Goal: Task Accomplishment & Management: Use online tool/utility

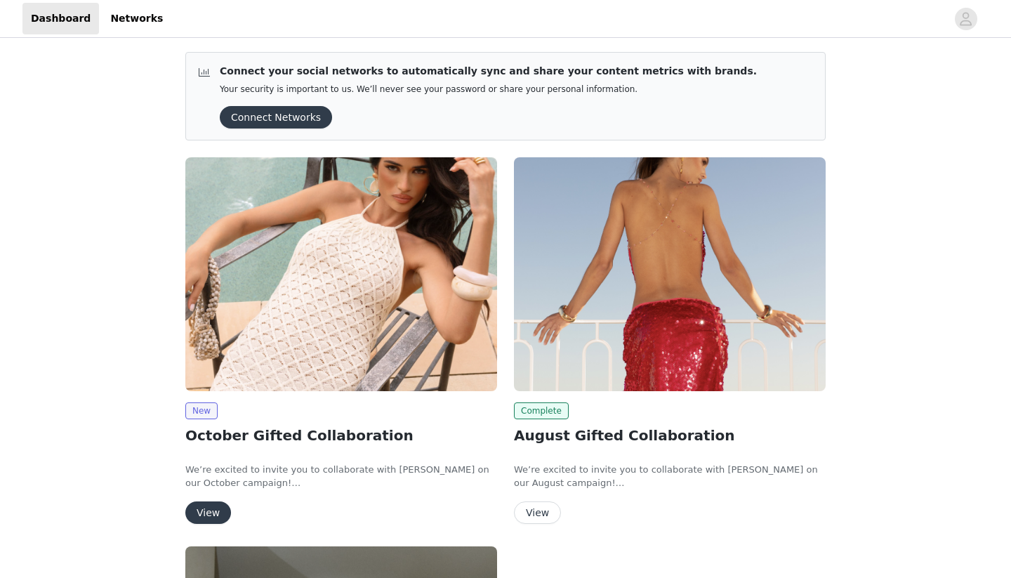
click at [211, 515] on button "View" at bounding box center [208, 512] width 46 height 22
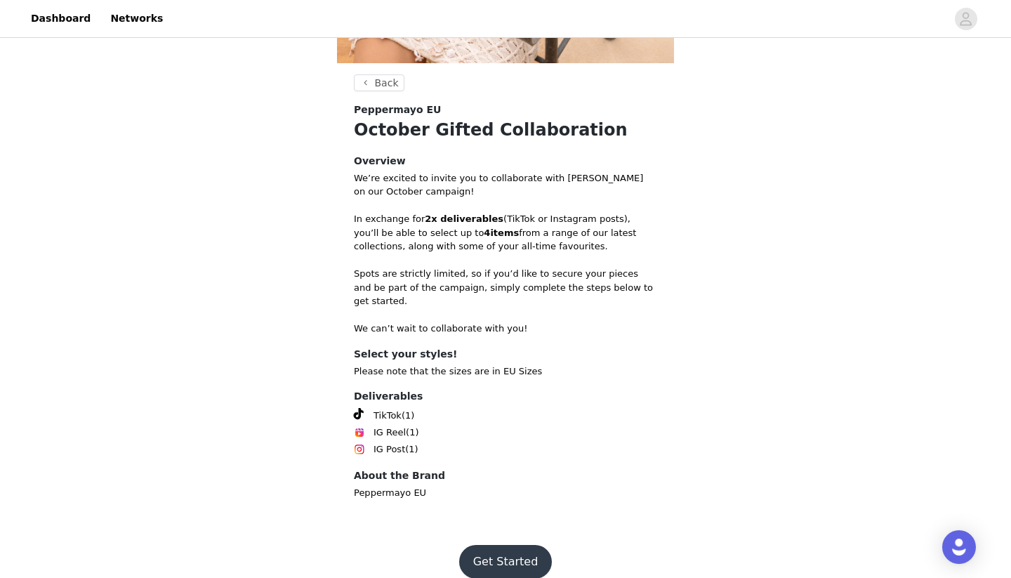
scroll to position [343, 0]
click at [501, 545] on button "Get Started" at bounding box center [505, 562] width 93 height 34
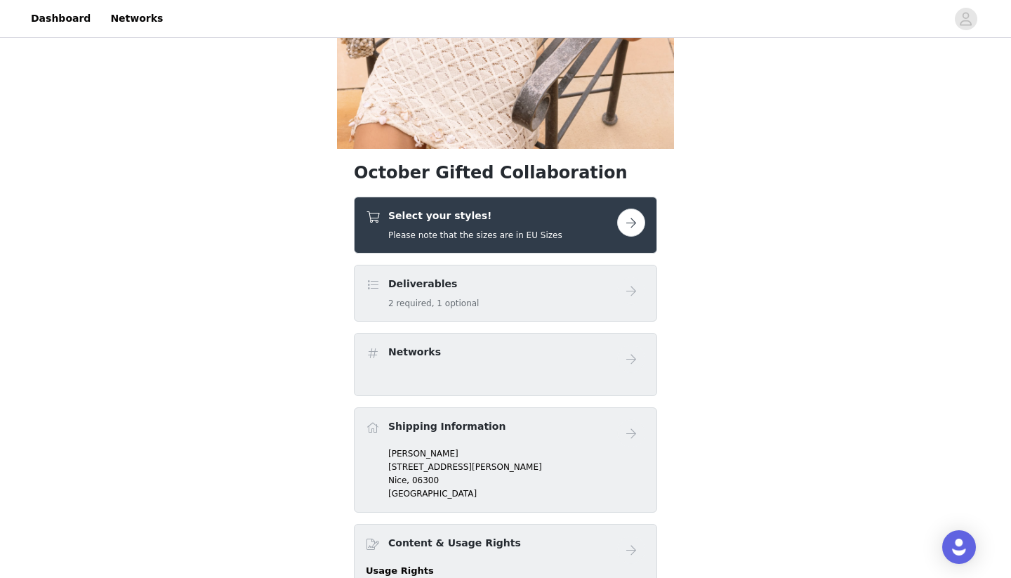
scroll to position [312, 0]
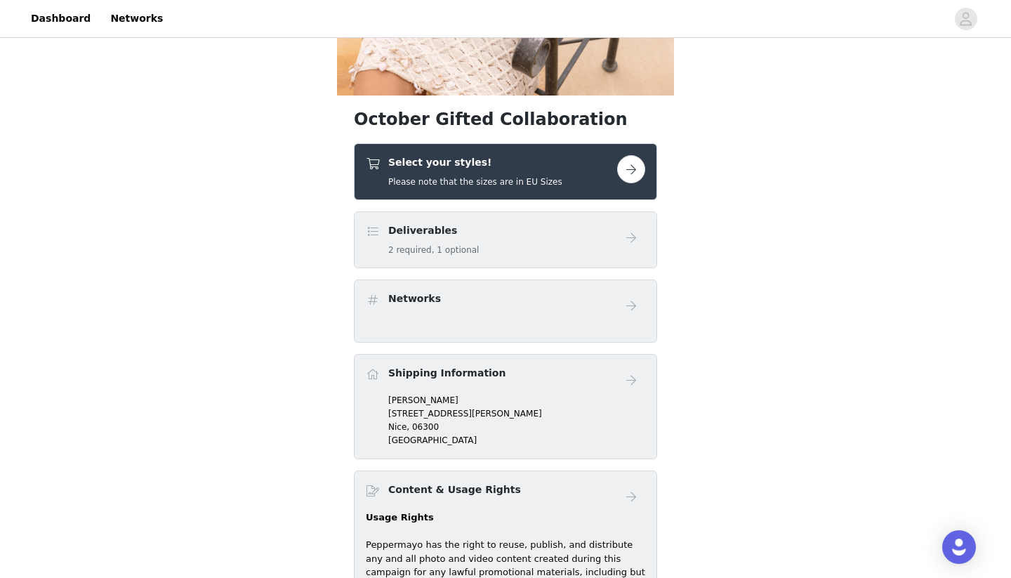
click at [557, 171] on div "Select your styles! Please note that the sizes are in EU Sizes" at bounding box center [491, 171] width 251 height 33
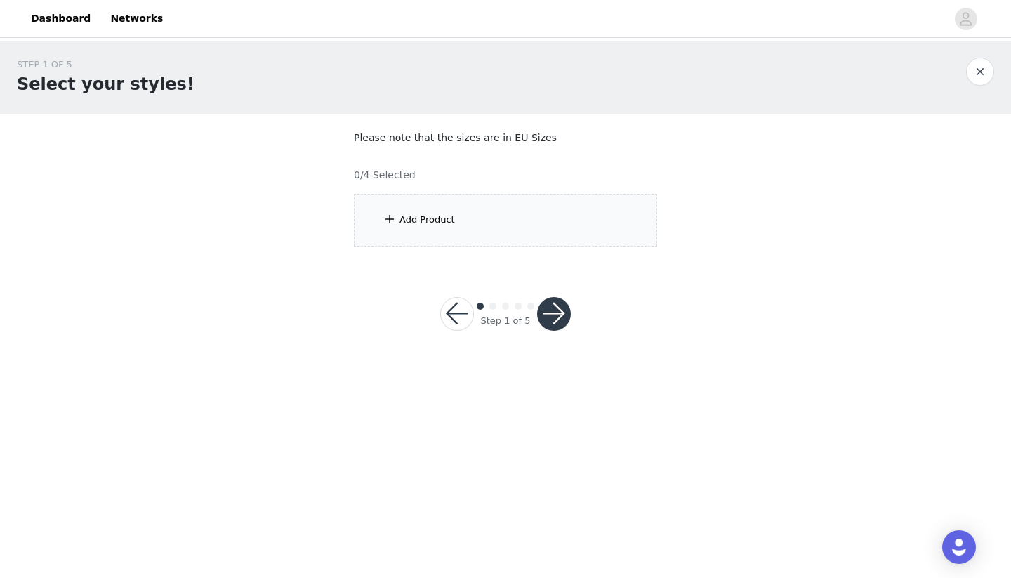
click at [461, 310] on button "button" at bounding box center [457, 314] width 34 height 34
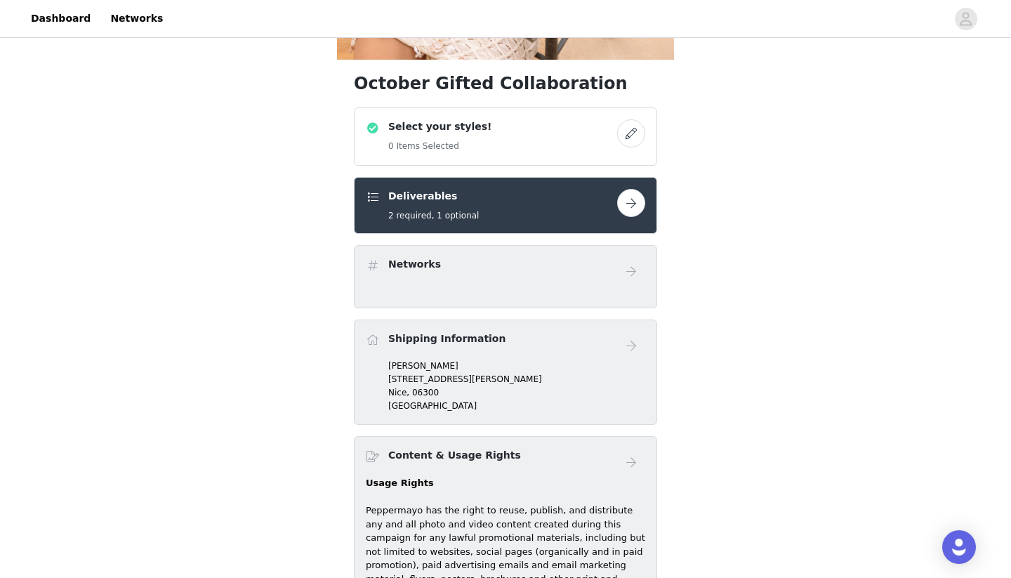
scroll to position [275, 0]
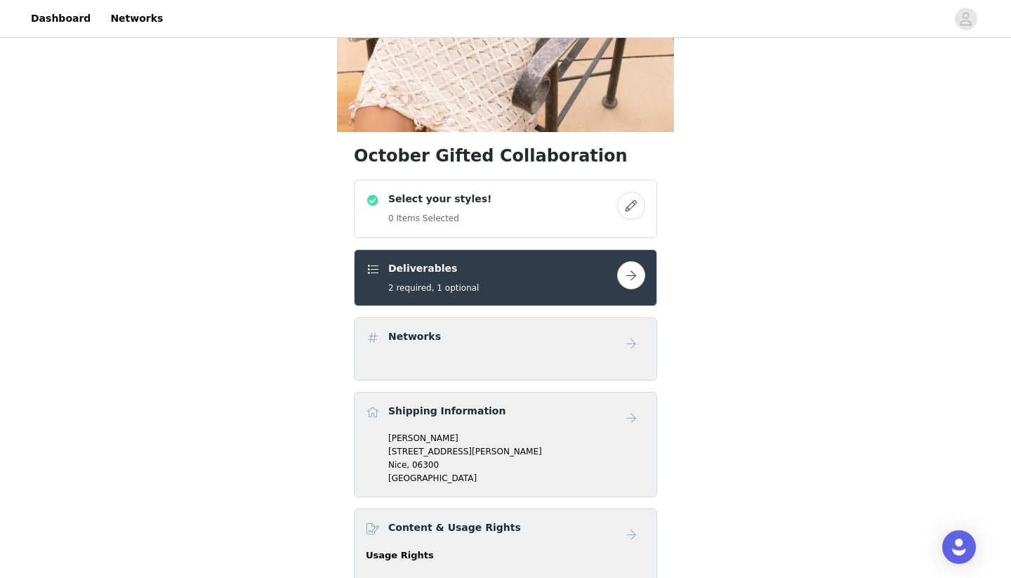
click at [475, 216] on h5 "0 Items Selected" at bounding box center [439, 218] width 103 height 13
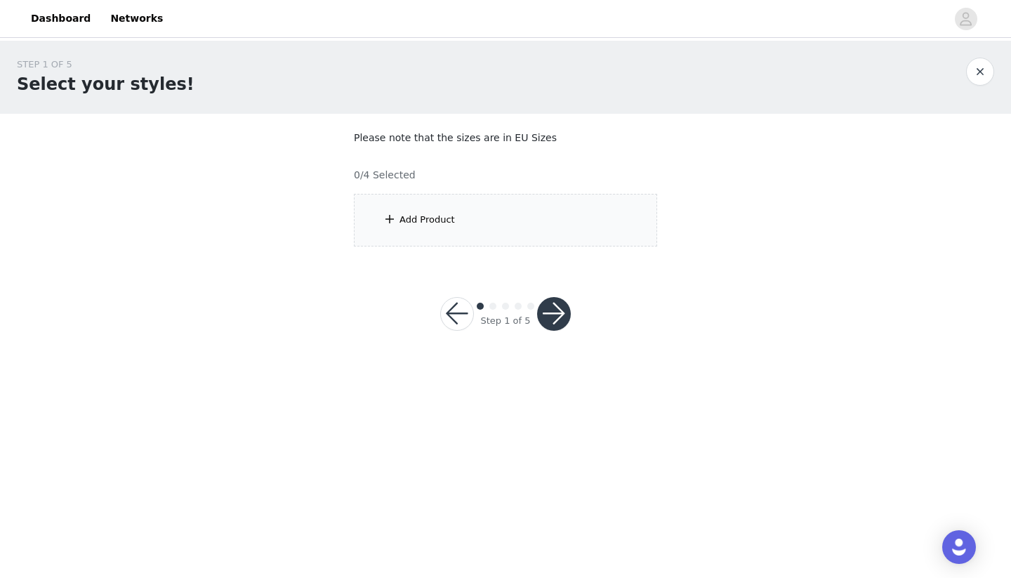
click at [494, 213] on div "Add Product" at bounding box center [505, 220] width 303 height 53
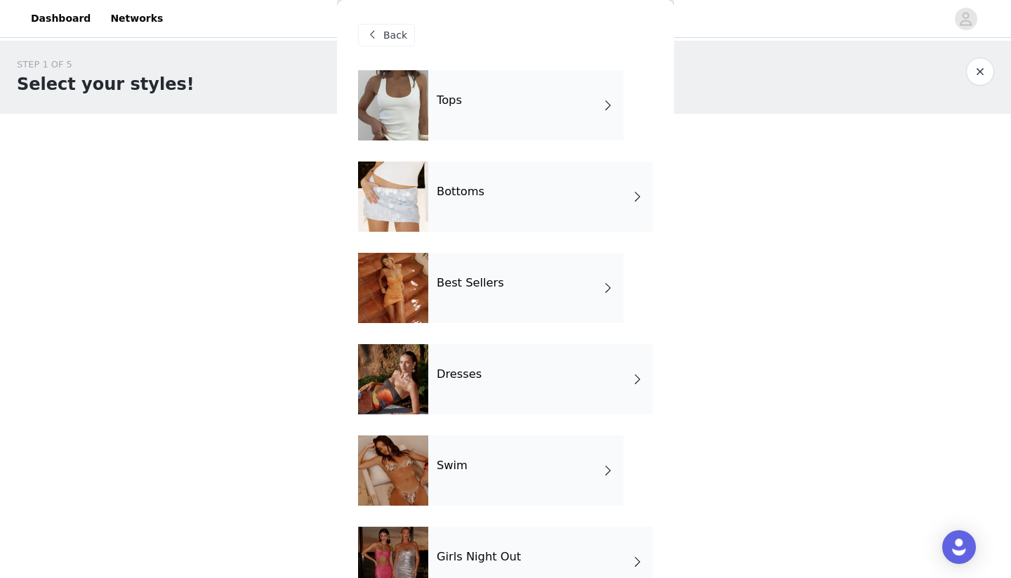
click at [576, 114] on div "Tops" at bounding box center [525, 105] width 195 height 70
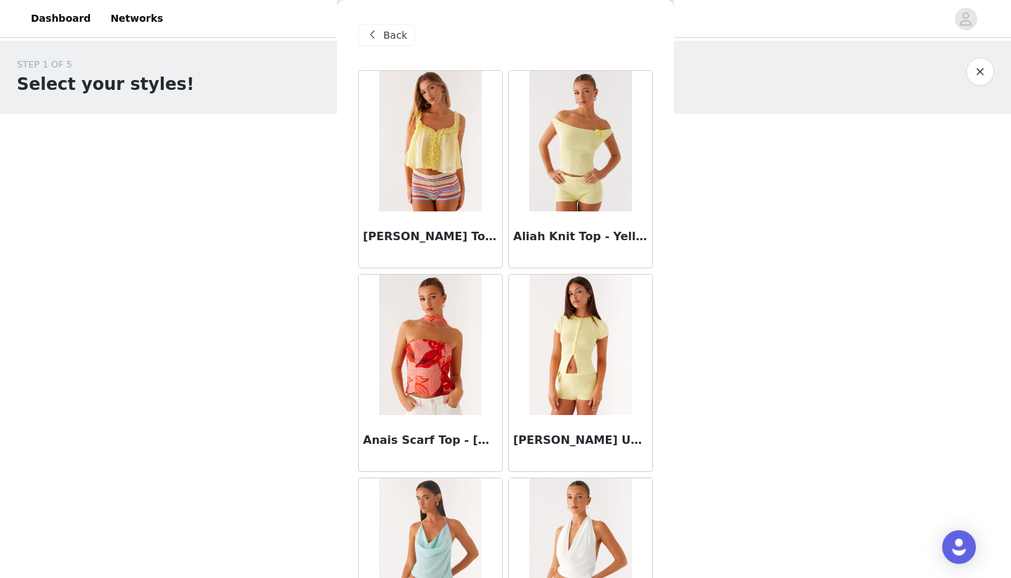
click at [392, 34] on span "Back" at bounding box center [395, 35] width 24 height 15
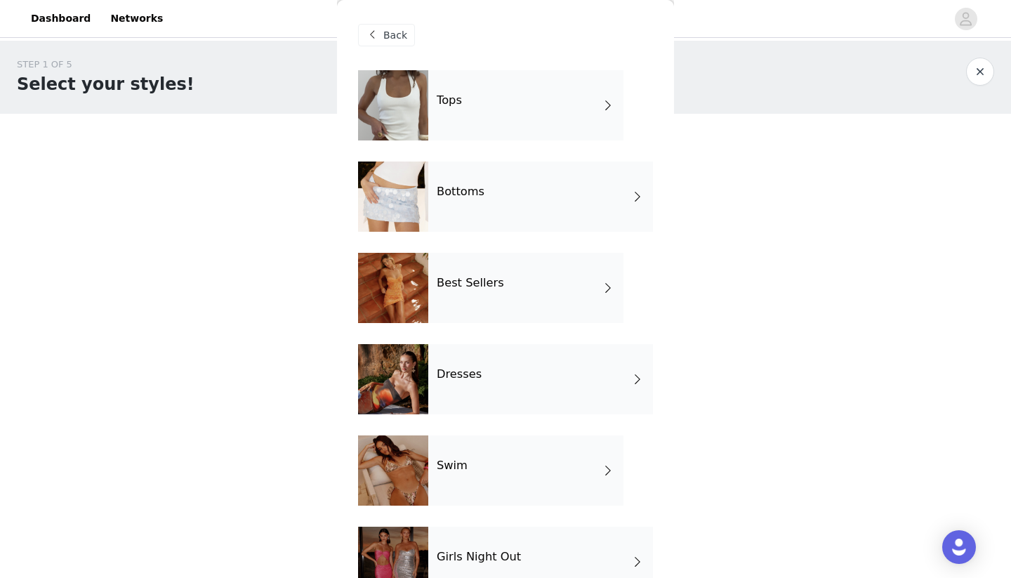
click at [464, 107] on div "Tops" at bounding box center [525, 105] width 195 height 70
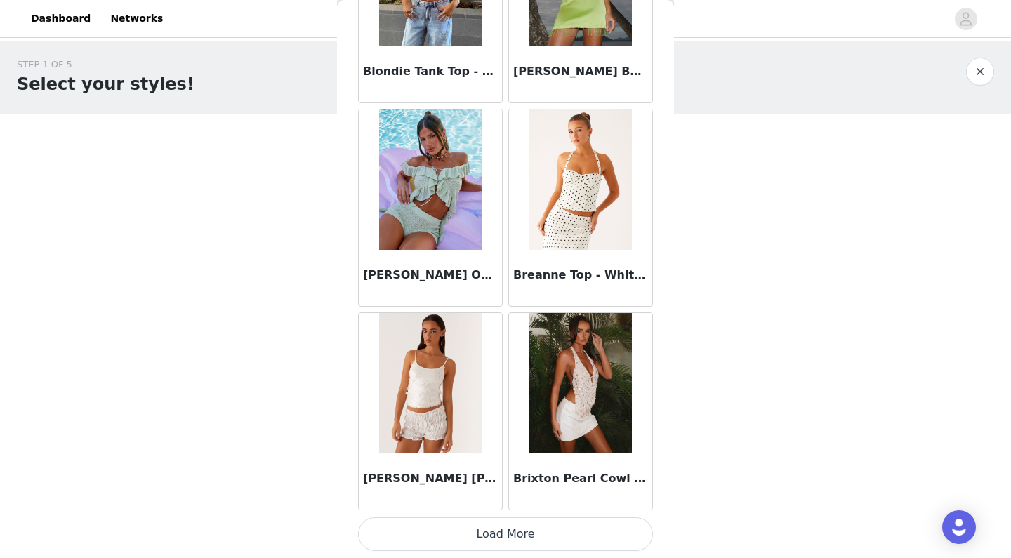
scroll to position [1590, 0]
click at [508, 528] on button "Load More" at bounding box center [505, 534] width 295 height 34
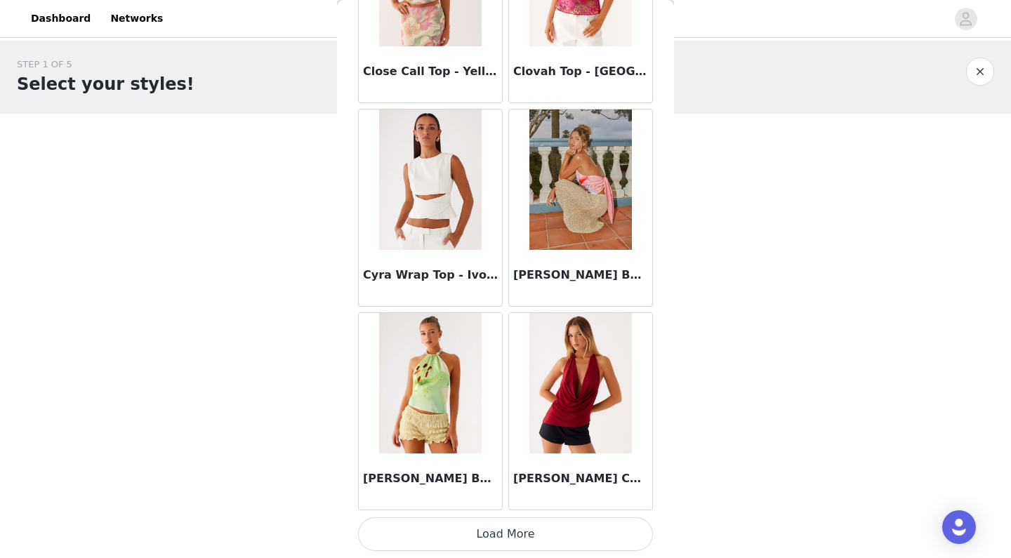
scroll to position [3626, 0]
click at [510, 531] on button "Load More" at bounding box center [505, 534] width 295 height 34
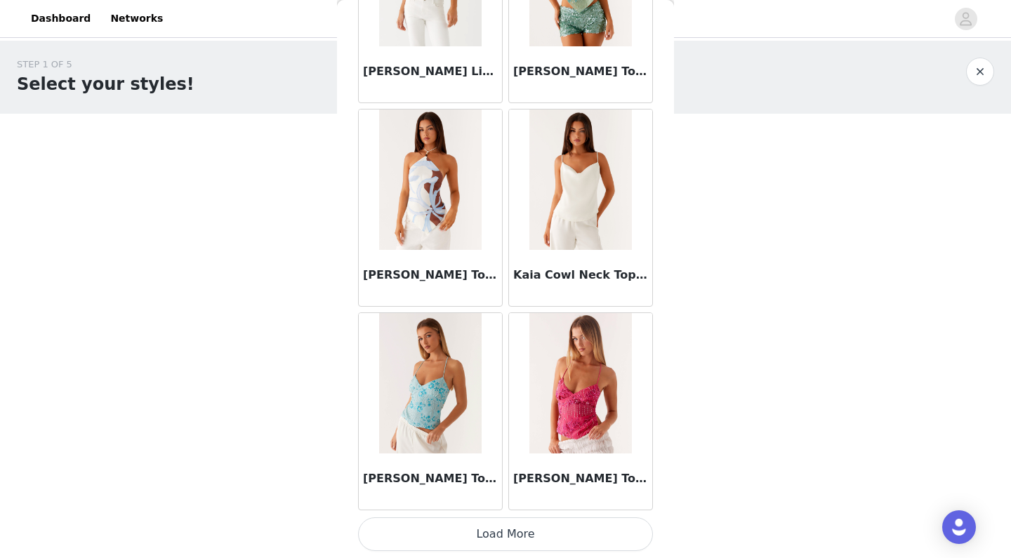
scroll to position [0, 0]
click at [520, 536] on button "Load More" at bounding box center [505, 534] width 295 height 34
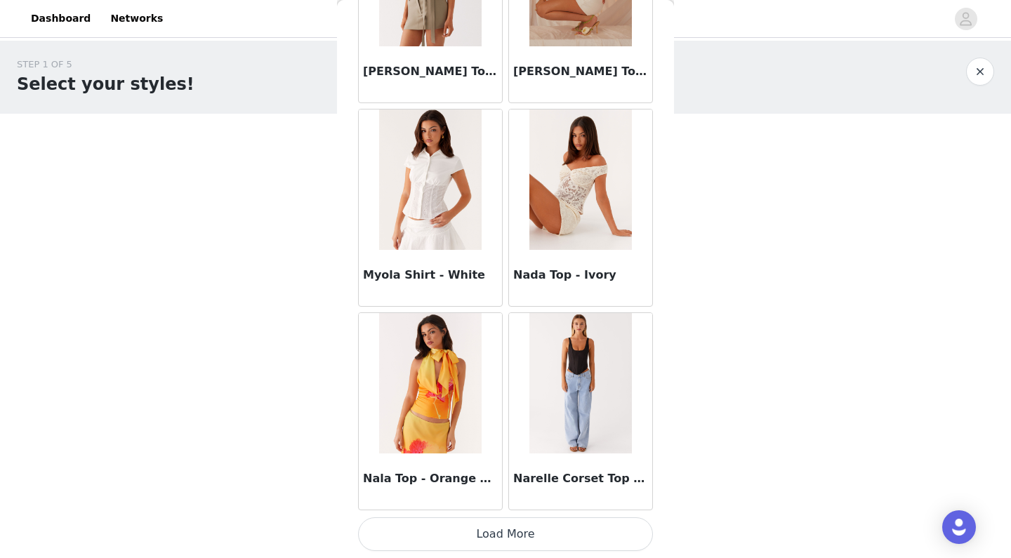
click at [513, 538] on button "Load More" at bounding box center [505, 534] width 295 height 34
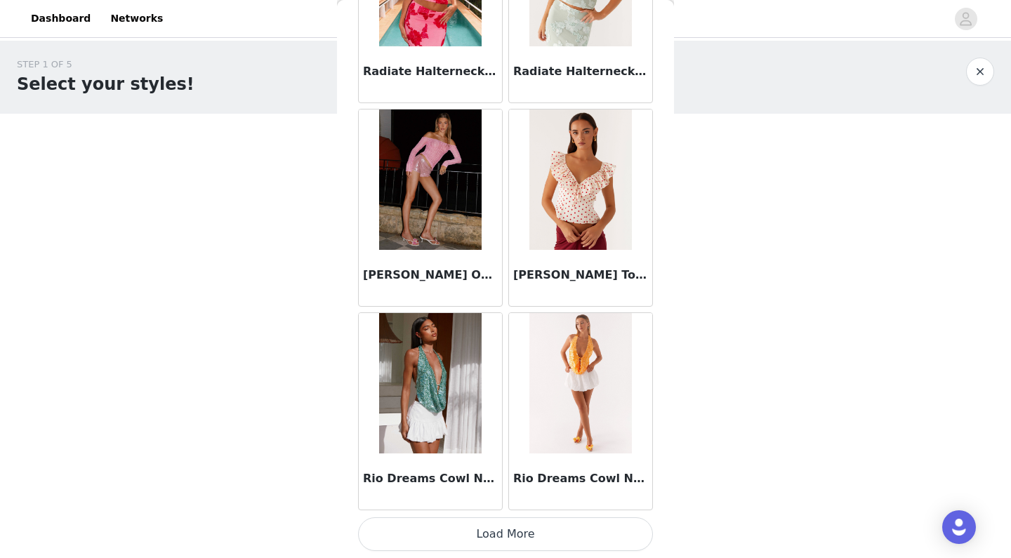
scroll to position [9733, 0]
click at [517, 526] on button "Load More" at bounding box center [505, 534] width 295 height 34
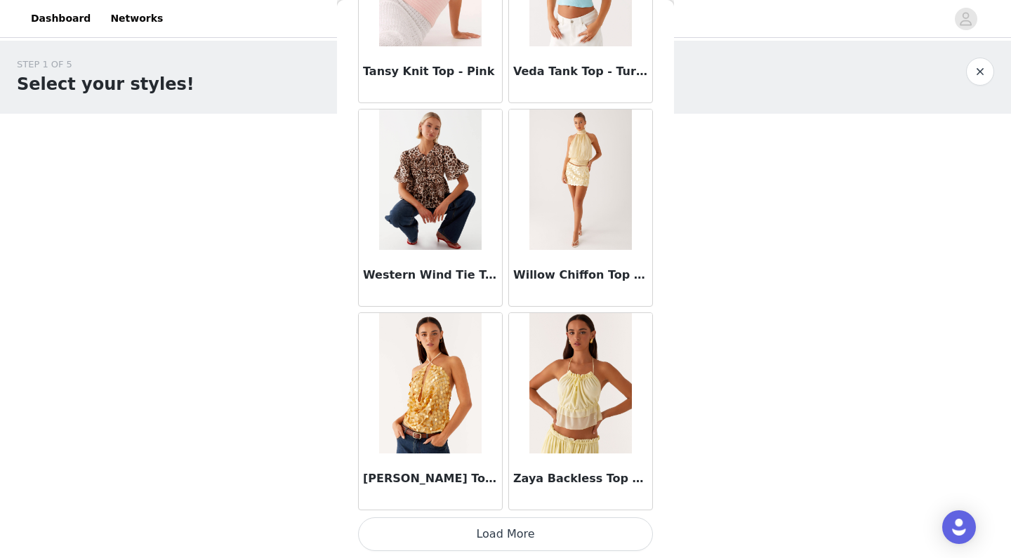
scroll to position [11769, 0]
click at [524, 533] on button "Load More" at bounding box center [505, 534] width 295 height 34
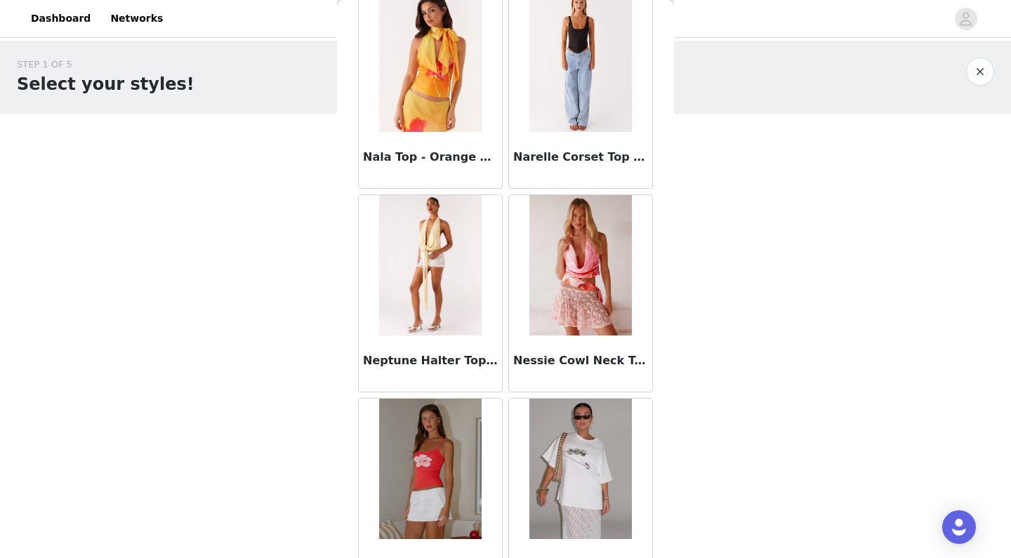
scroll to position [7426, 0]
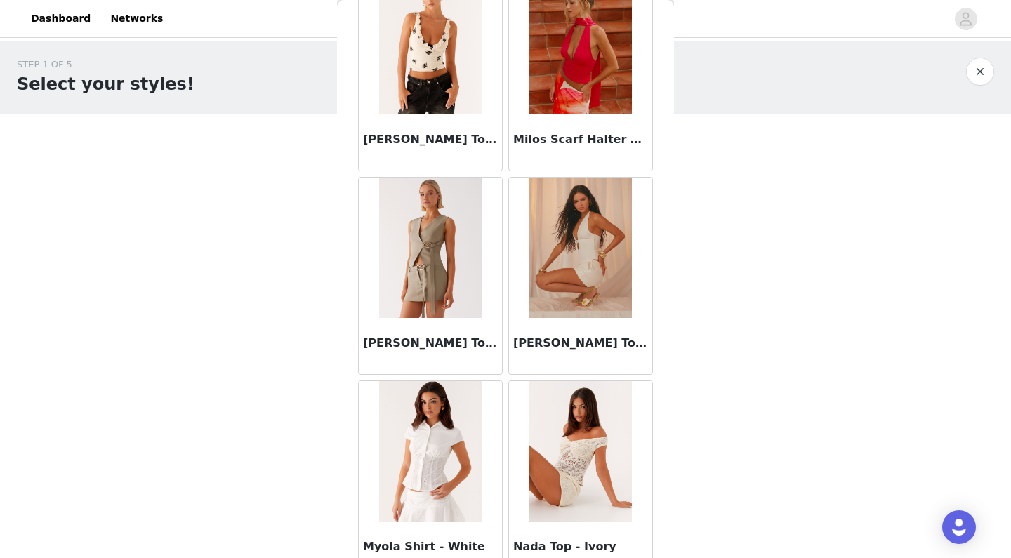
click at [979, 72] on button "button" at bounding box center [980, 72] width 28 height 28
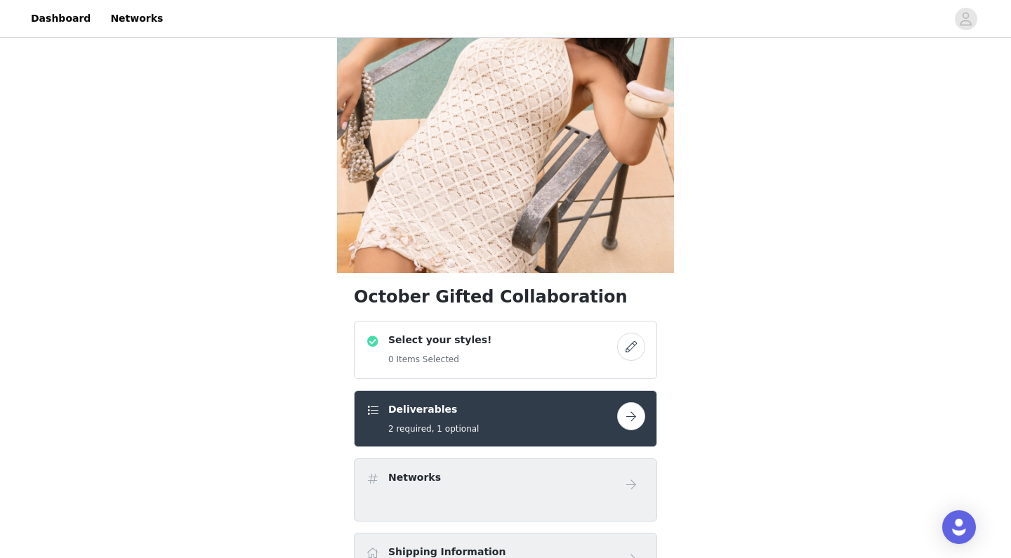
scroll to position [192, 0]
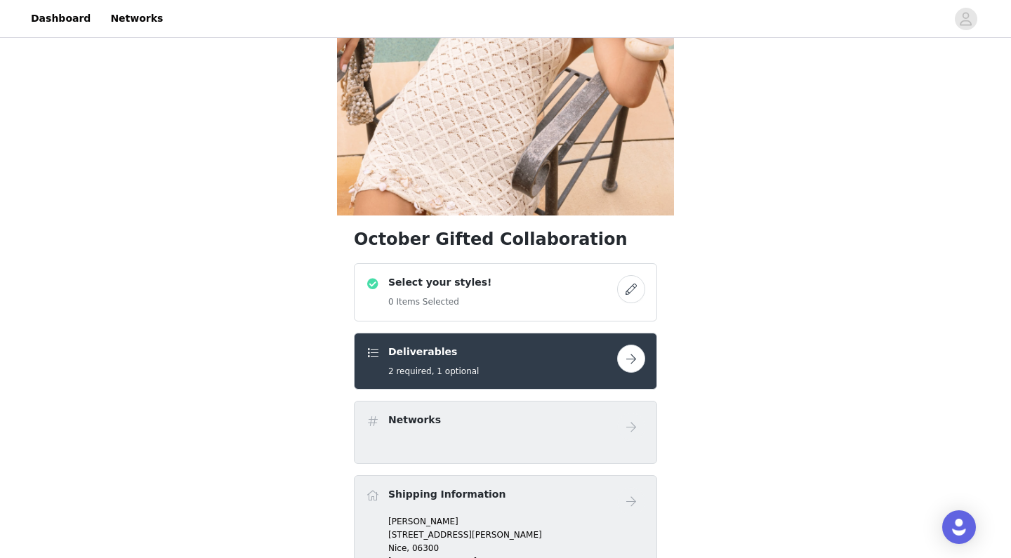
click at [535, 307] on div "Select your styles! 0 Items Selected" at bounding box center [491, 292] width 251 height 34
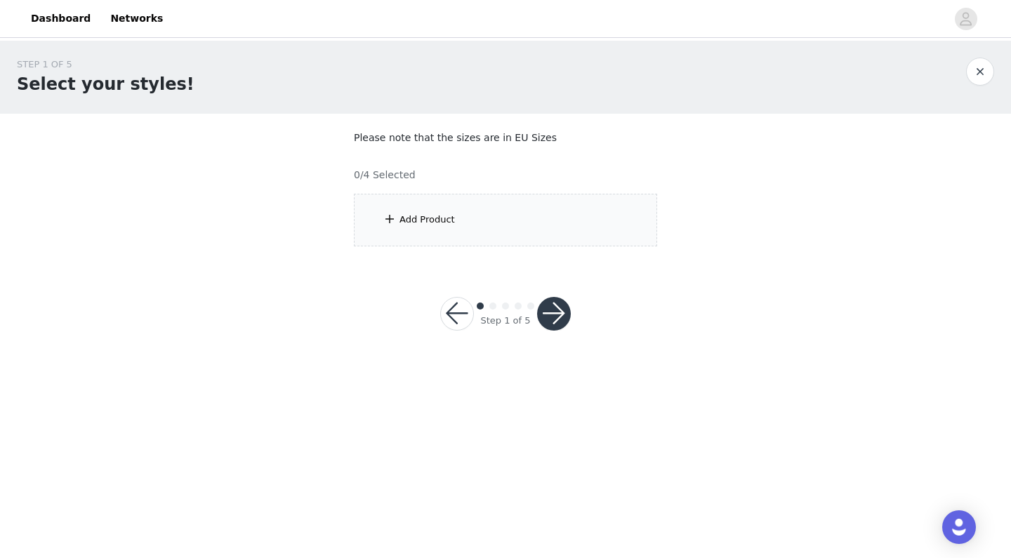
click at [558, 226] on div "Add Product" at bounding box center [505, 220] width 303 height 53
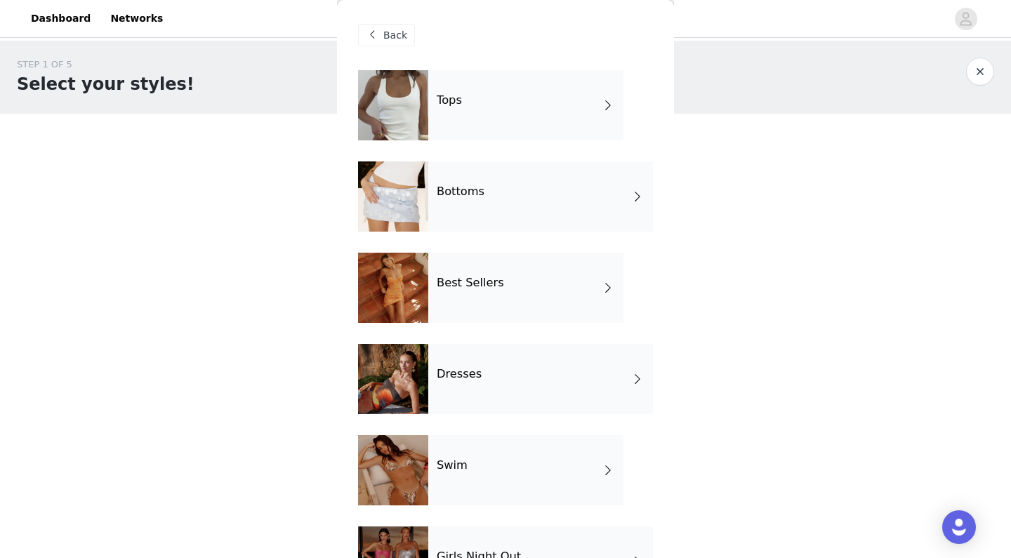
click at [399, 37] on span "Back" at bounding box center [395, 35] width 24 height 15
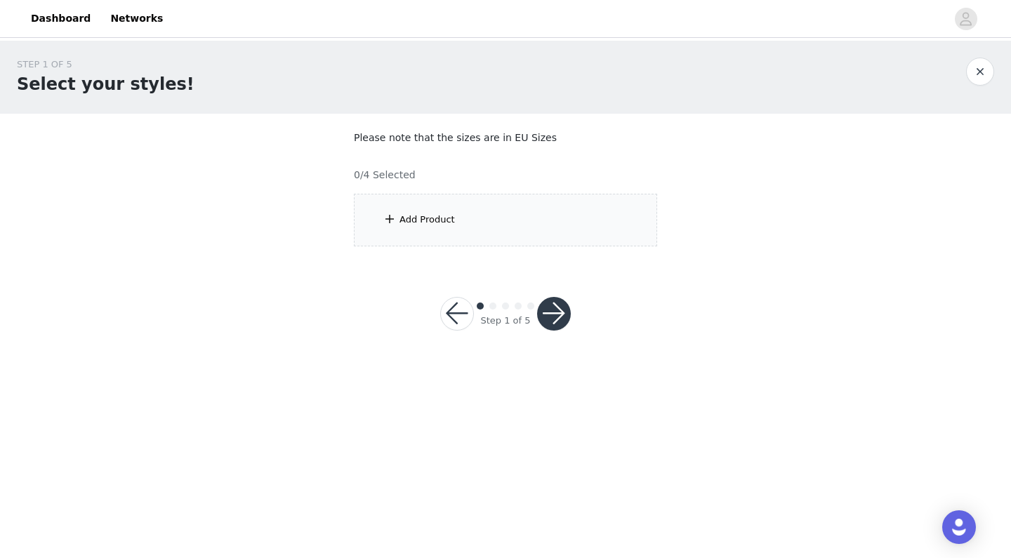
click at [452, 218] on div "Add Product" at bounding box center [426, 220] width 55 height 14
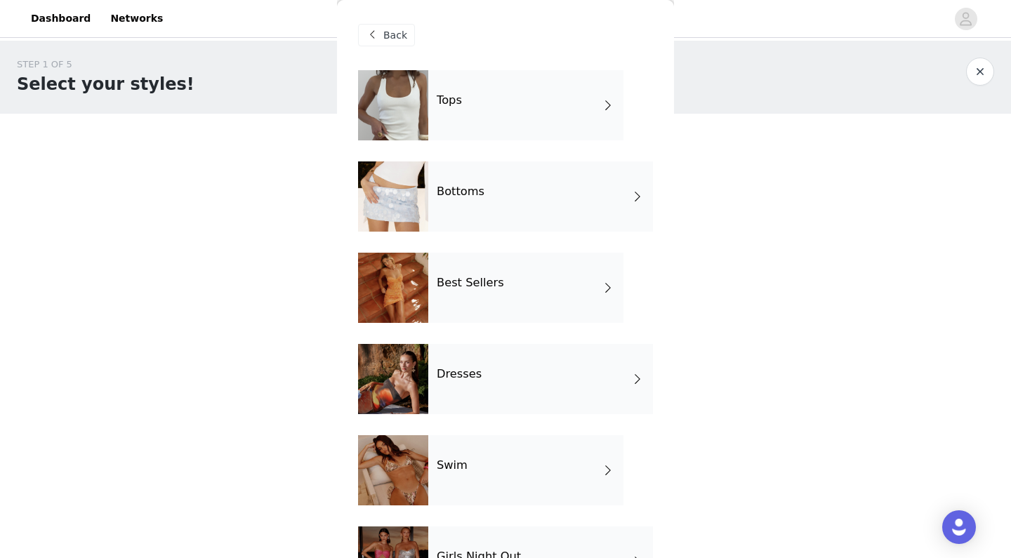
click at [494, 207] on div "Bottoms" at bounding box center [540, 196] width 225 height 70
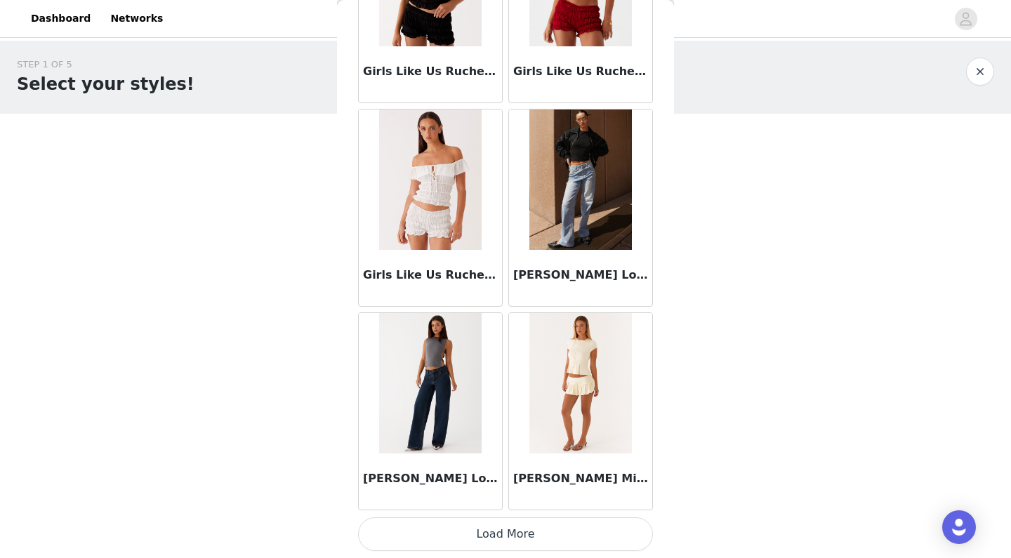
scroll to position [1590, 0]
click at [503, 529] on button "Load More" at bounding box center [505, 534] width 295 height 34
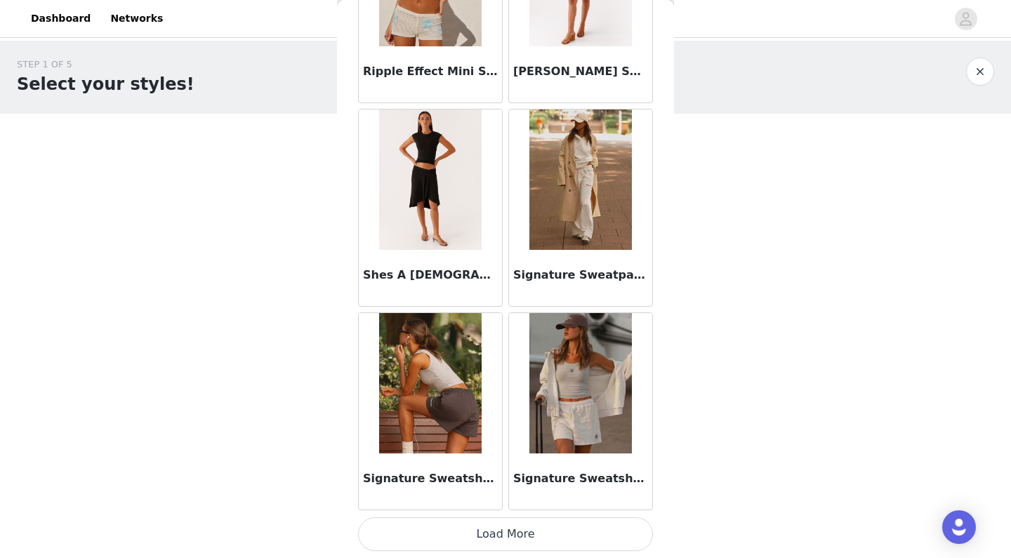
scroll to position [0, 0]
click at [498, 546] on button "Load More" at bounding box center [505, 534] width 295 height 34
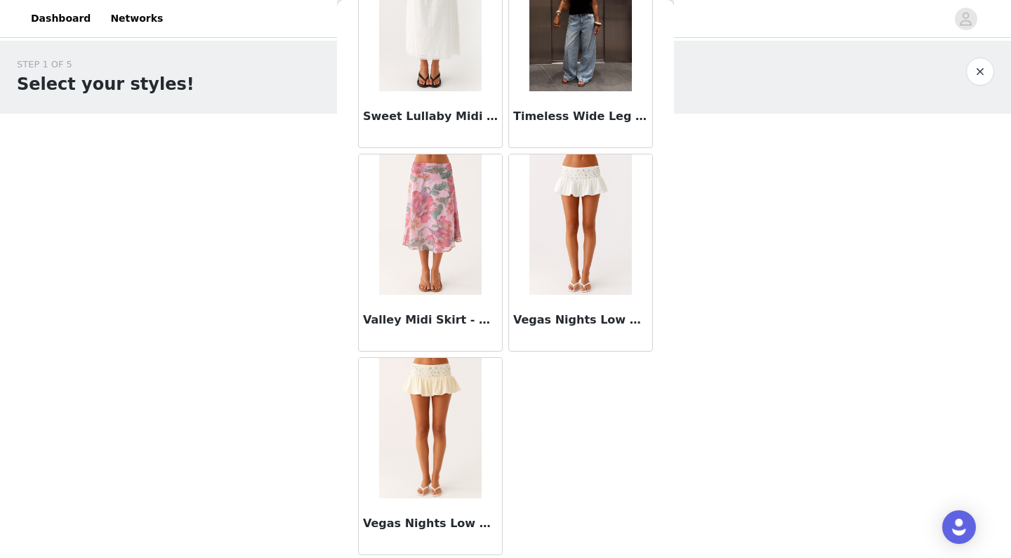
click at [981, 70] on button "button" at bounding box center [980, 72] width 28 height 28
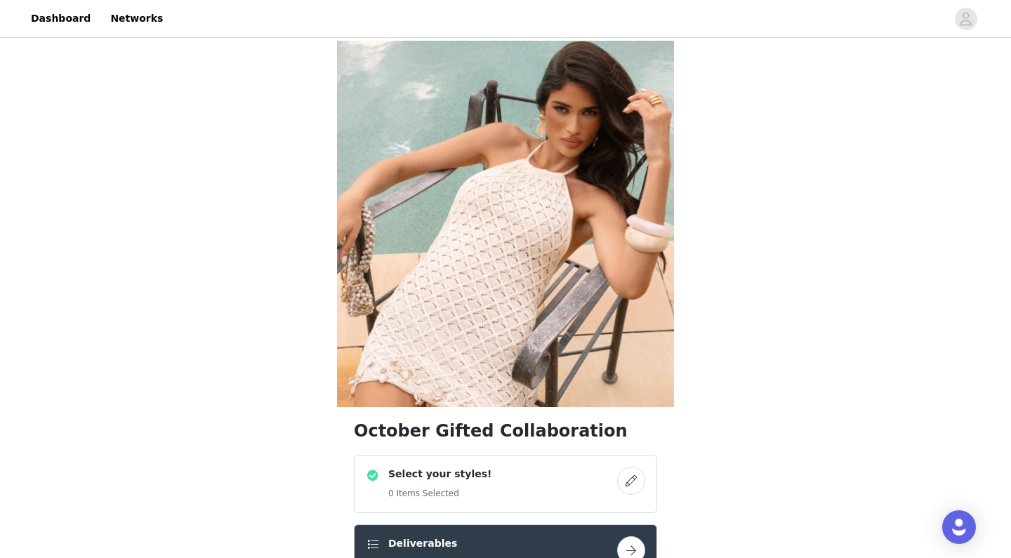
click at [534, 470] on div "Select your styles! 0 Items Selected" at bounding box center [491, 484] width 251 height 34
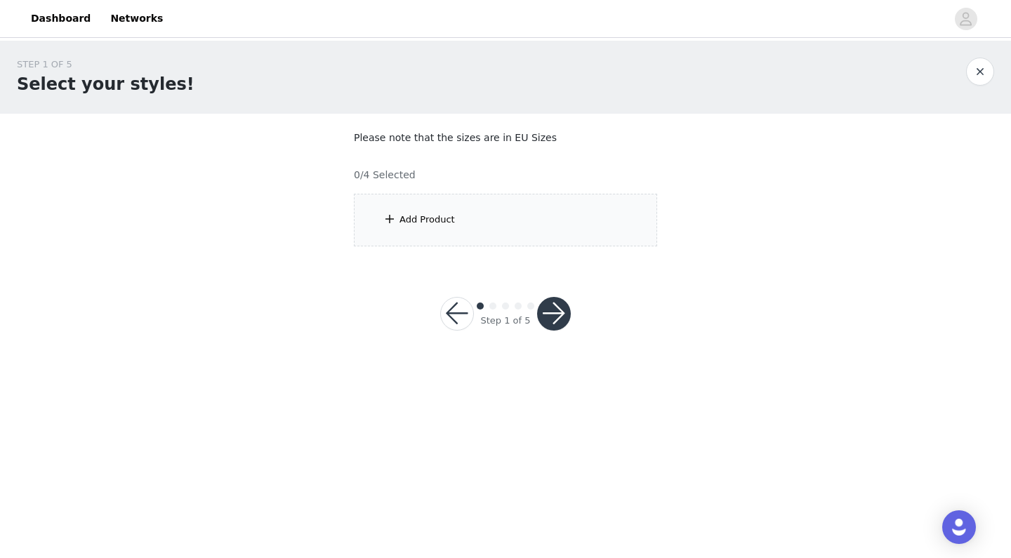
click at [527, 194] on div "Add Product" at bounding box center [505, 220] width 303 height 53
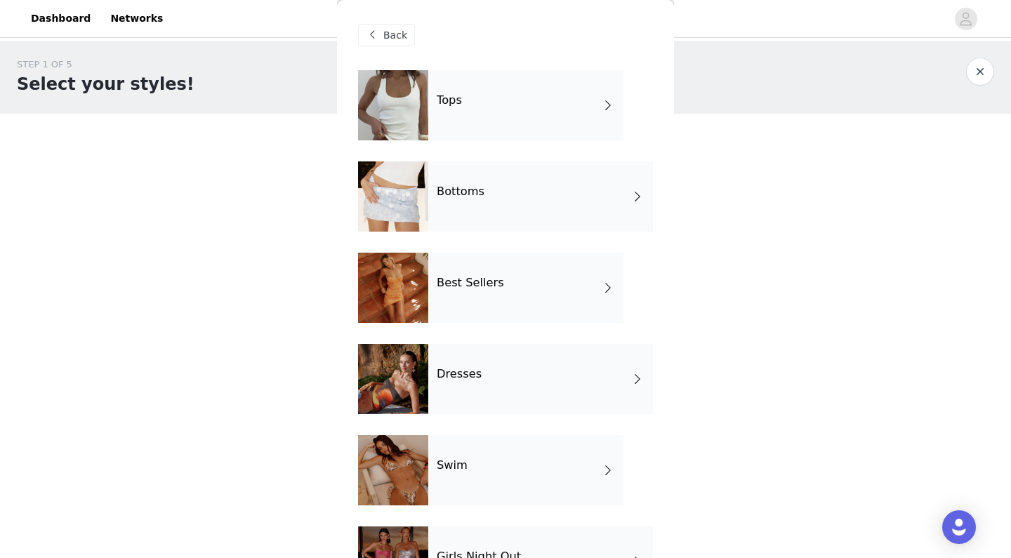
click at [508, 301] on div "Best Sellers" at bounding box center [525, 288] width 195 height 70
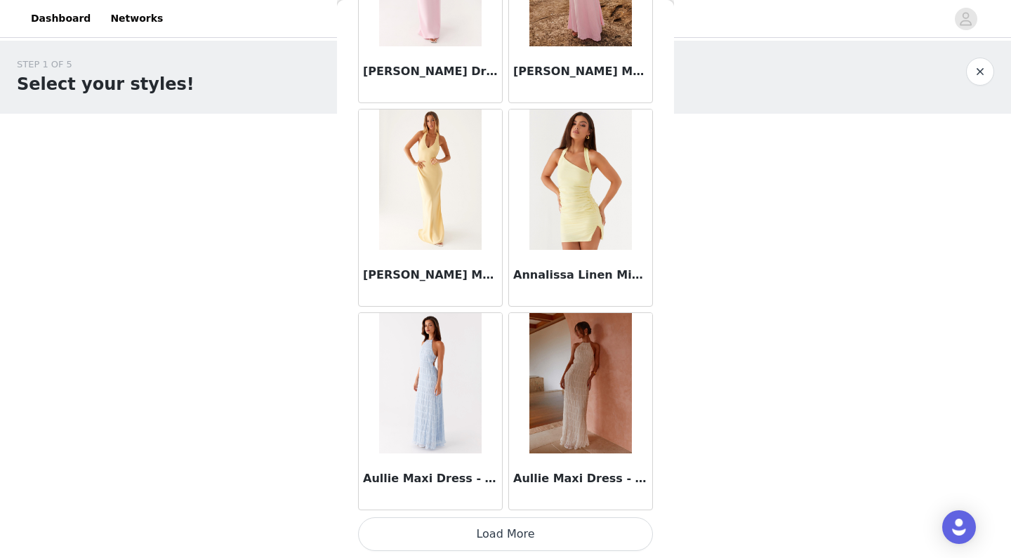
scroll to position [1590, 0]
click at [494, 529] on button "Load More" at bounding box center [505, 534] width 295 height 34
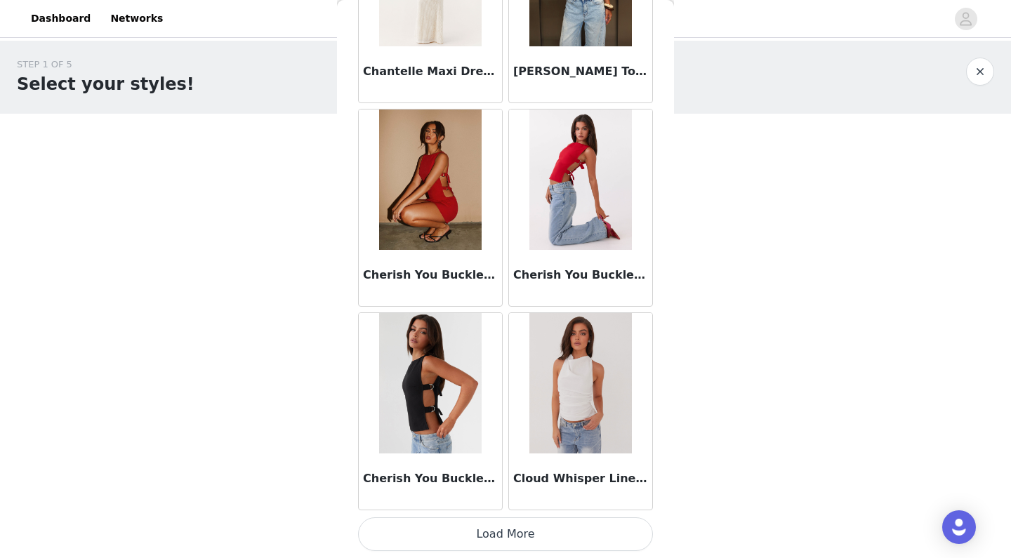
scroll to position [0, 0]
click at [509, 525] on button "Load More" at bounding box center [505, 534] width 295 height 34
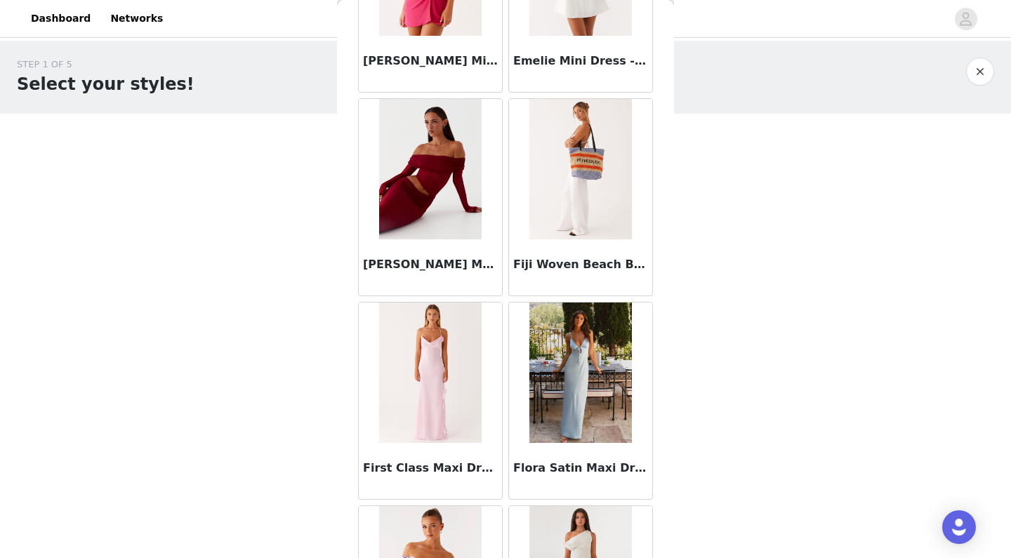
scroll to position [5102, 0]
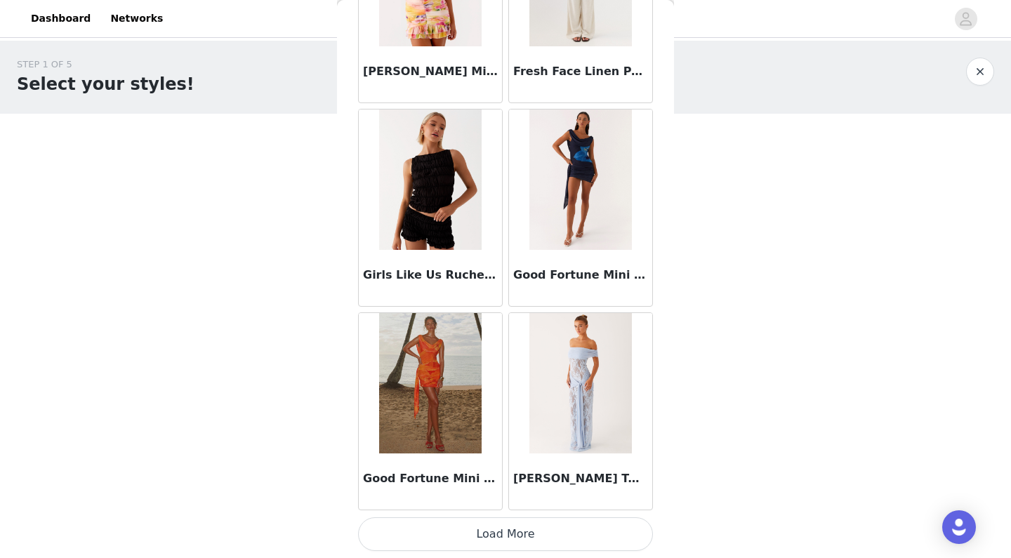
click at [518, 534] on button "Load More" at bounding box center [505, 534] width 295 height 34
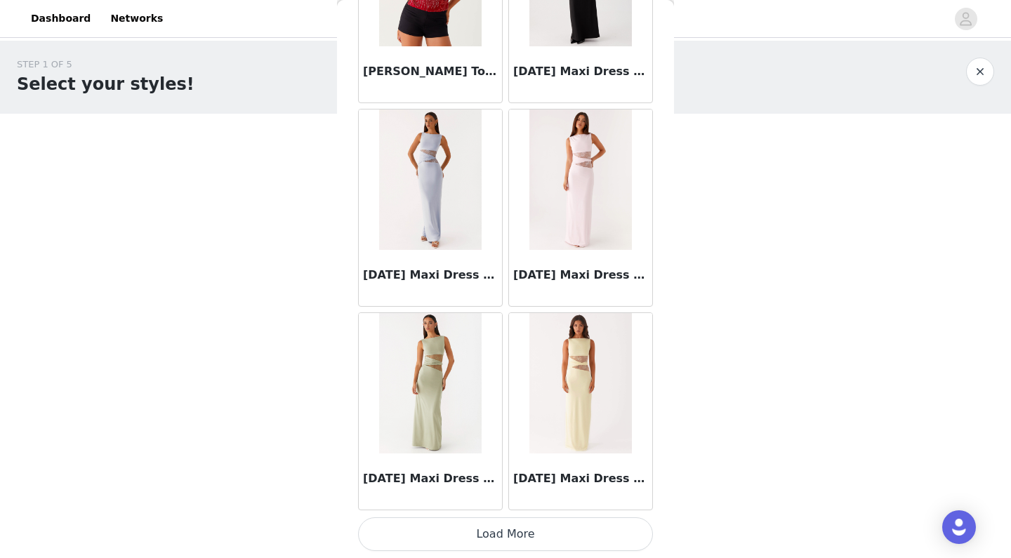
scroll to position [7697, 0]
click at [572, 531] on button "Load More" at bounding box center [505, 534] width 295 height 34
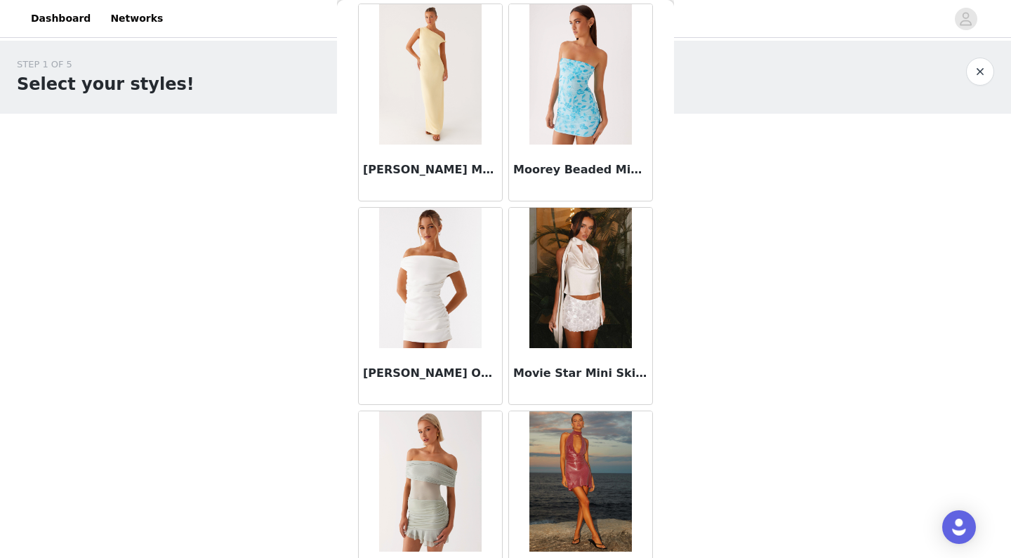
scroll to position [9435, 0]
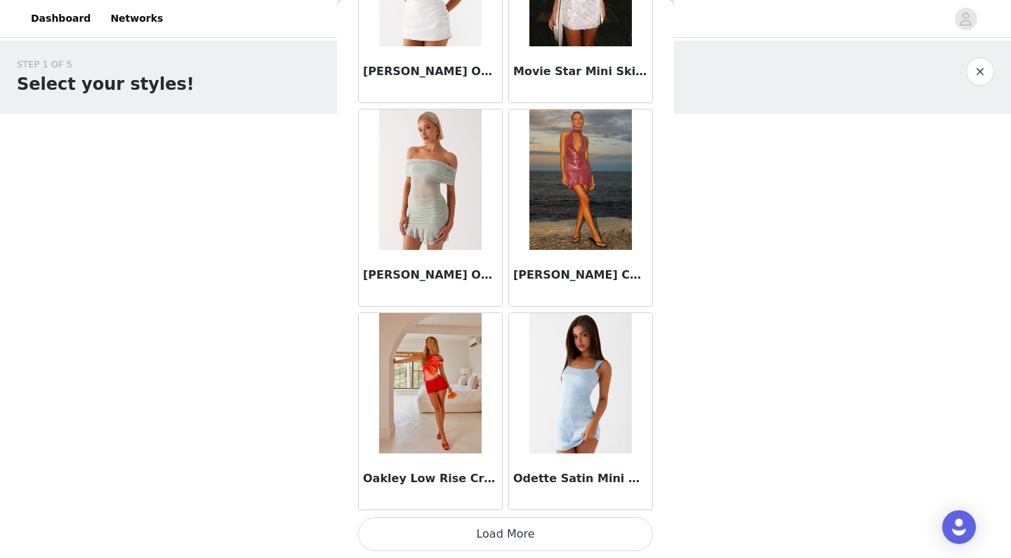
click at [512, 527] on button "Load More" at bounding box center [505, 534] width 295 height 34
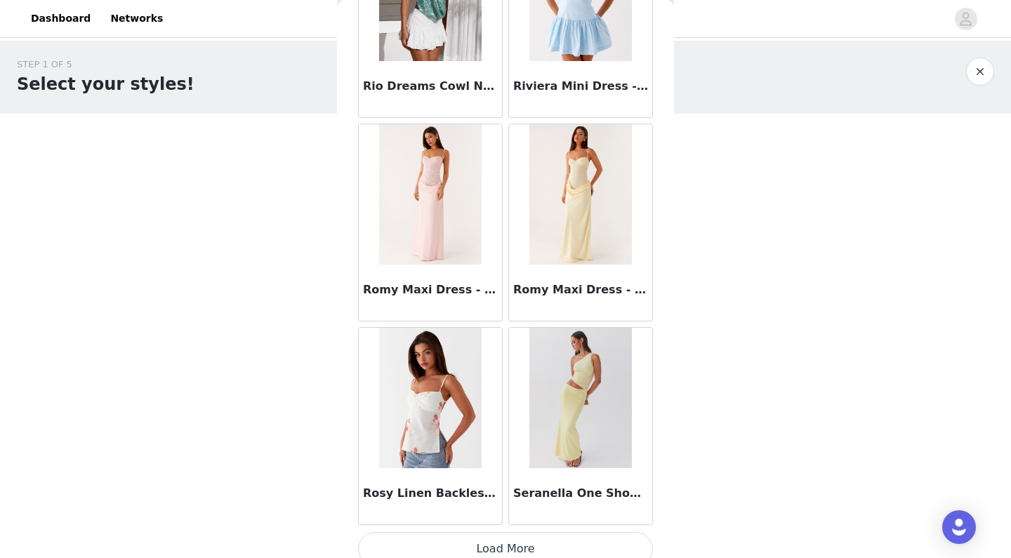
scroll to position [11760, 0]
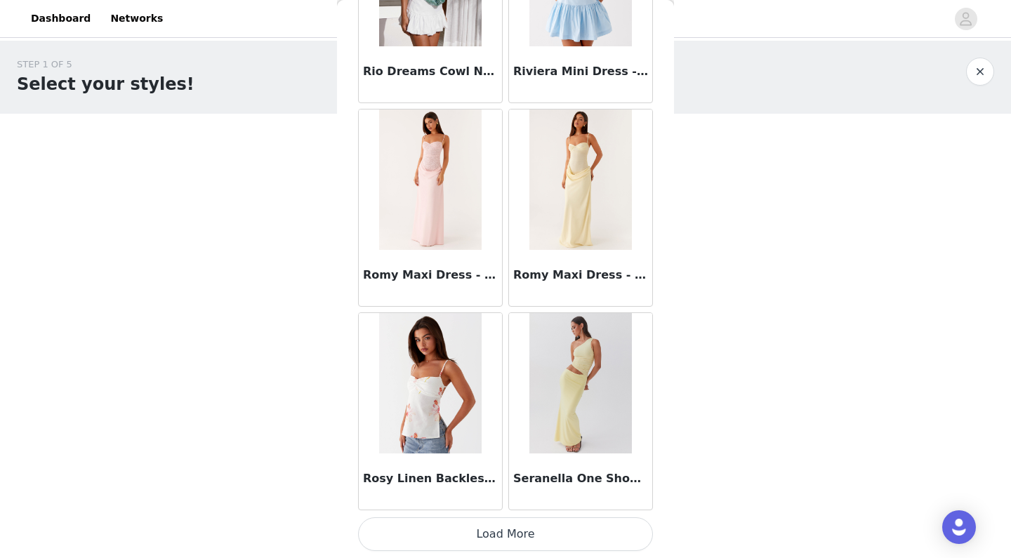
click at [519, 533] on button "Load More" at bounding box center [505, 534] width 295 height 34
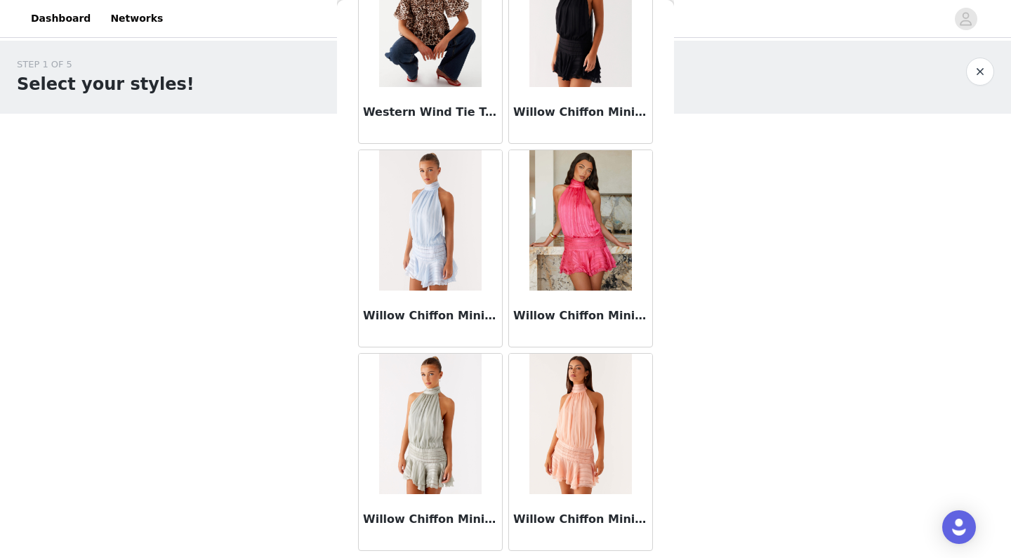
scroll to position [13805, 0]
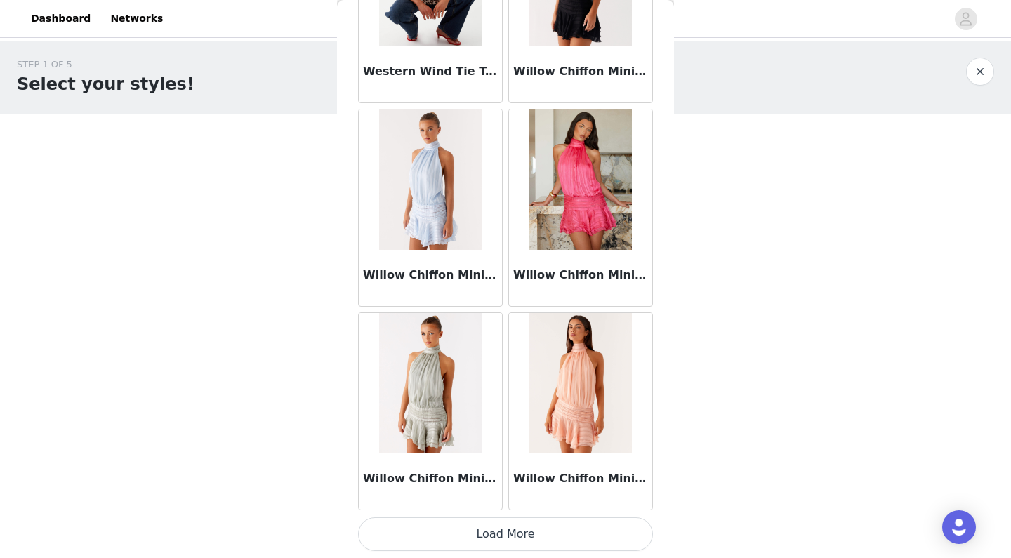
click at [493, 538] on button "Load More" at bounding box center [505, 534] width 295 height 34
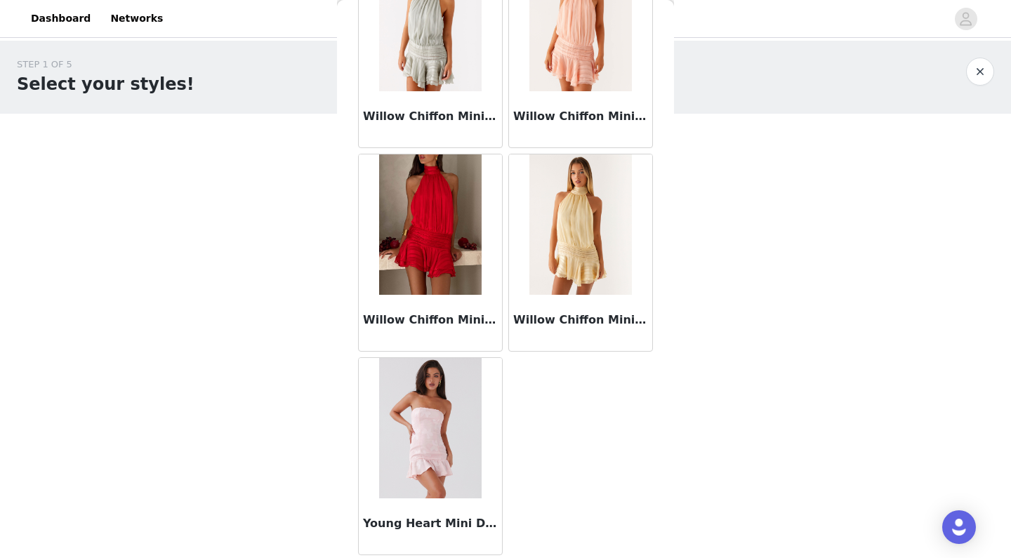
scroll to position [14167, 0]
click at [981, 77] on button "button" at bounding box center [980, 72] width 28 height 28
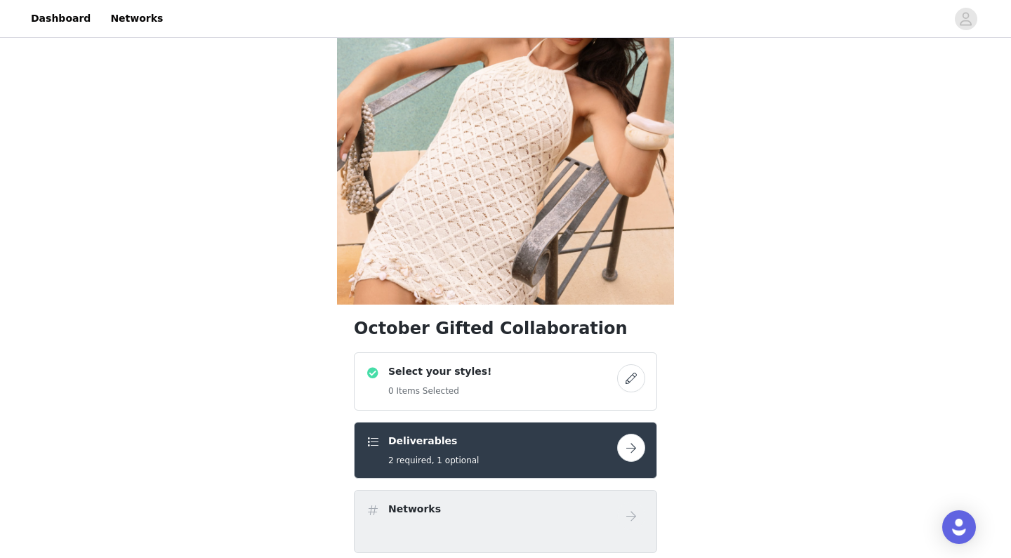
scroll to position [228, 0]
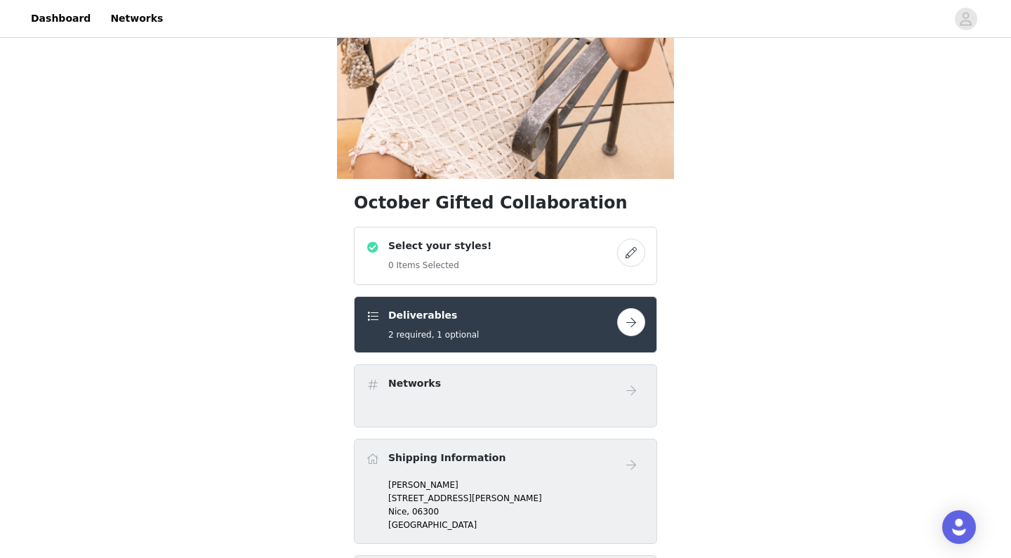
click at [529, 262] on div "Select your styles! 0 Items Selected" at bounding box center [491, 256] width 251 height 34
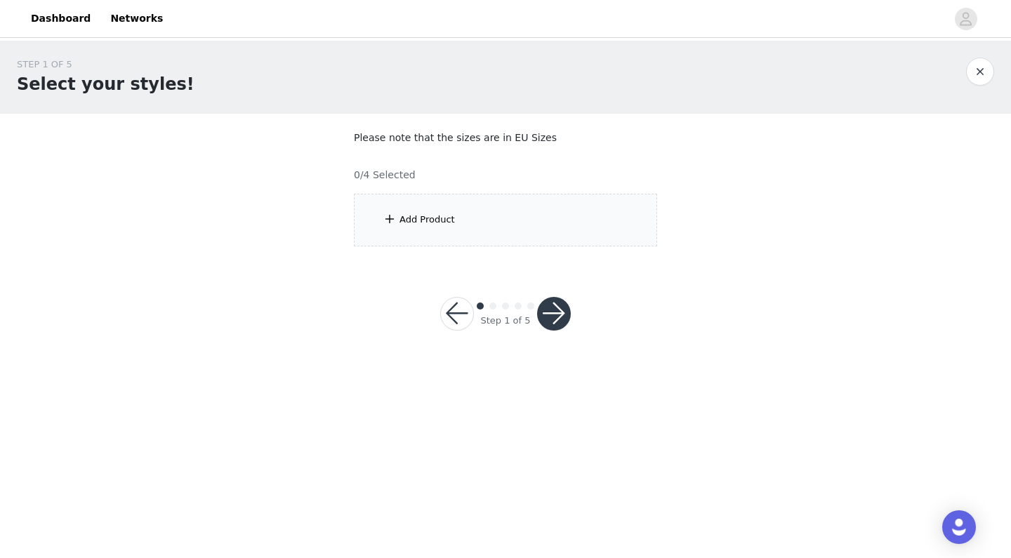
click at [527, 222] on div "Add Product" at bounding box center [505, 220] width 303 height 53
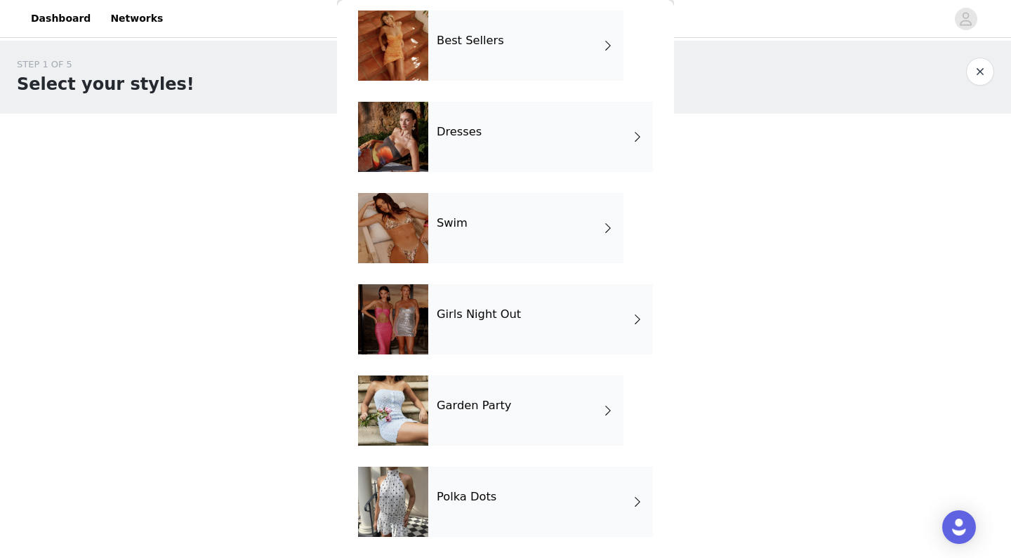
scroll to position [242, 0]
click at [534, 136] on div "Dresses" at bounding box center [540, 137] width 225 height 70
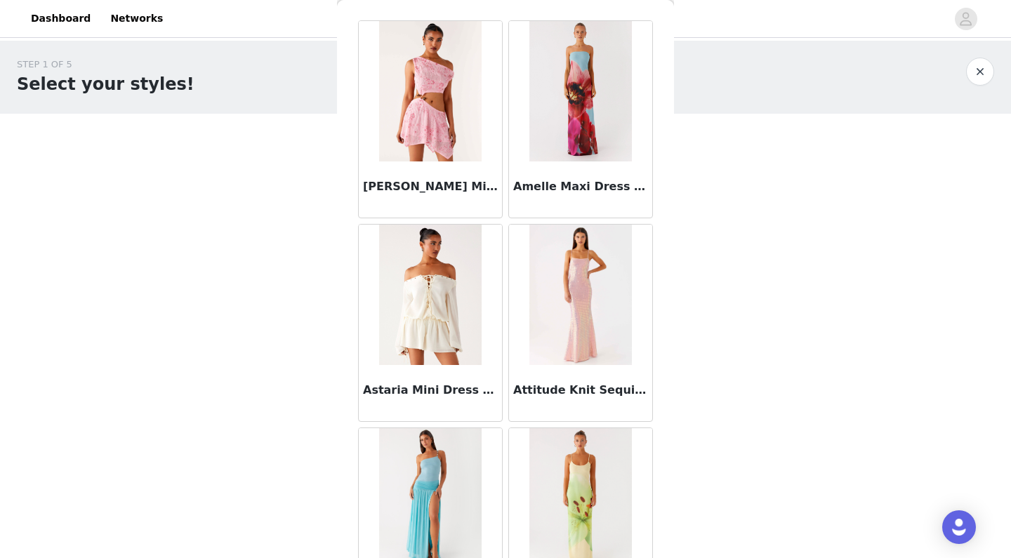
scroll to position [78, 0]
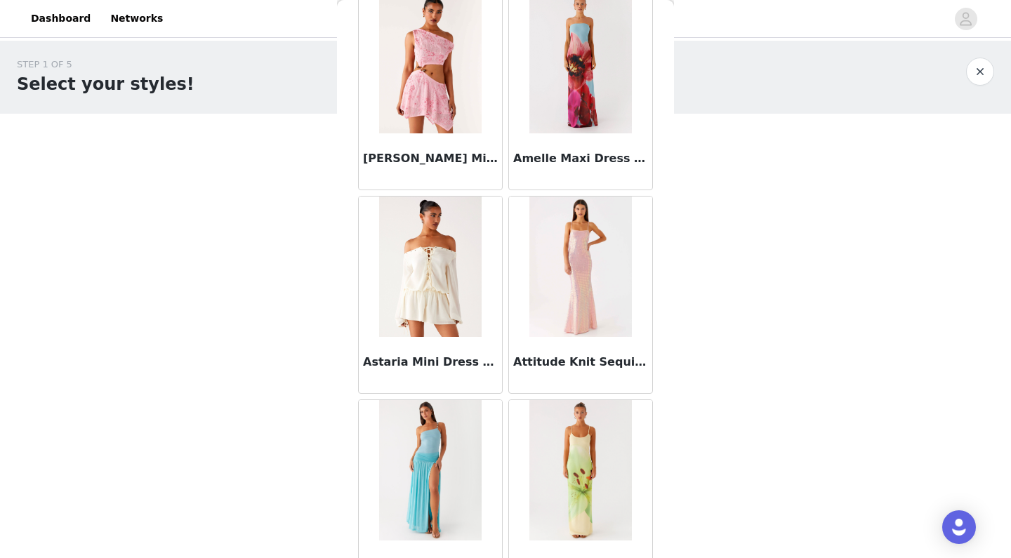
click at [541, 303] on img at bounding box center [580, 267] width 102 height 140
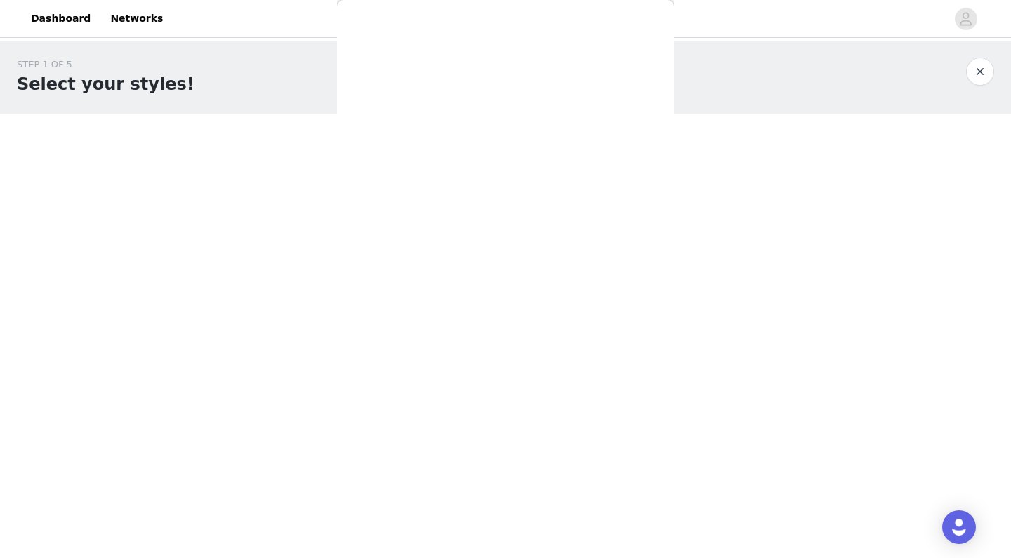
scroll to position [0, 0]
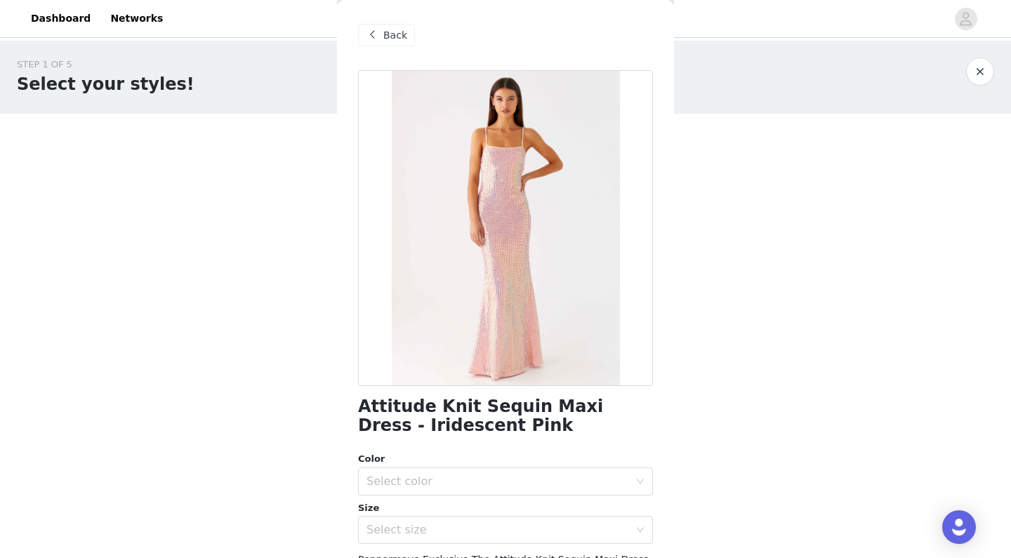
click at [389, 35] on span "Back" at bounding box center [395, 35] width 24 height 15
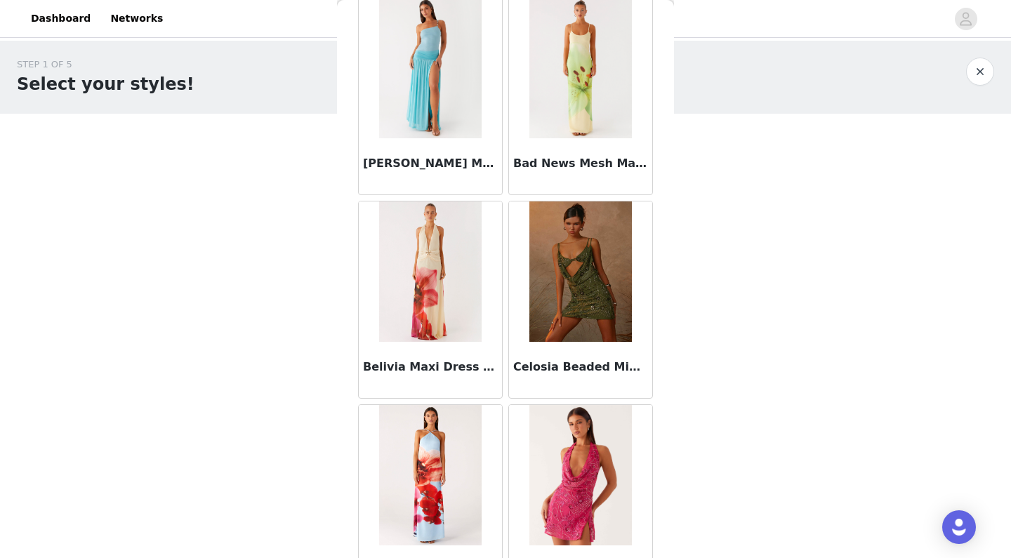
scroll to position [483, 0]
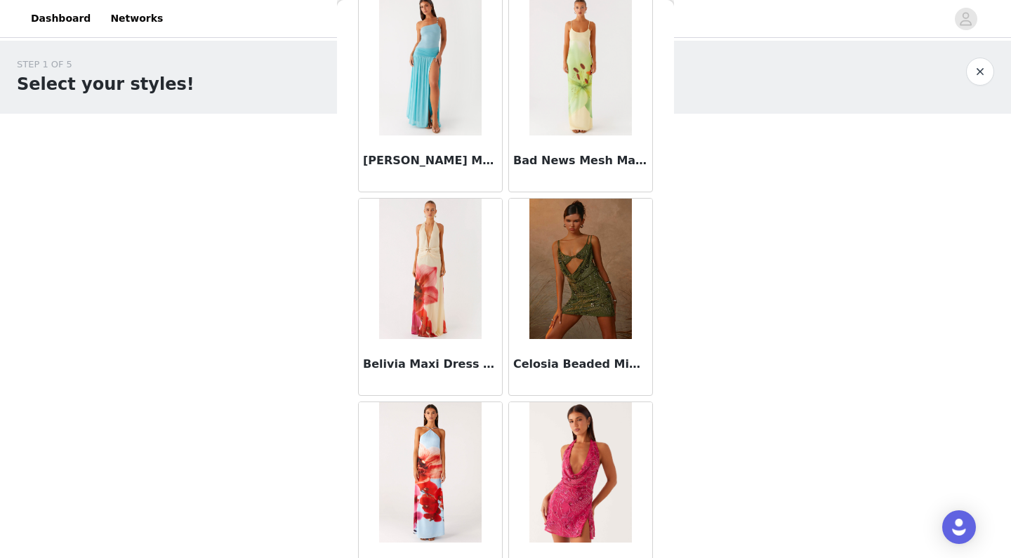
click at [544, 239] on img at bounding box center [580, 269] width 102 height 140
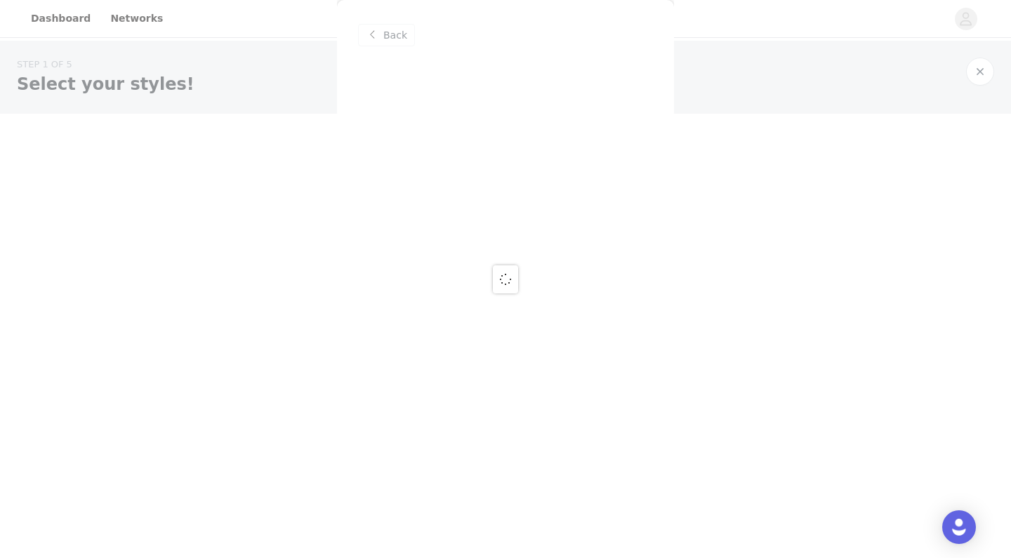
scroll to position [0, 0]
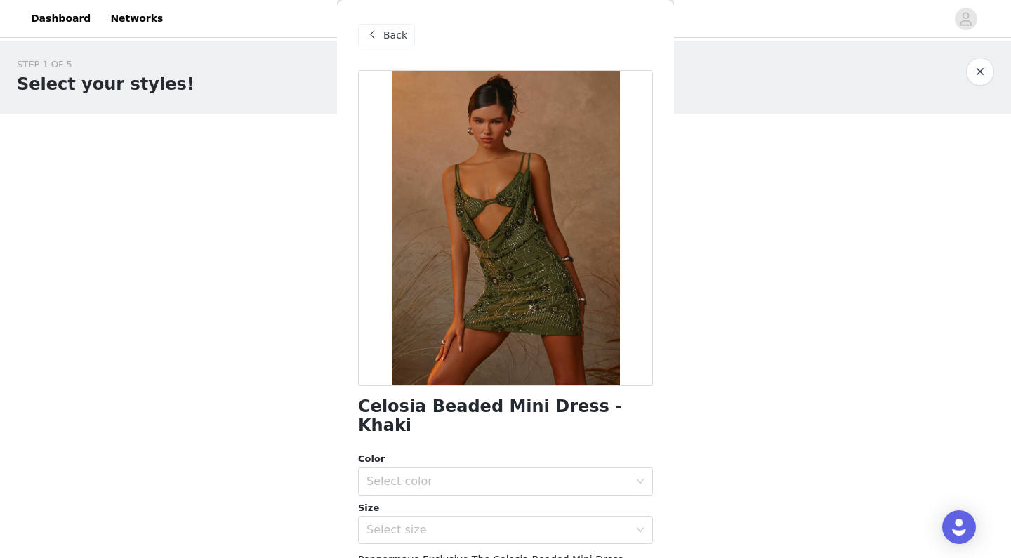
click at [397, 39] on span "Back" at bounding box center [395, 35] width 24 height 15
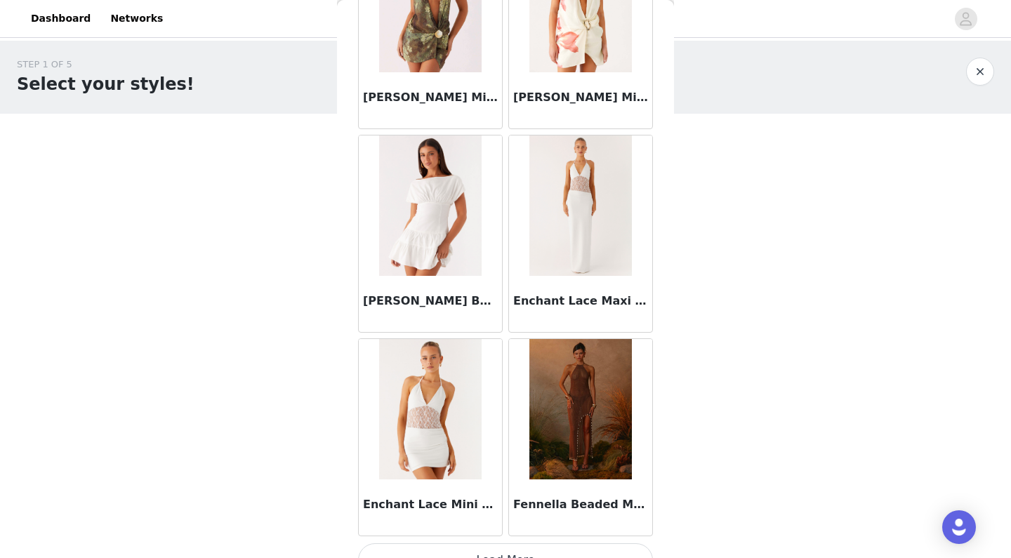
scroll to position [1570, 0]
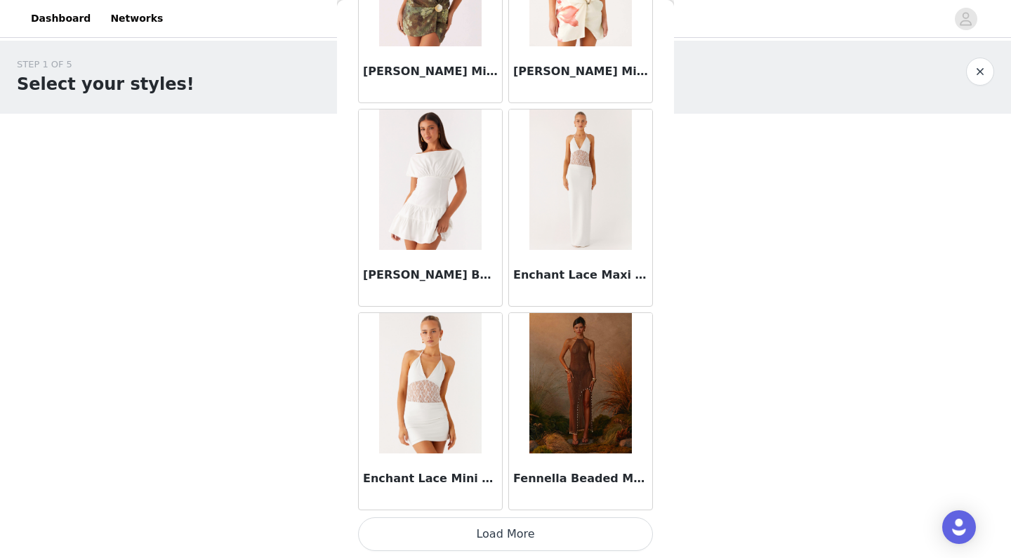
click at [501, 534] on button "Load More" at bounding box center [505, 534] width 295 height 34
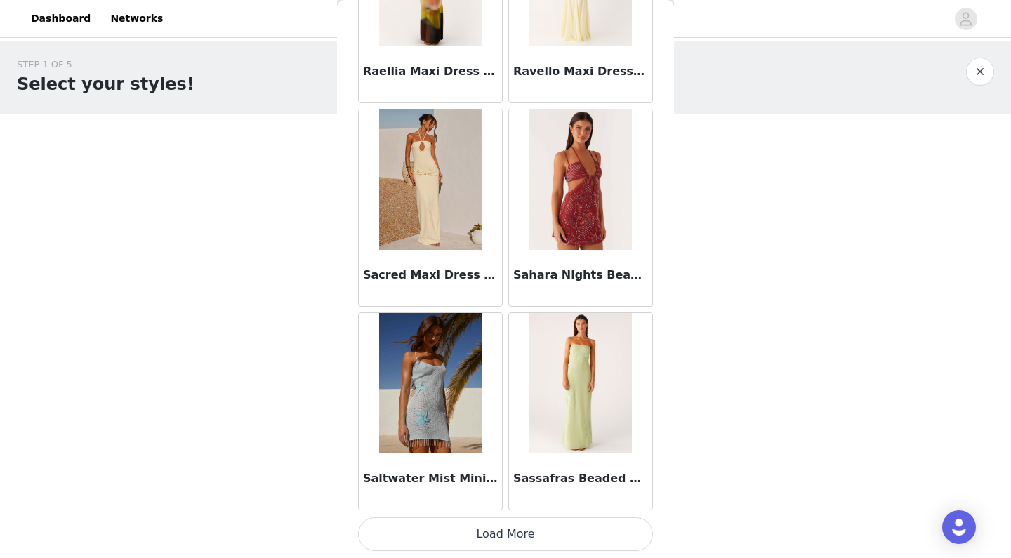
scroll to position [3626, 0]
click at [511, 537] on button "Load More" at bounding box center [505, 534] width 295 height 34
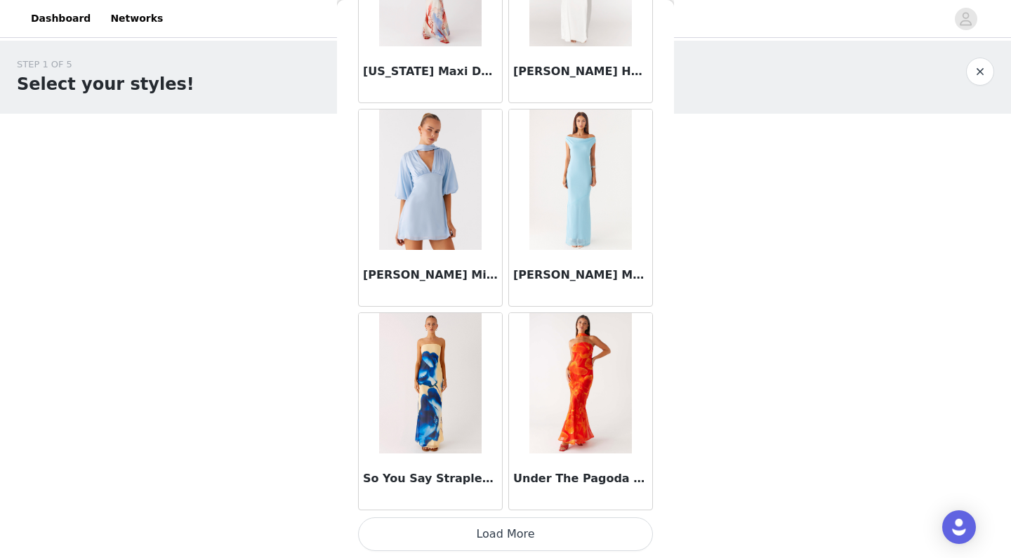
scroll to position [5662, 0]
click at [491, 538] on button "Load More" at bounding box center [505, 534] width 295 height 34
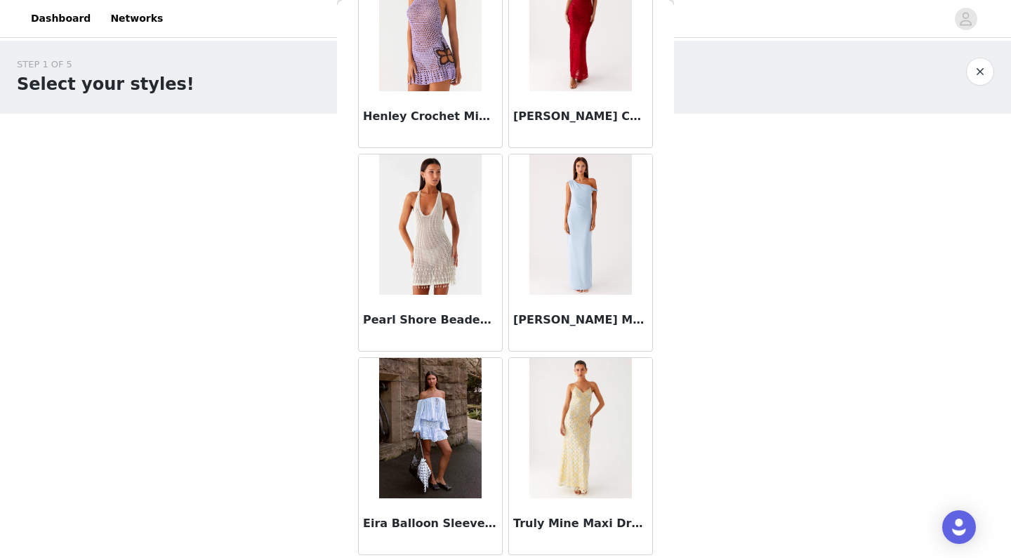
scroll to position [0, 0]
click at [984, 74] on button "button" at bounding box center [980, 72] width 28 height 28
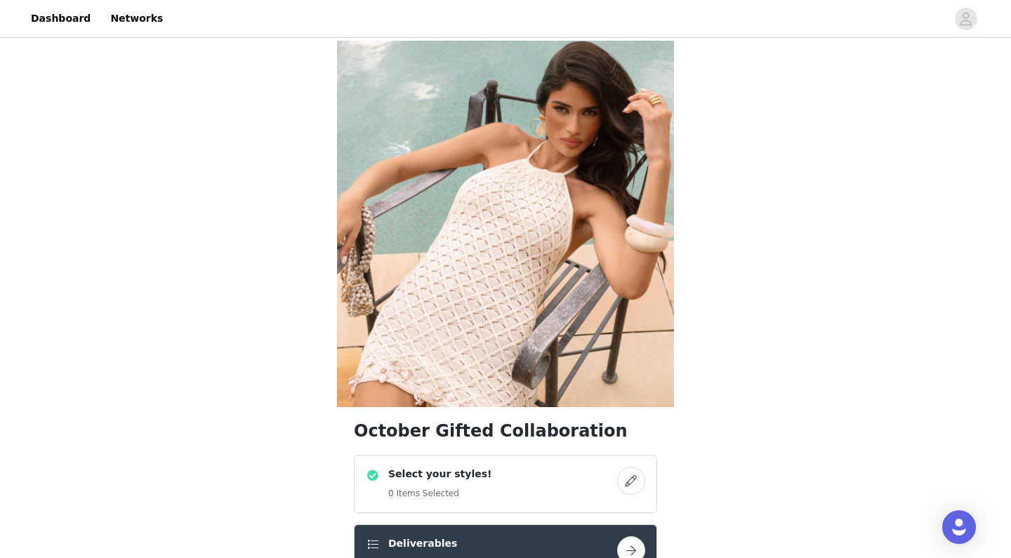
click at [491, 491] on div "Select your styles! 0 Items Selected" at bounding box center [491, 484] width 251 height 34
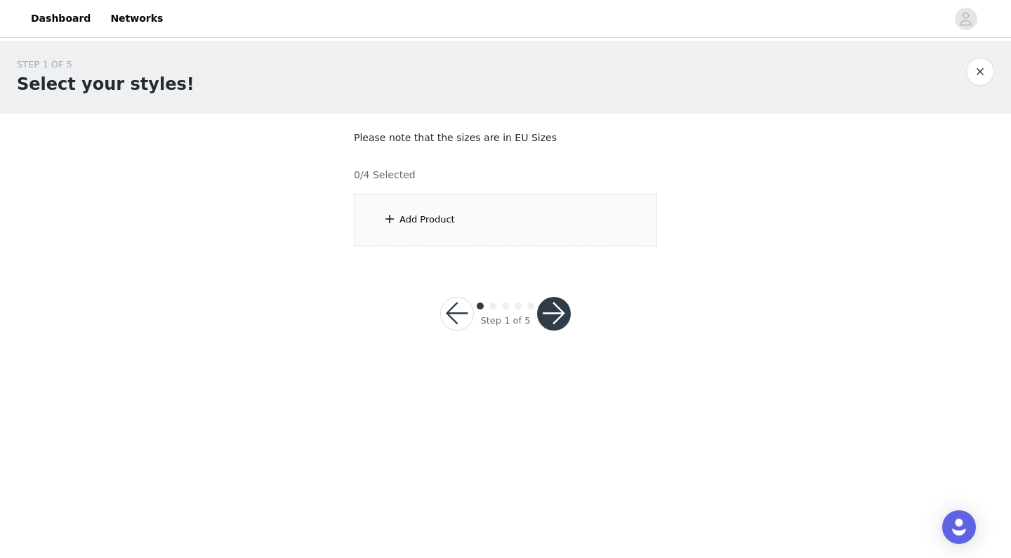
click at [552, 205] on div "Add Product" at bounding box center [505, 220] width 303 height 53
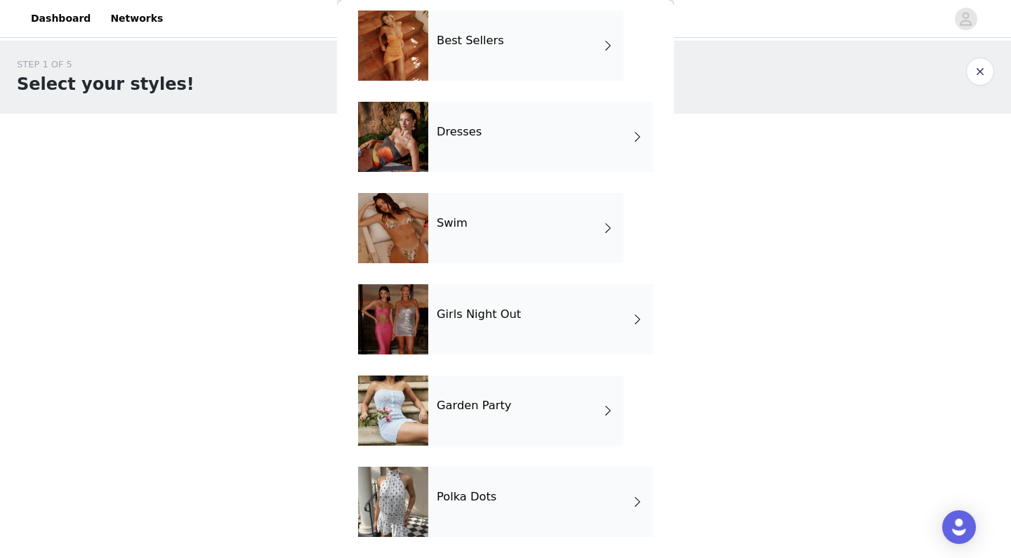
scroll to position [242, 0]
click at [552, 312] on div "Girls Night Out" at bounding box center [540, 319] width 225 height 70
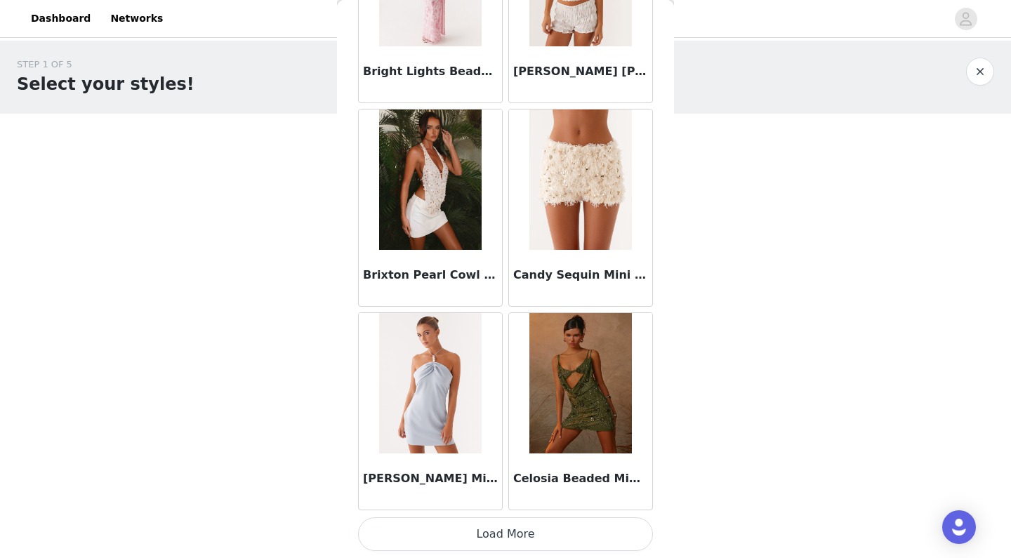
scroll to position [1590, 0]
click at [506, 530] on button "Load More" at bounding box center [505, 534] width 295 height 34
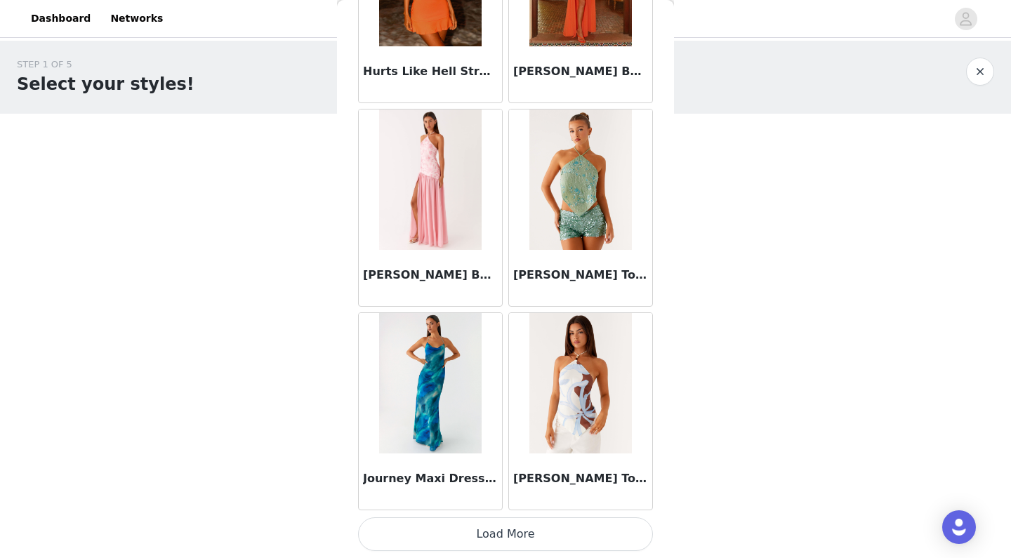
scroll to position [0, 0]
click at [544, 539] on button "Load More" at bounding box center [505, 534] width 295 height 34
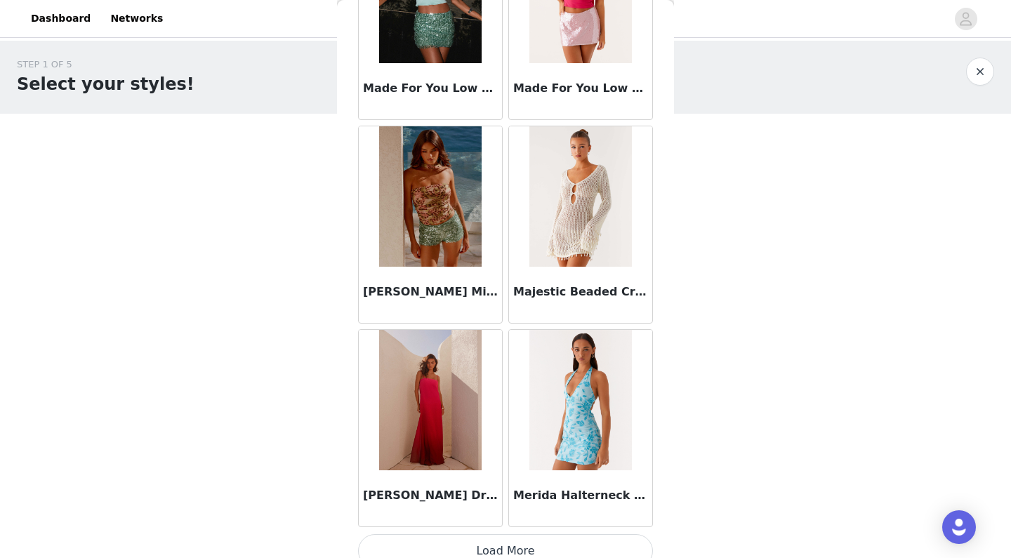
scroll to position [5662, 0]
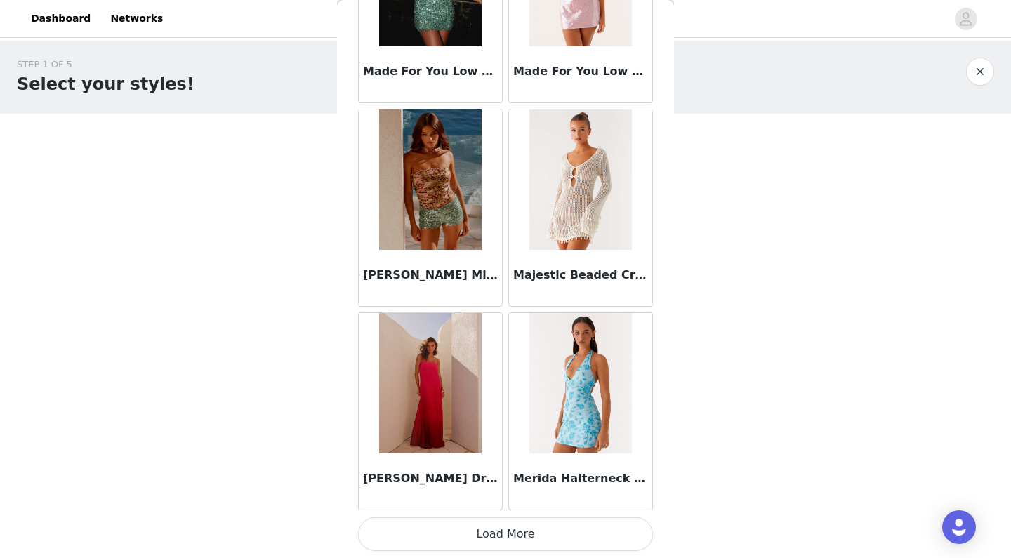
click at [503, 534] on button "Load More" at bounding box center [505, 534] width 295 height 34
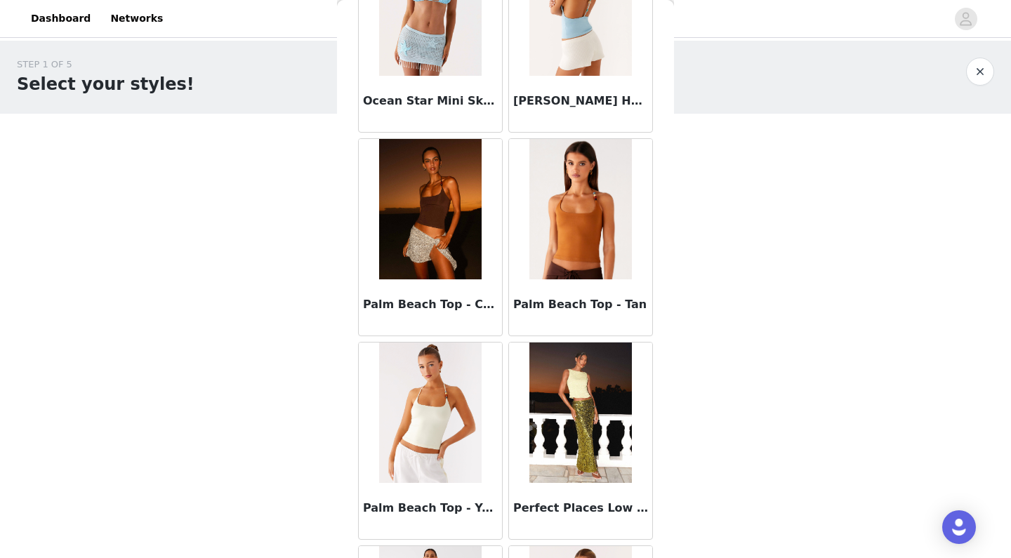
scroll to position [7534, 0]
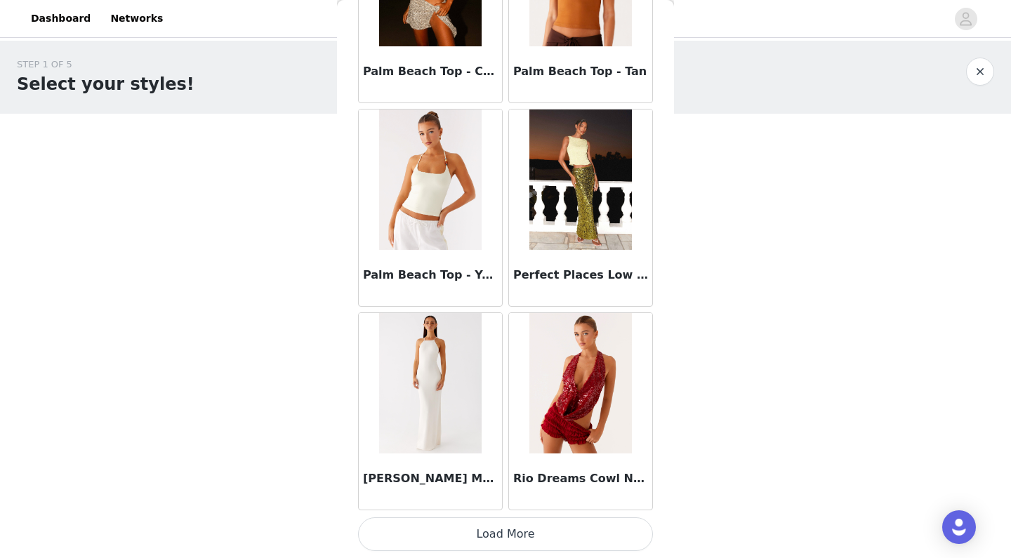
click at [514, 533] on button "Load More" at bounding box center [505, 534] width 295 height 34
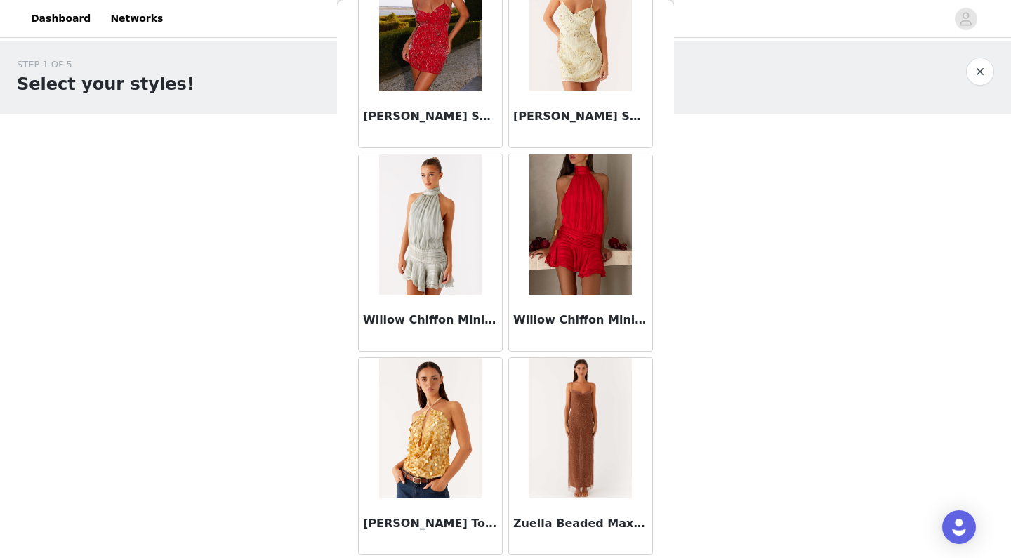
scroll to position [0, 0]
click at [983, 67] on button "button" at bounding box center [980, 72] width 28 height 28
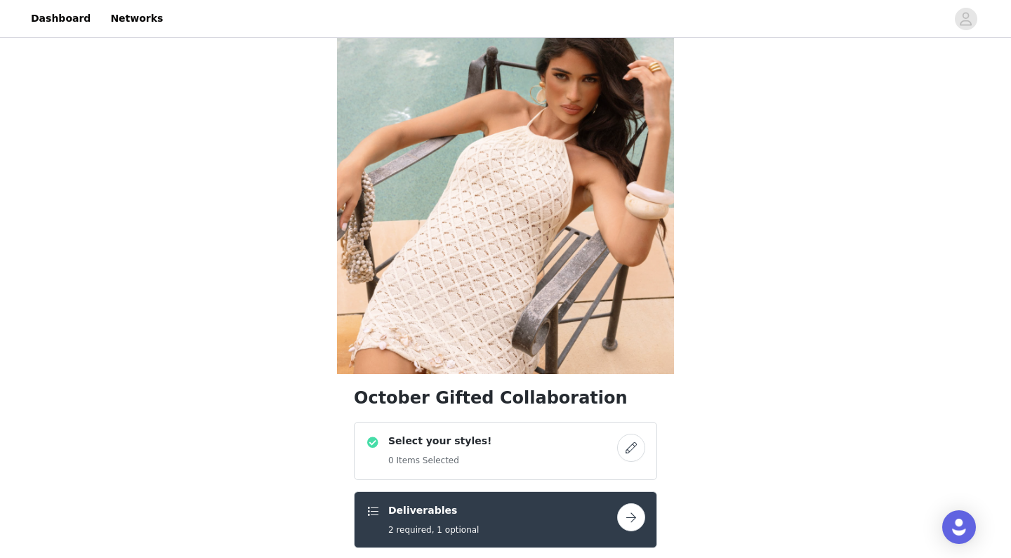
scroll to position [187, 0]
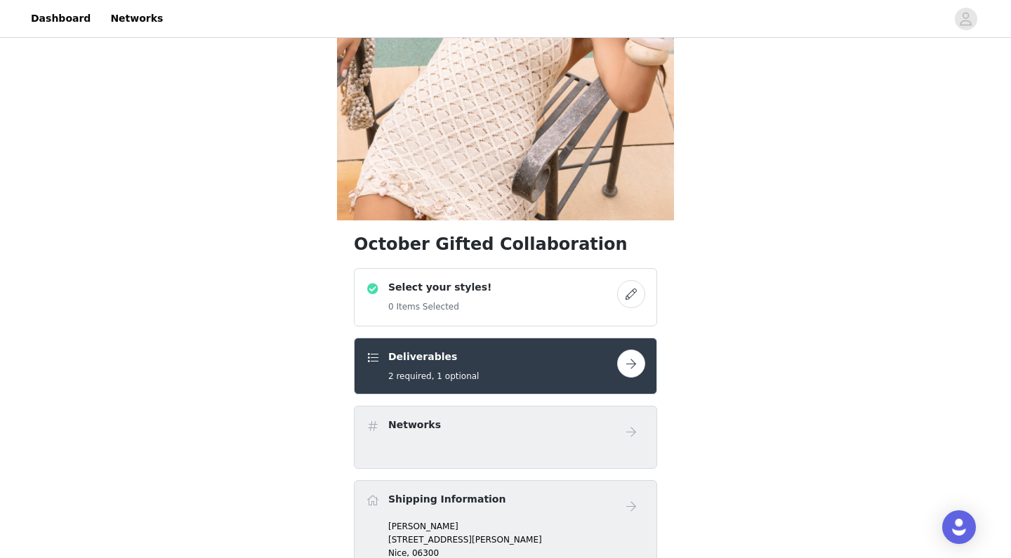
click at [490, 277] on div "Select your styles! 0 Items Selected" at bounding box center [505, 297] width 303 height 58
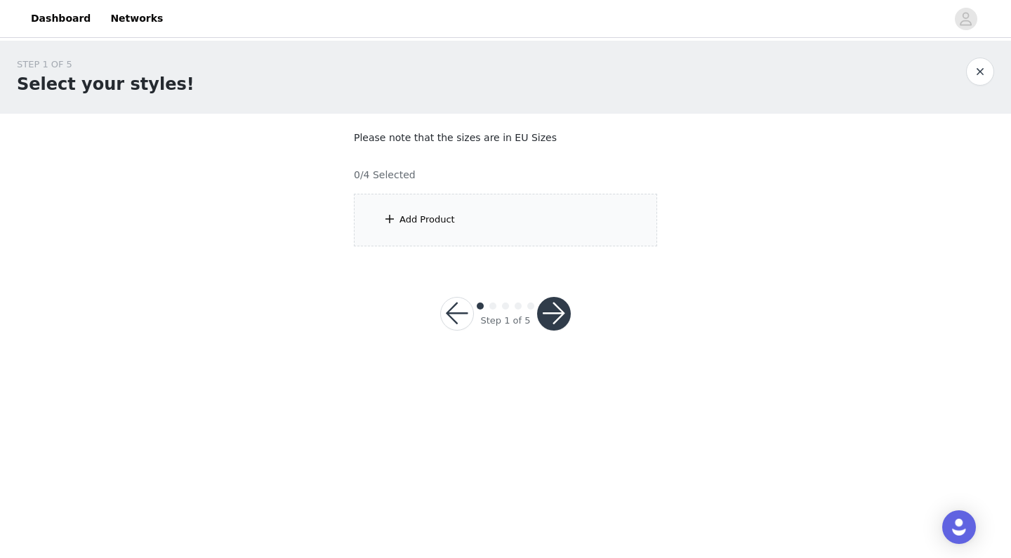
click at [494, 209] on div "Add Product" at bounding box center [505, 220] width 303 height 53
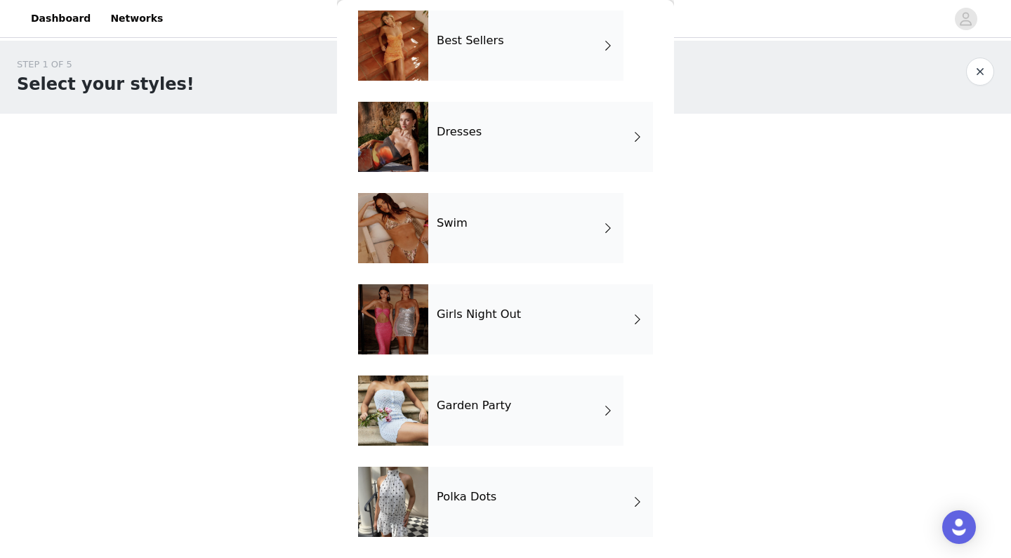
scroll to position [242, 0]
click at [458, 409] on h4 "Garden Party" at bounding box center [474, 405] width 74 height 13
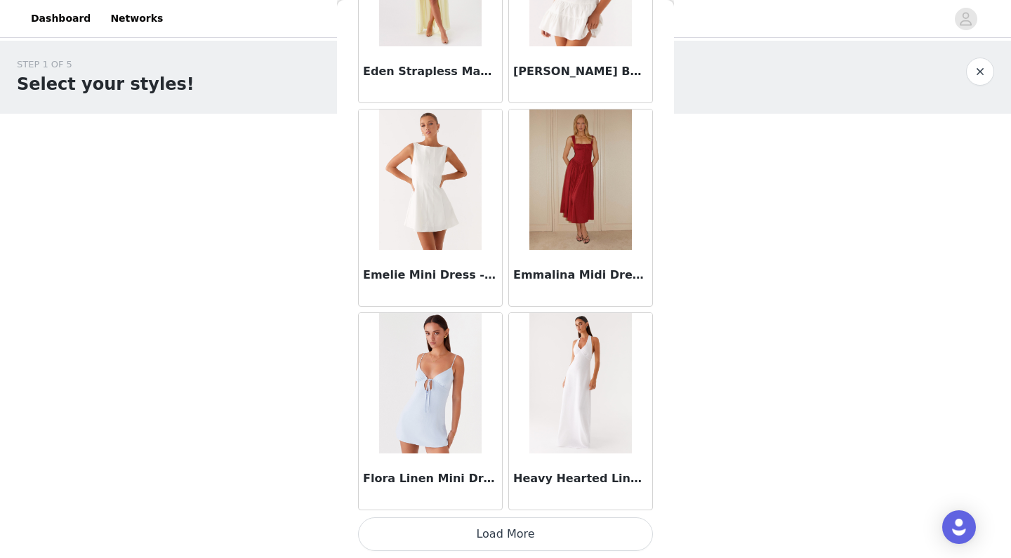
scroll to position [1590, 0]
click at [527, 542] on button "Load More" at bounding box center [505, 534] width 295 height 34
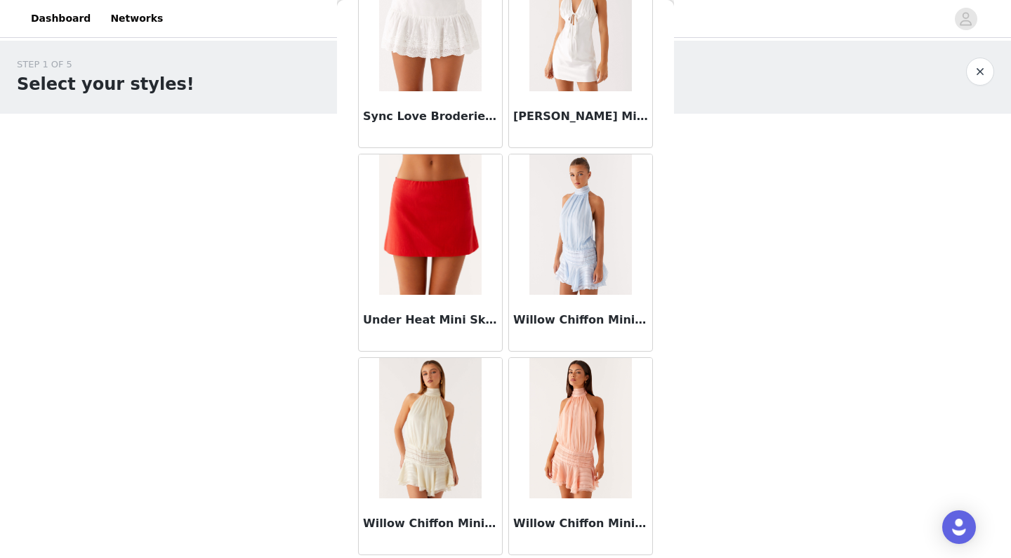
scroll to position [3581, 0]
click at [987, 70] on button "button" at bounding box center [980, 72] width 28 height 28
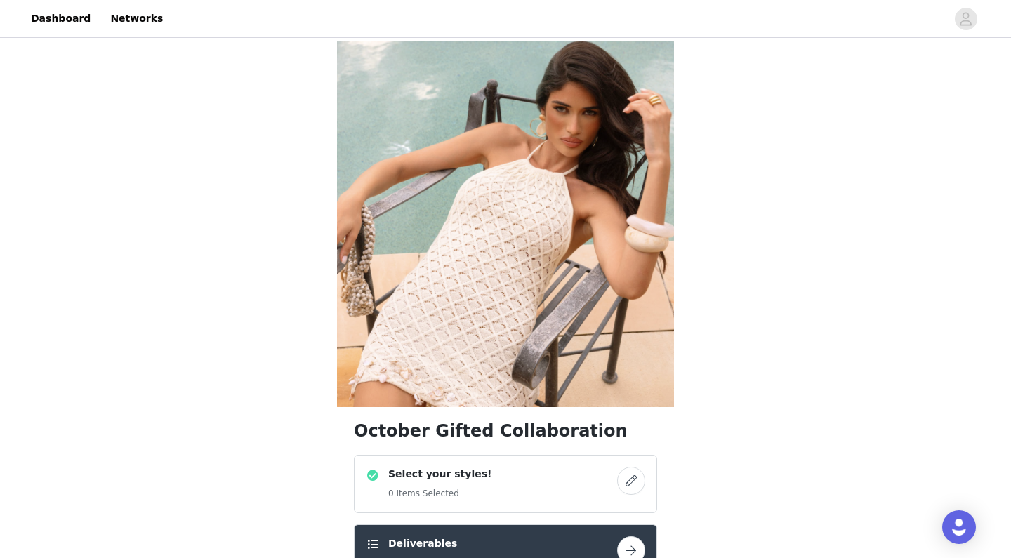
click at [547, 464] on div "Select your styles! 0 Items Selected" at bounding box center [505, 484] width 303 height 58
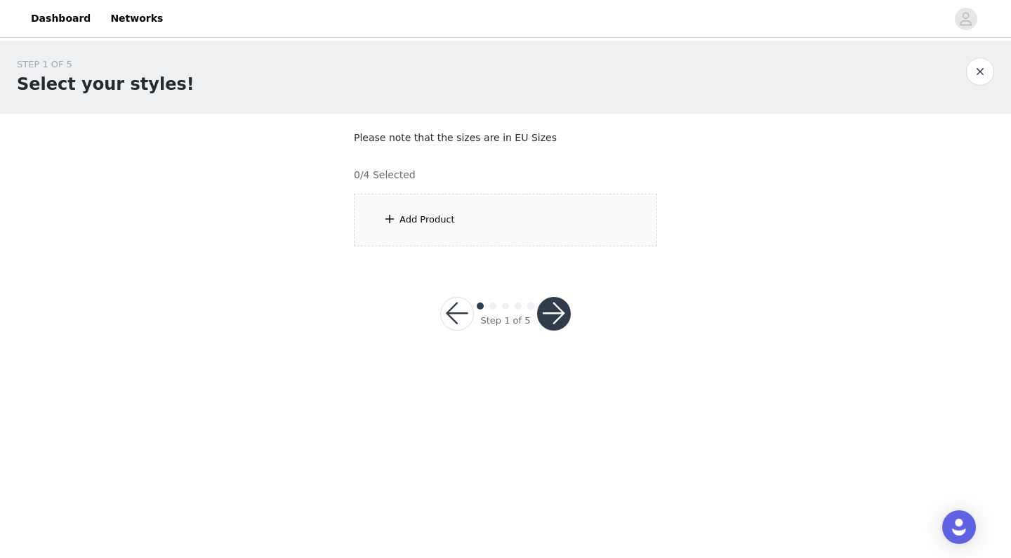
click at [548, 194] on div "Add Product" at bounding box center [505, 220] width 303 height 53
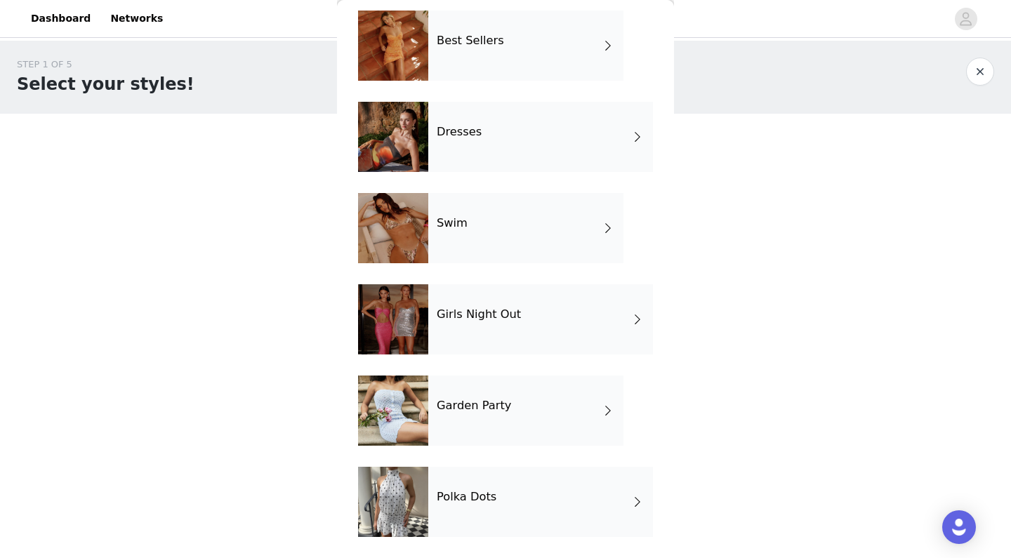
scroll to position [242, 0]
click at [478, 486] on div "Polka Dots" at bounding box center [540, 502] width 225 height 70
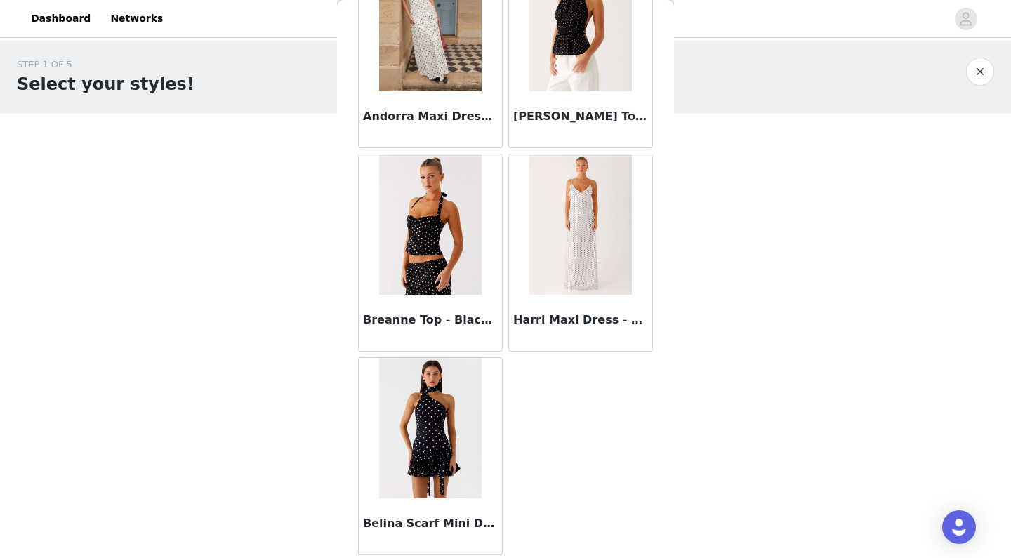
scroll to position [1138, 0]
click at [982, 74] on button "button" at bounding box center [980, 72] width 28 height 28
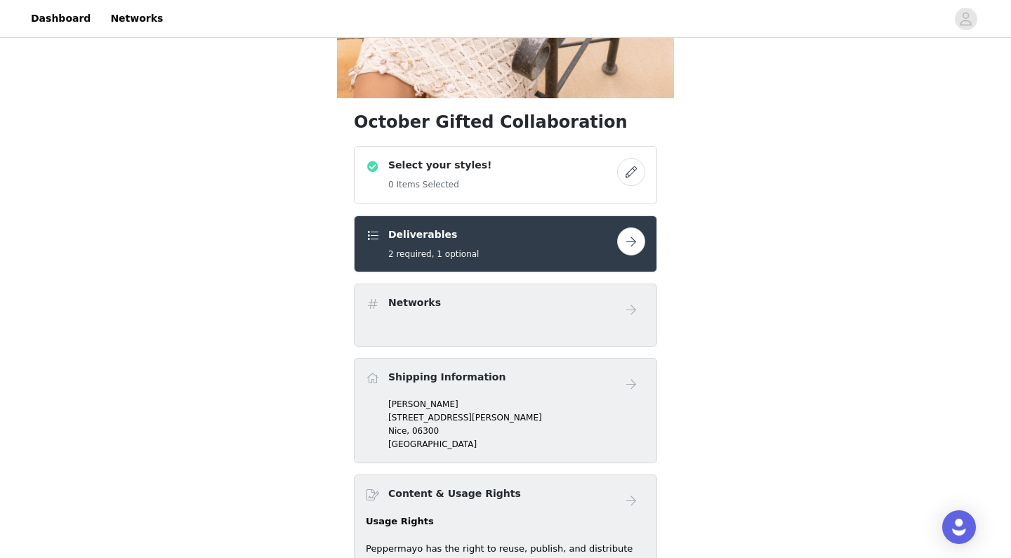
scroll to position [260, 0]
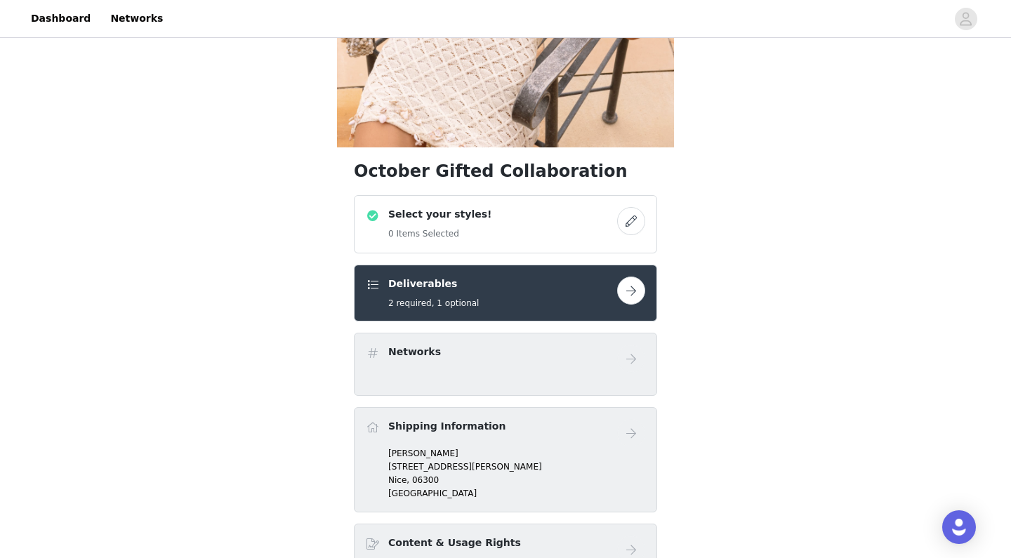
click at [583, 288] on div "Deliverables 2 required, 1 optional" at bounding box center [491, 293] width 251 height 33
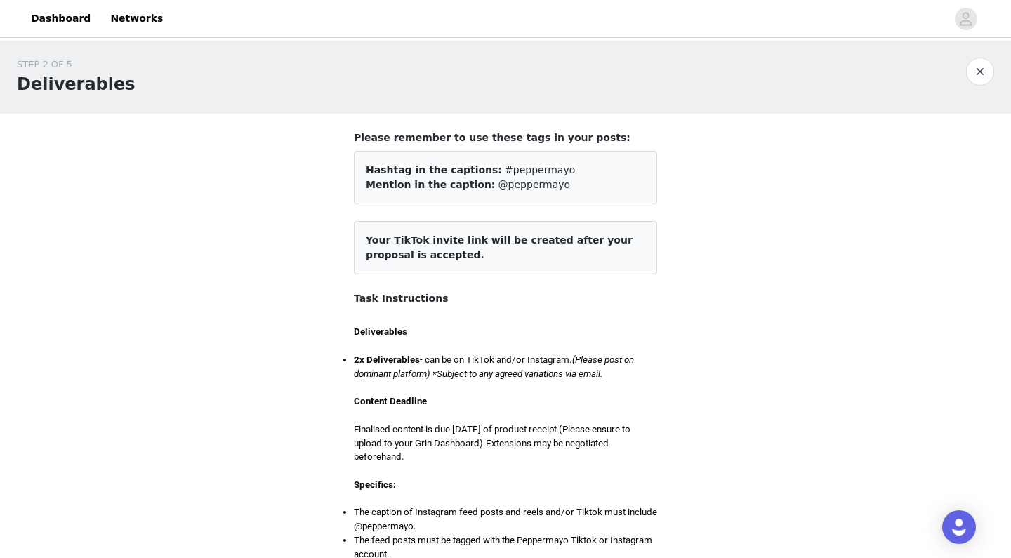
click at [981, 74] on button "button" at bounding box center [980, 72] width 28 height 28
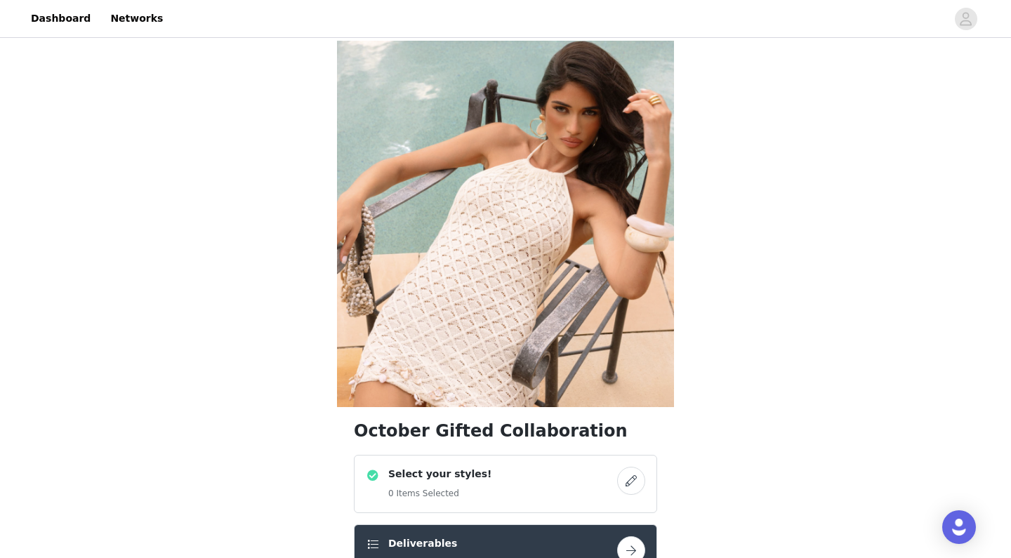
click at [635, 473] on button "button" at bounding box center [631, 481] width 28 height 28
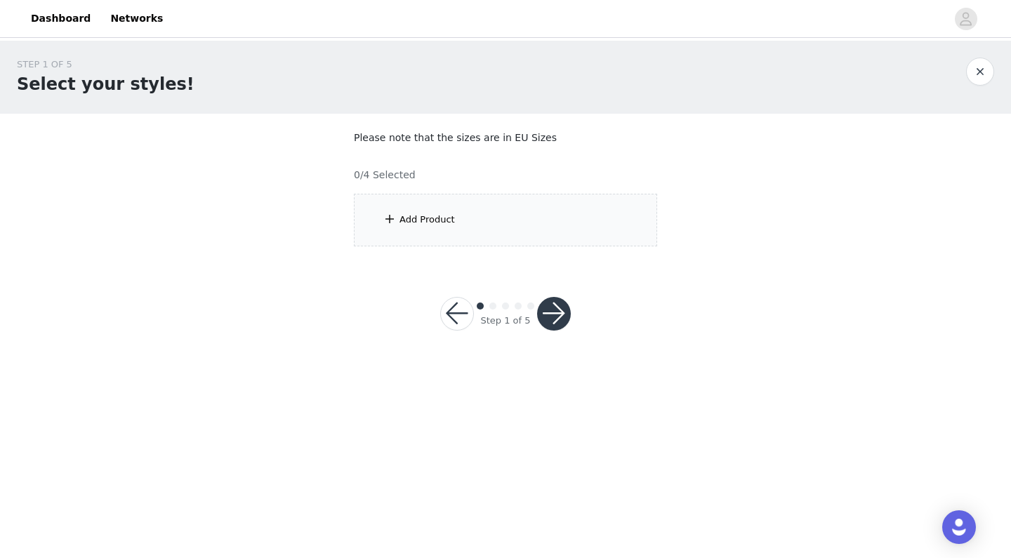
click at [483, 210] on div "Add Product" at bounding box center [505, 220] width 303 height 53
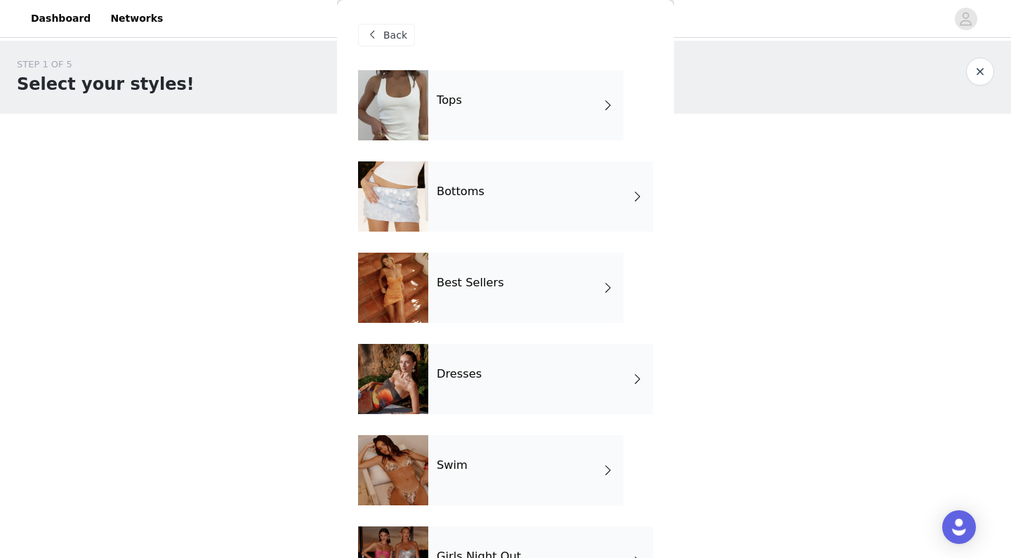
click at [440, 482] on div "Swim" at bounding box center [525, 470] width 195 height 70
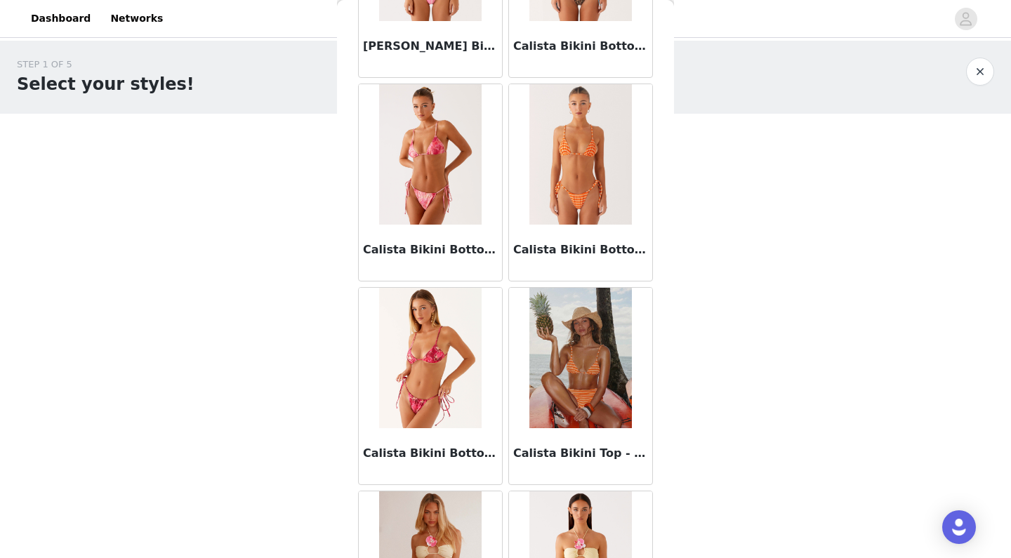
scroll to position [1006, 0]
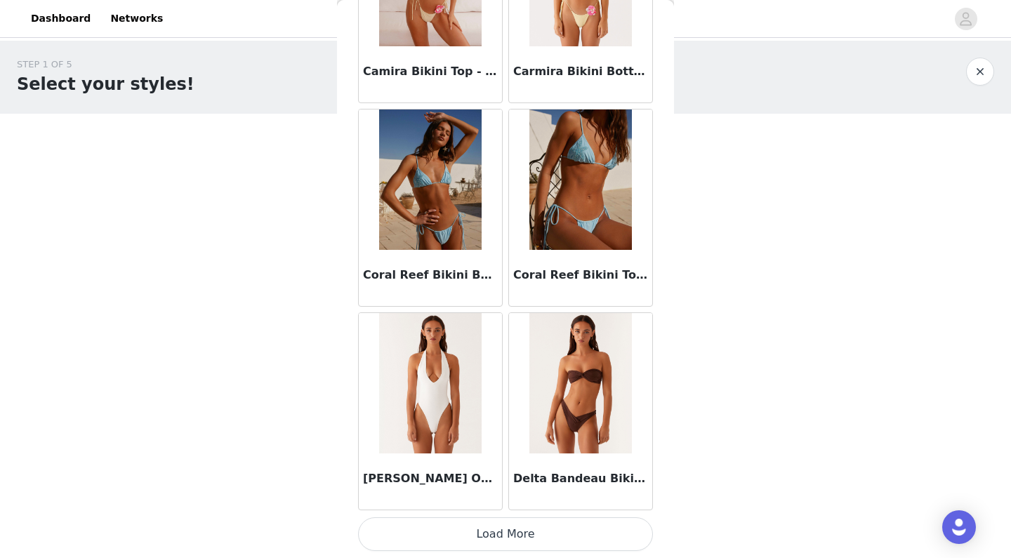
click at [449, 533] on button "Load More" at bounding box center [505, 534] width 295 height 34
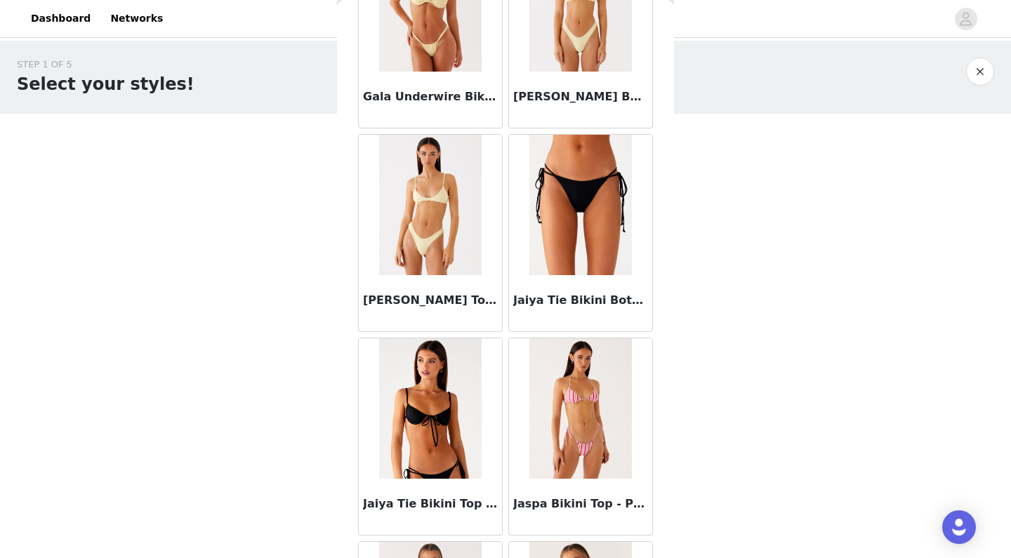
scroll to position [3196, 0]
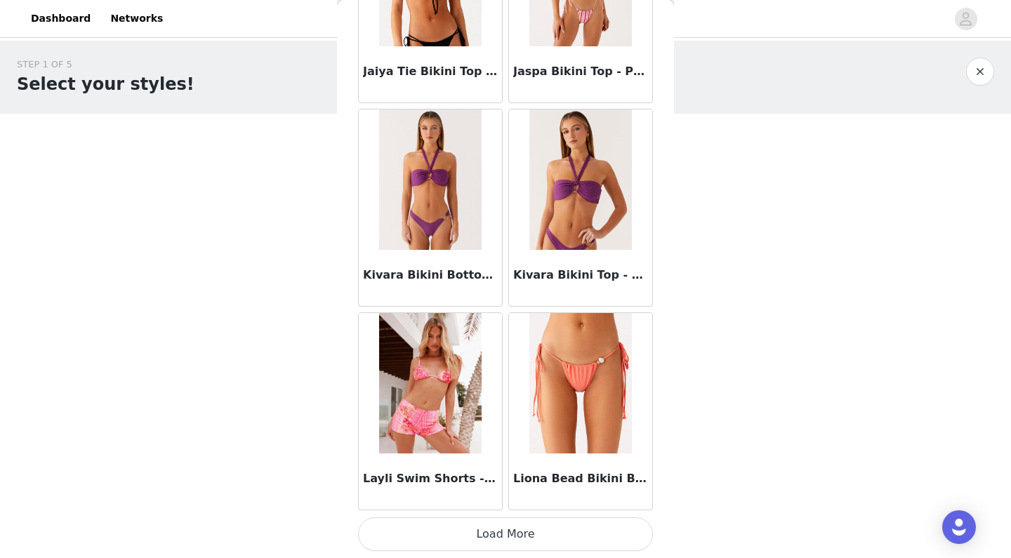
click at [490, 536] on button "Load More" at bounding box center [505, 534] width 295 height 34
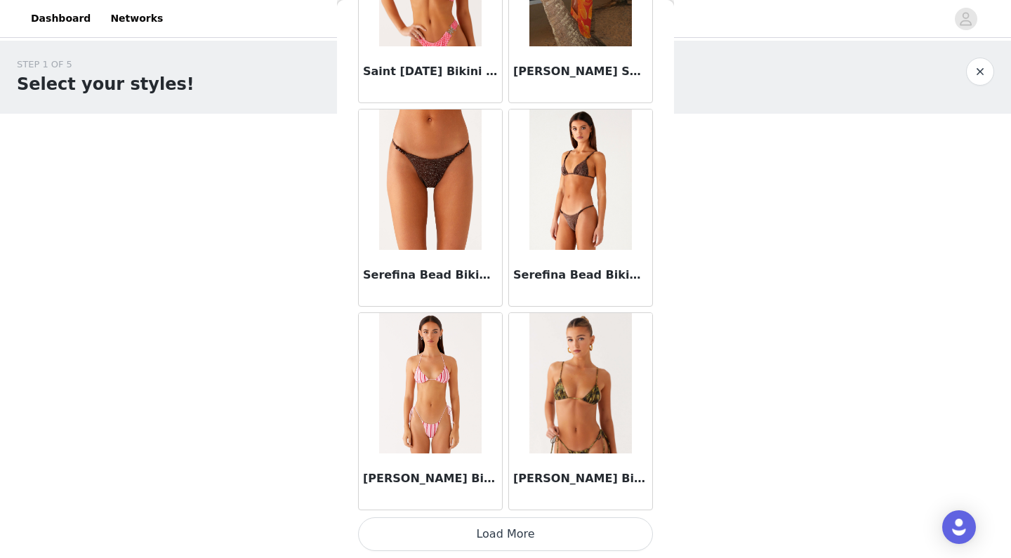
scroll to position [5662, 0]
click at [517, 535] on button "Load More" at bounding box center [505, 534] width 295 height 34
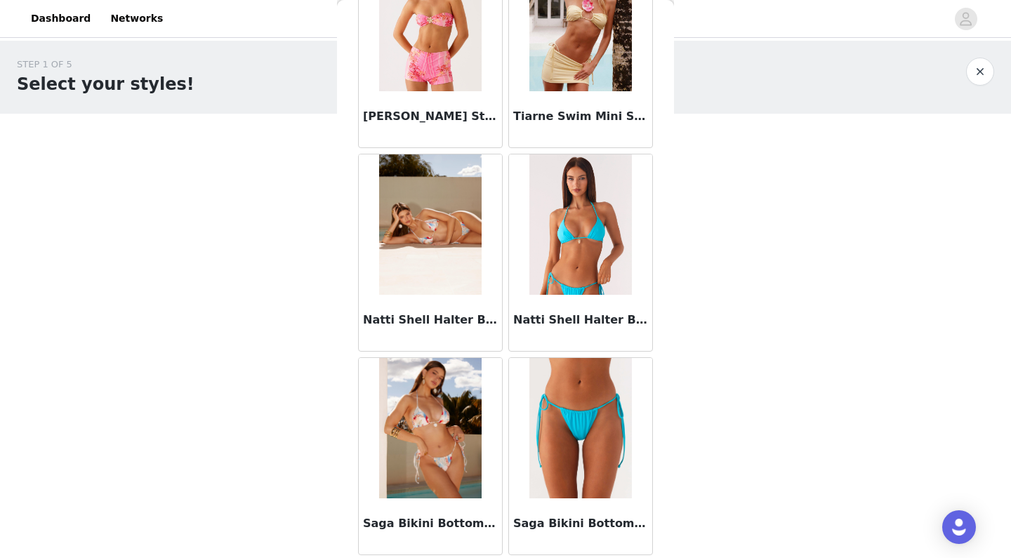
scroll to position [0, 0]
click at [978, 73] on button "button" at bounding box center [980, 72] width 28 height 28
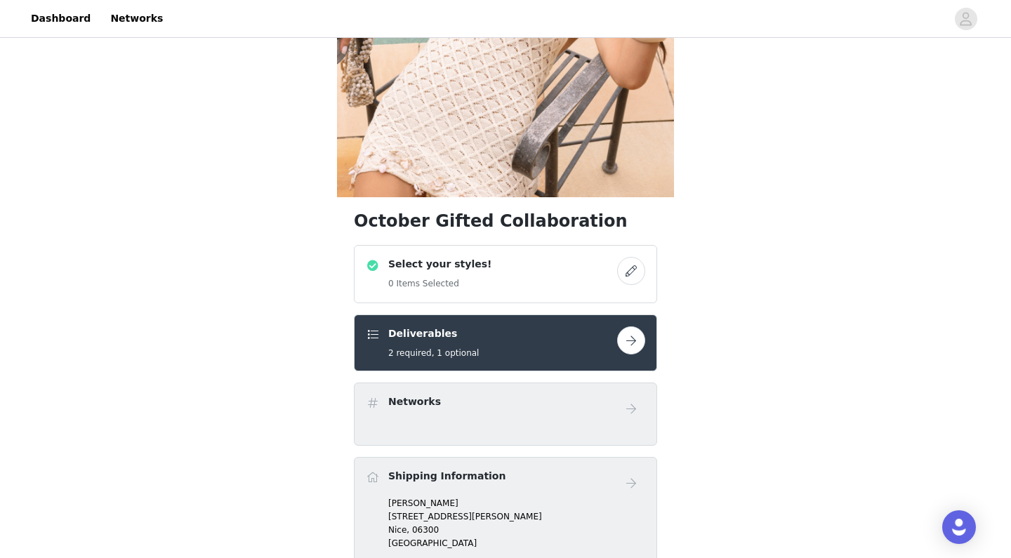
scroll to position [276, 0]
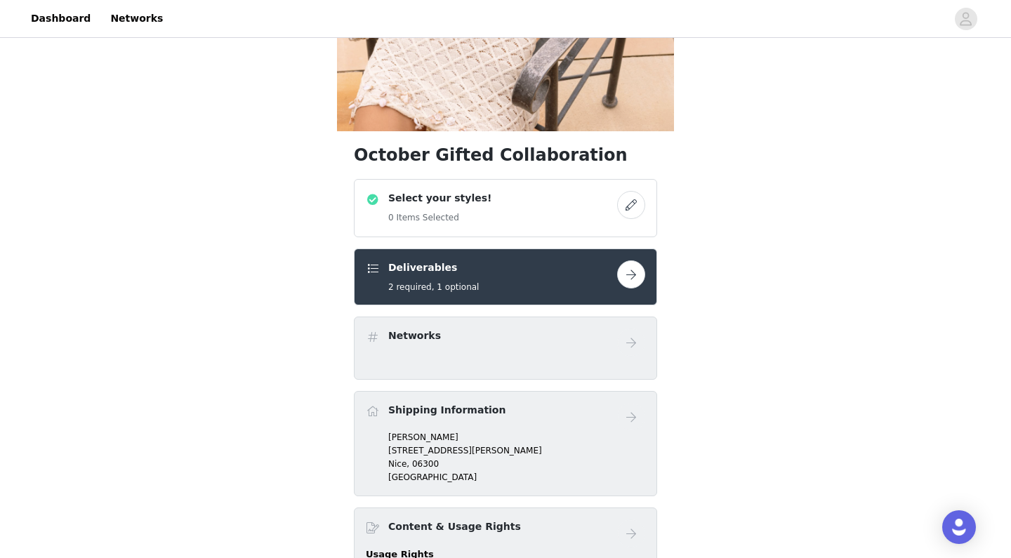
click at [556, 277] on div "Deliverables 2 required, 1 optional" at bounding box center [491, 276] width 251 height 33
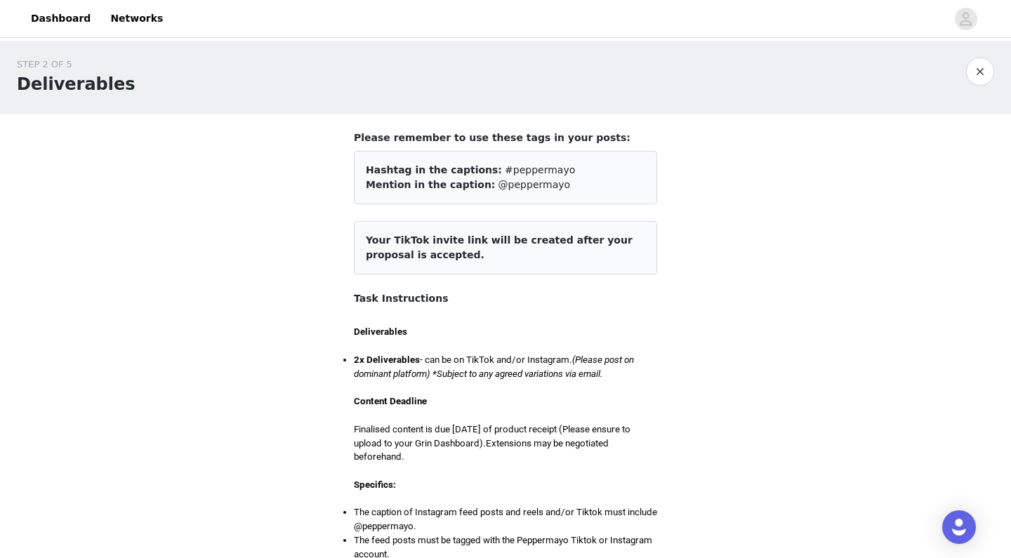
click at [980, 66] on button "button" at bounding box center [980, 72] width 28 height 28
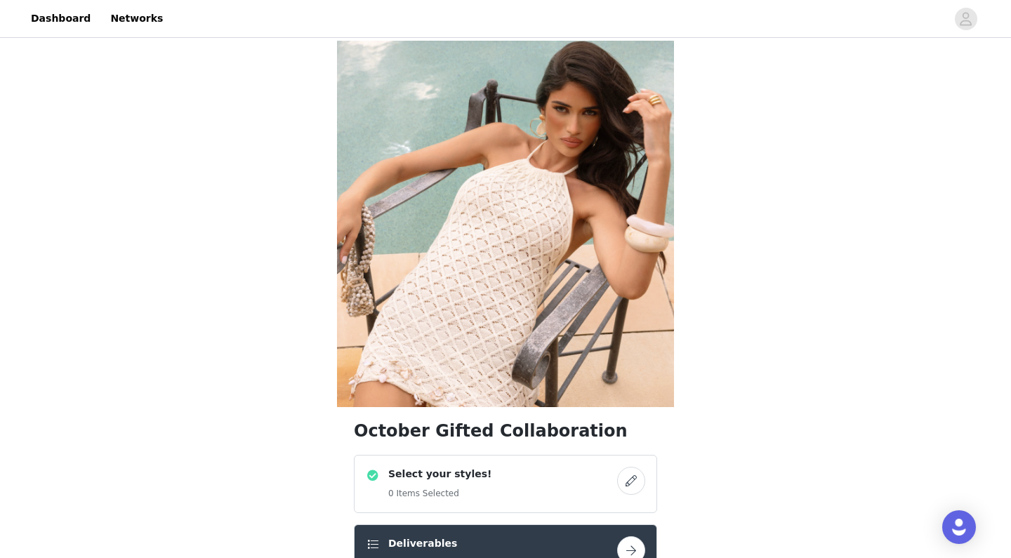
click at [486, 479] on div "Select your styles! 0 Items Selected" at bounding box center [491, 484] width 251 height 34
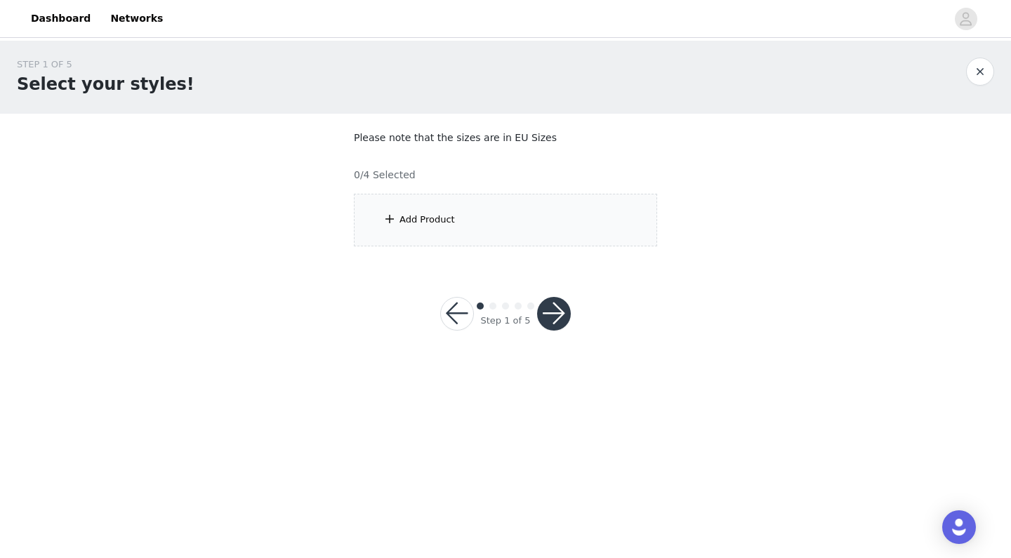
click at [546, 211] on div "Add Product" at bounding box center [505, 220] width 303 height 53
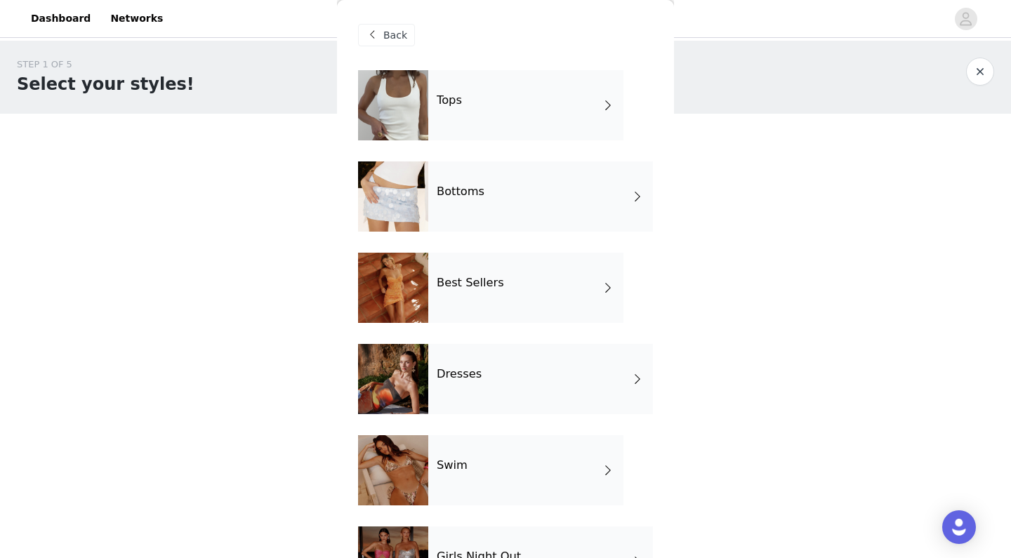
click at [555, 281] on div "Best Sellers" at bounding box center [525, 288] width 195 height 70
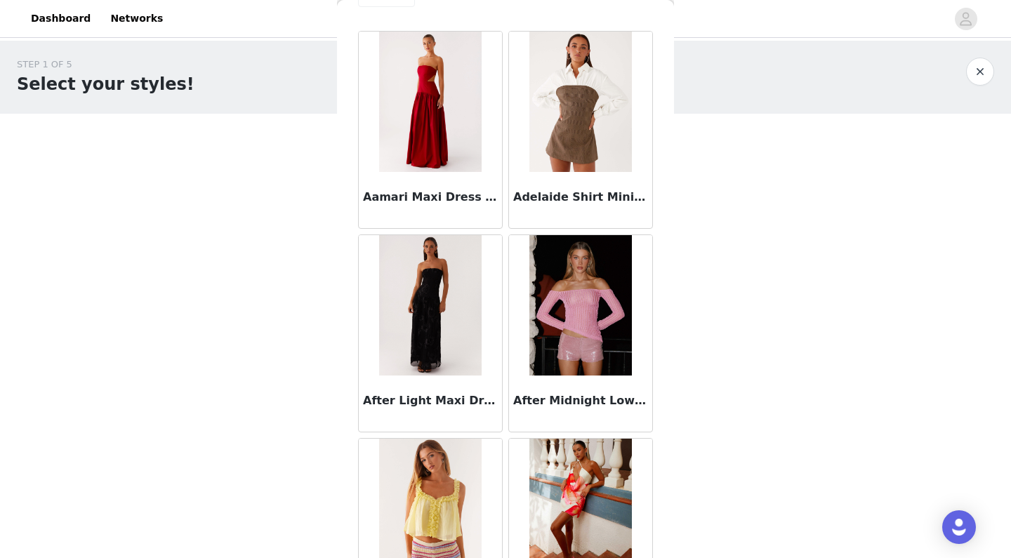
scroll to position [44, 0]
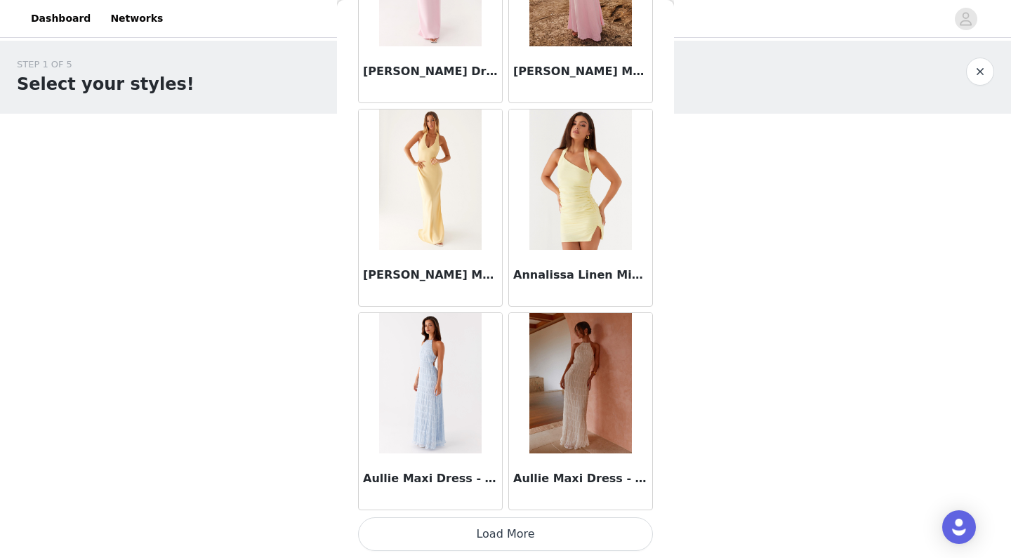
click at [508, 531] on button "Load More" at bounding box center [505, 534] width 295 height 34
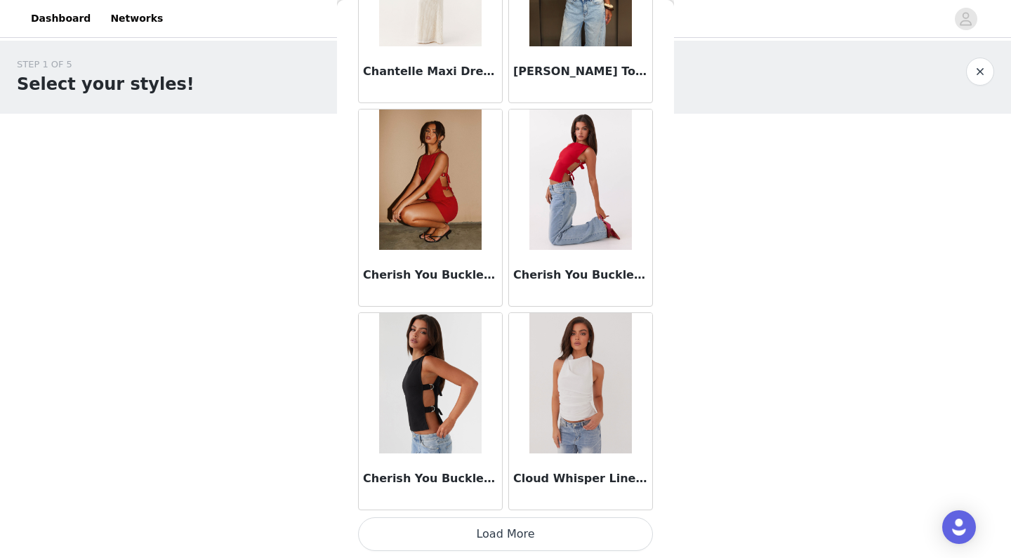
scroll to position [3626, 0]
click at [469, 536] on button "Load More" at bounding box center [505, 534] width 295 height 34
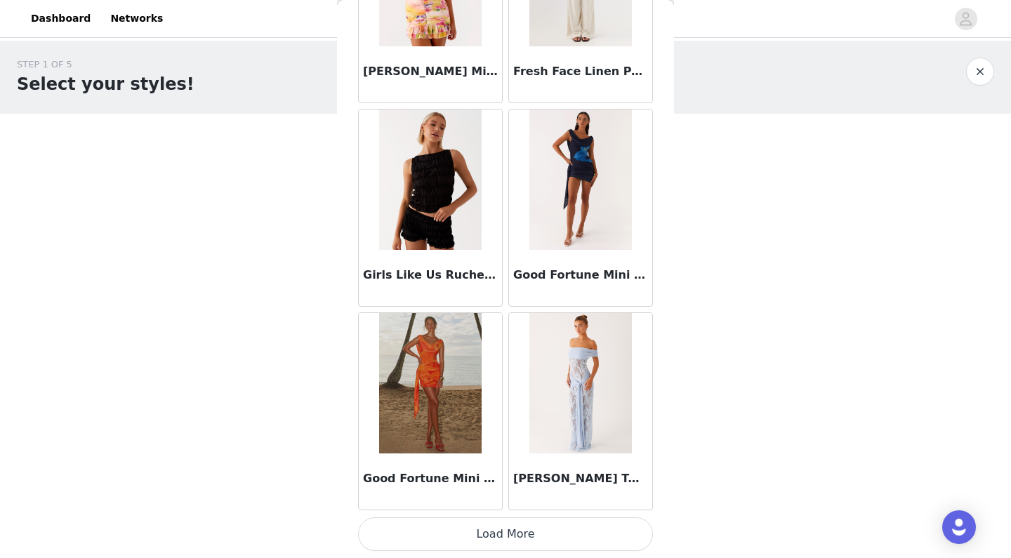
scroll to position [5662, 0]
click at [508, 533] on button "Load More" at bounding box center [505, 534] width 295 height 34
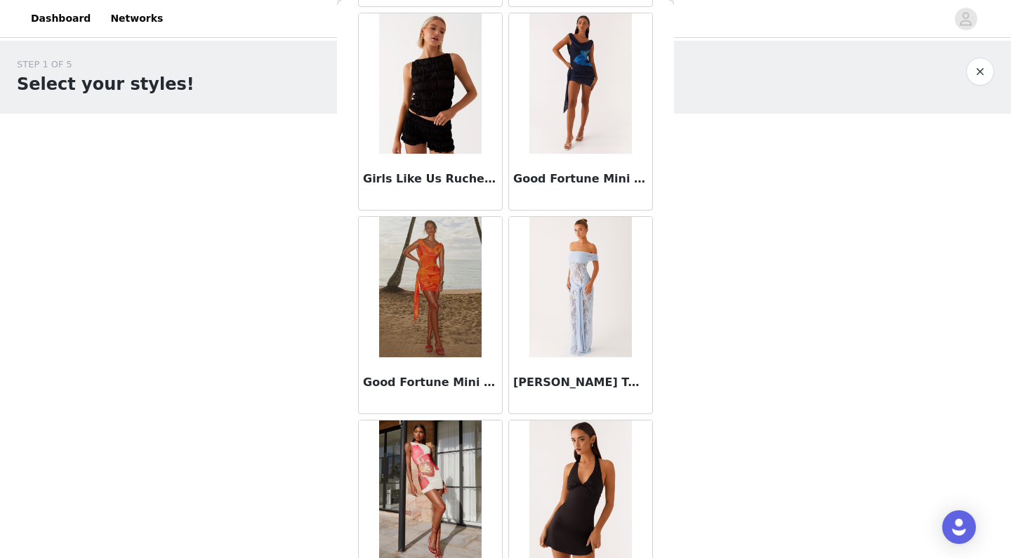
scroll to position [5832, 0]
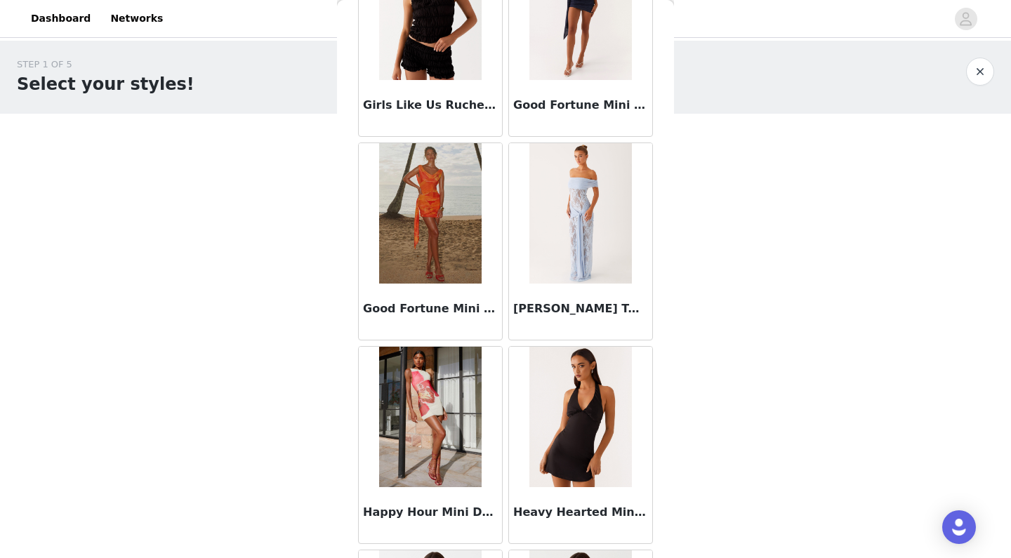
click at [602, 274] on img at bounding box center [580, 213] width 102 height 140
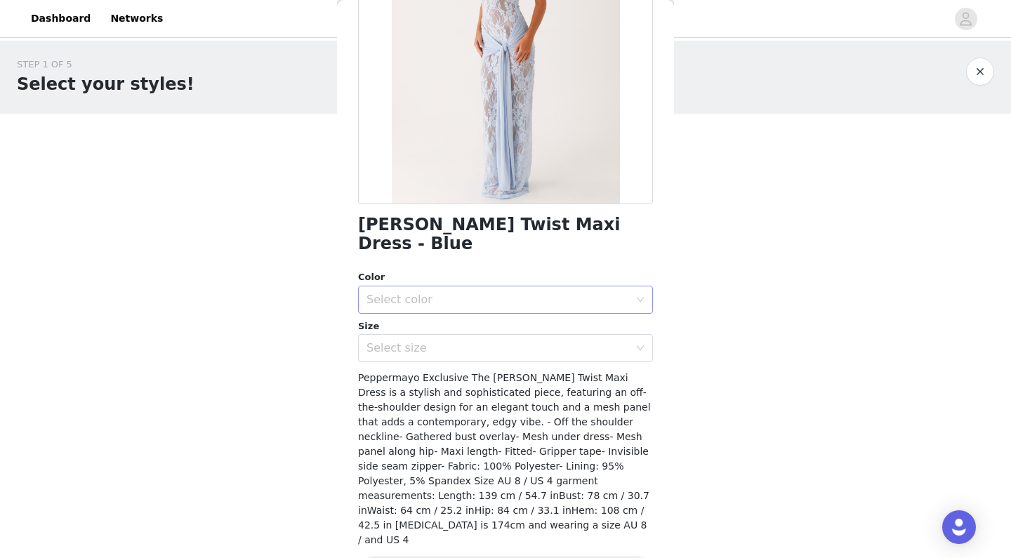
scroll to position [181, 0]
click at [602, 287] on div "Select color" at bounding box center [500, 300] width 269 height 27
click at [614, 247] on div "[PERSON_NAME] Twist Maxi Dress - Blue Color Select color Size Select size Peppe…" at bounding box center [505, 248] width 295 height 718
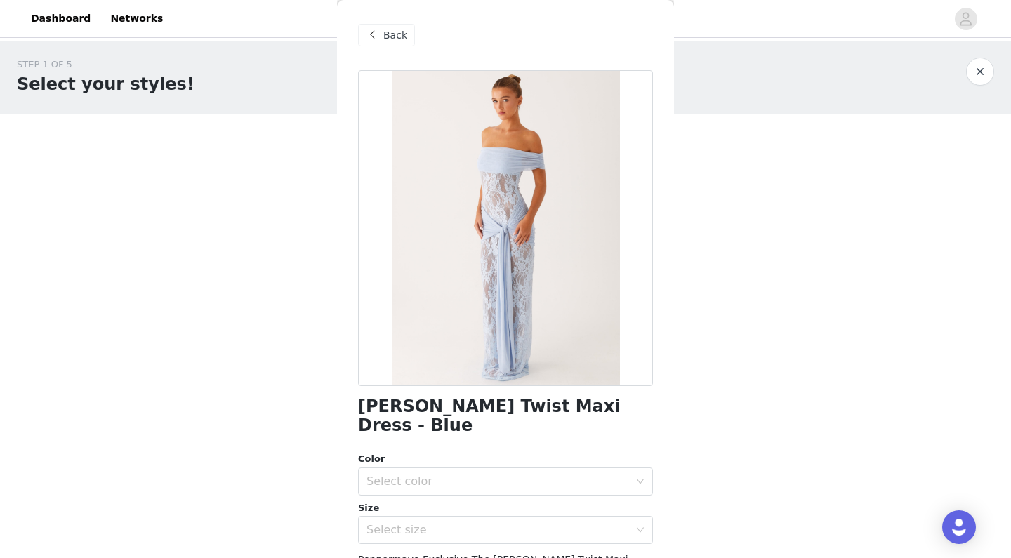
scroll to position [0, 0]
click at [397, 34] on span "Back" at bounding box center [395, 35] width 24 height 15
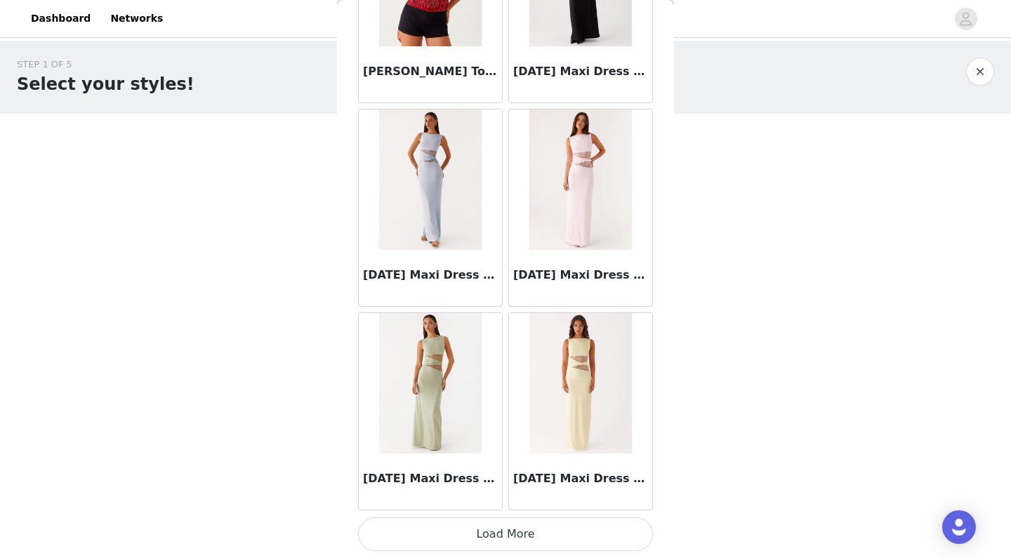
click at [522, 527] on button "Load More" at bounding box center [505, 534] width 295 height 34
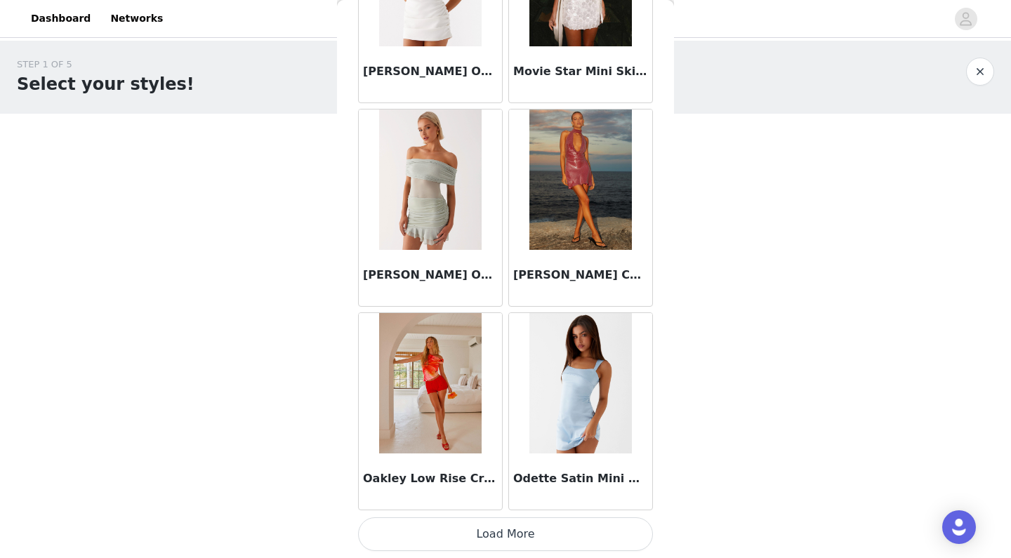
scroll to position [9733, 0]
click at [528, 536] on button "Load More" at bounding box center [505, 534] width 295 height 34
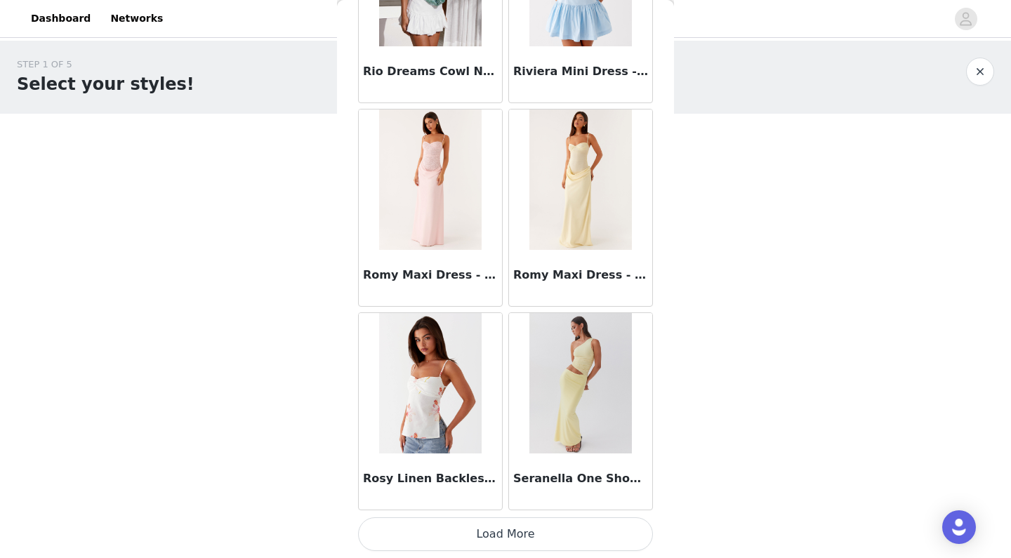
scroll to position [11769, 0]
click at [549, 531] on button "Load More" at bounding box center [505, 534] width 295 height 34
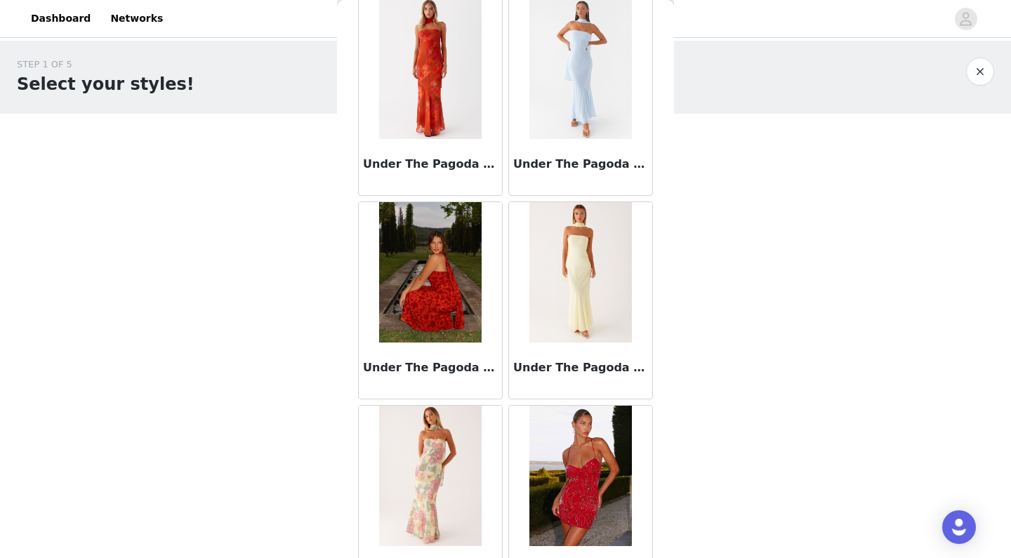
scroll to position [13095, 0]
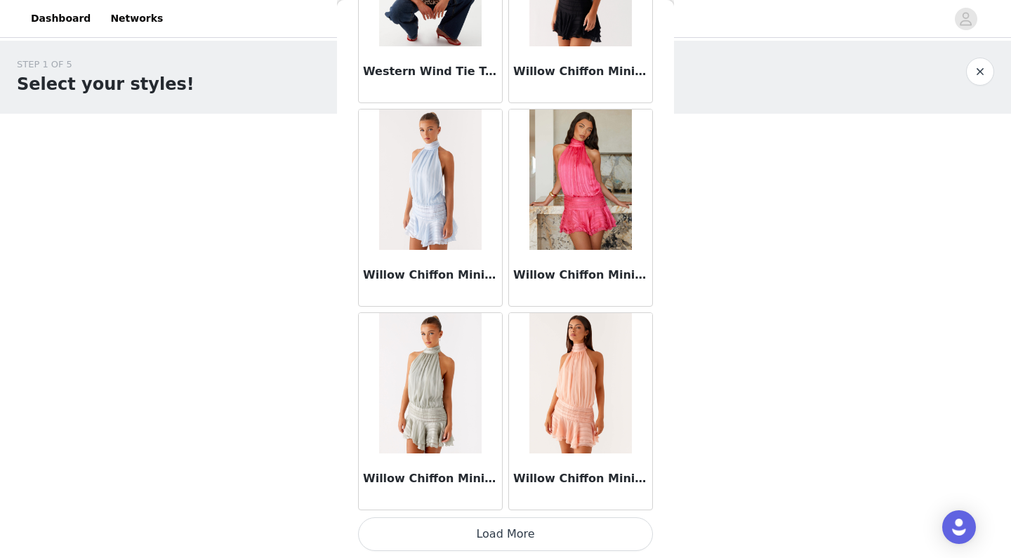
click at [535, 541] on button "Load More" at bounding box center [505, 534] width 295 height 34
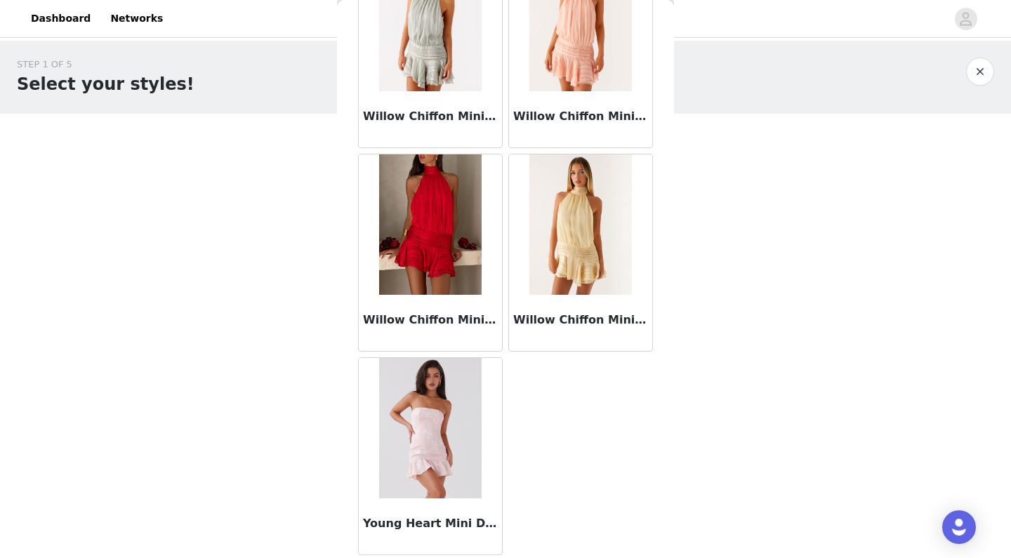
scroll to position [0, 0]
click at [985, 75] on button "button" at bounding box center [980, 72] width 28 height 28
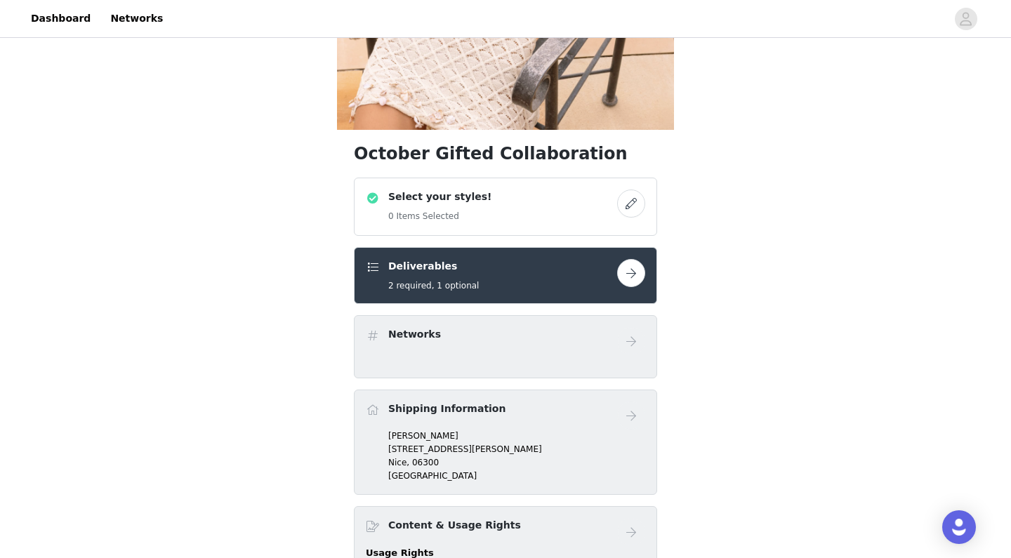
scroll to position [278, 0]
click at [606, 192] on div "Select your styles! 0 Items Selected" at bounding box center [491, 206] width 251 height 34
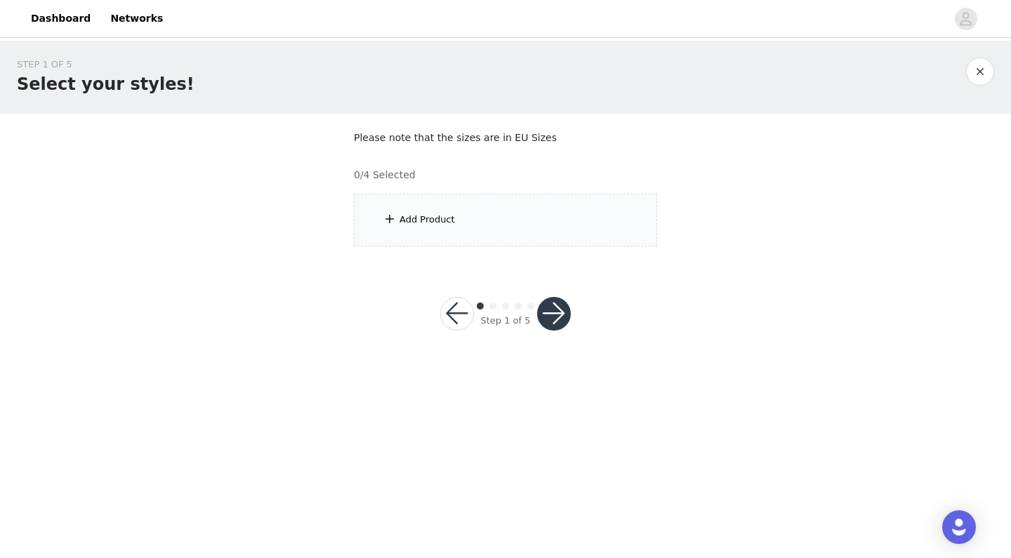
click at [608, 219] on div "Add Product" at bounding box center [505, 220] width 303 height 53
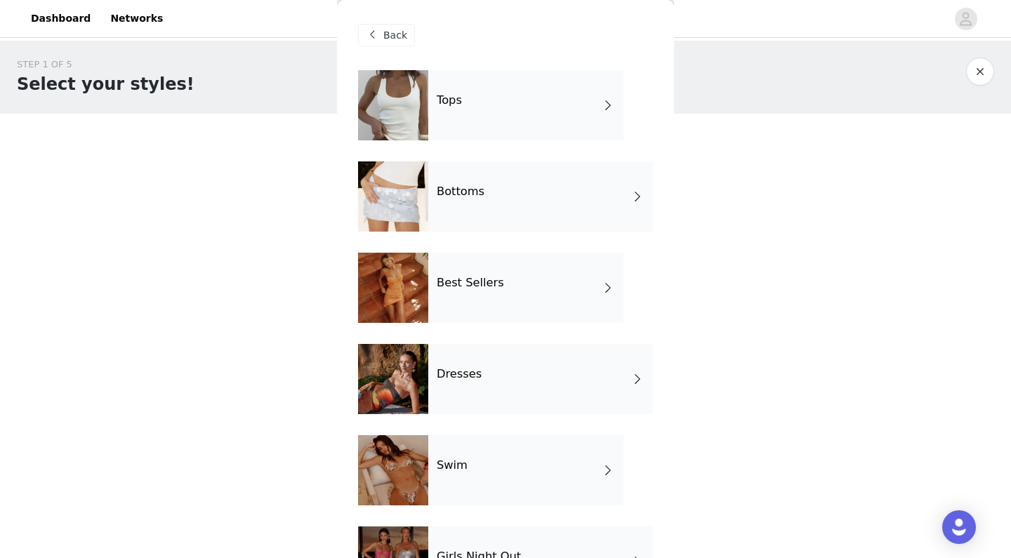
click at [564, 364] on div "Dresses" at bounding box center [540, 379] width 225 height 70
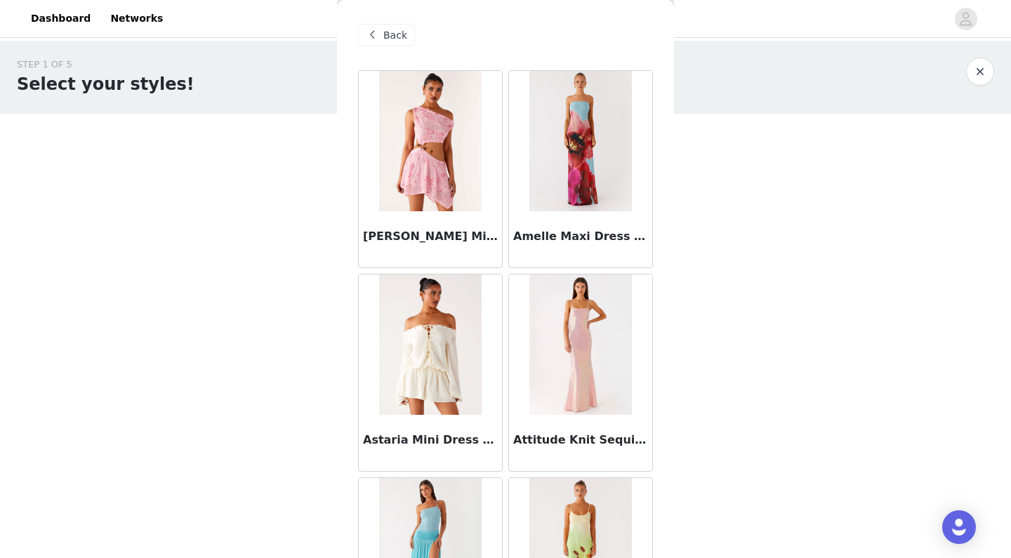
click at [401, 31] on span "Back" at bounding box center [395, 35] width 24 height 15
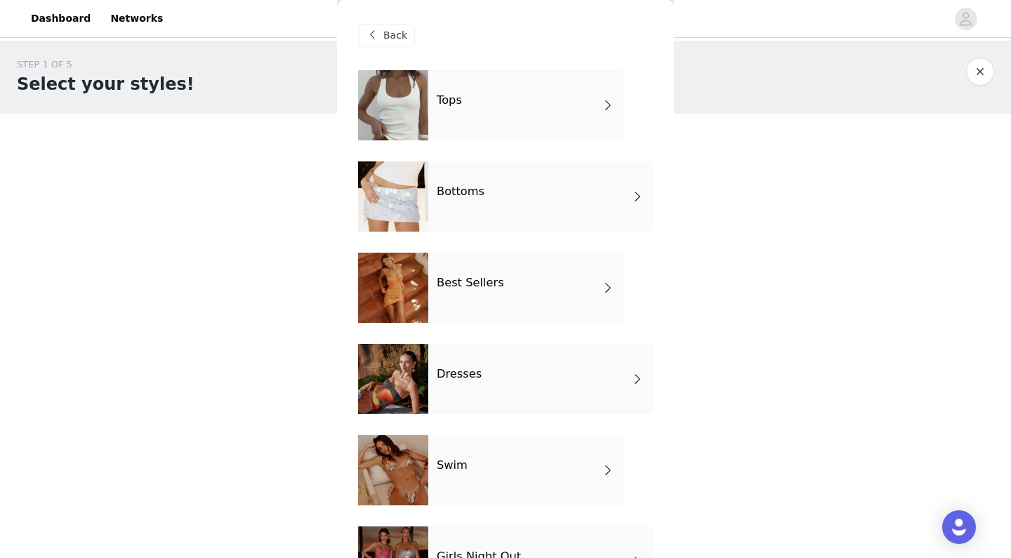
click at [490, 296] on div "Best Sellers" at bounding box center [525, 288] width 195 height 70
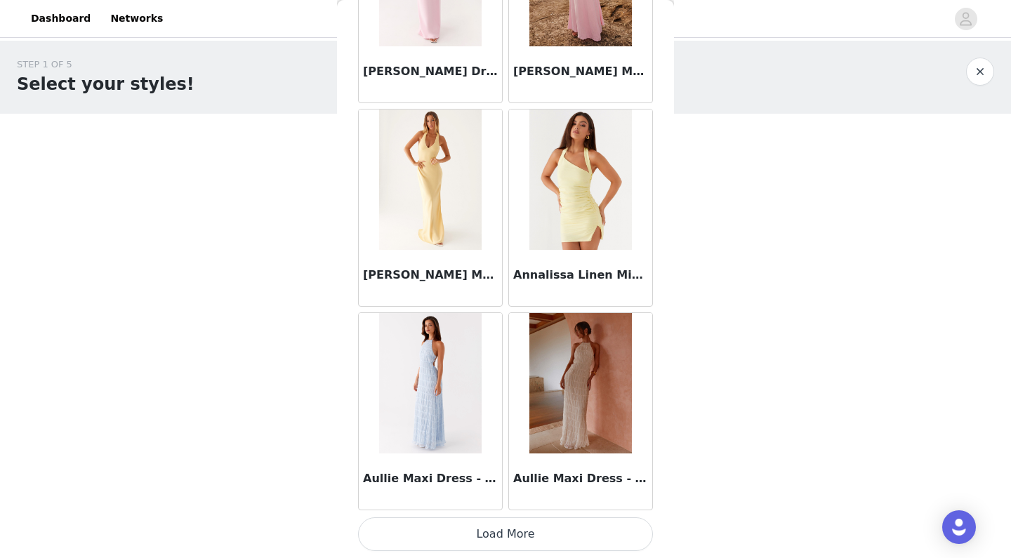
scroll to position [1590, 0]
click at [442, 524] on button "Load More" at bounding box center [505, 534] width 295 height 34
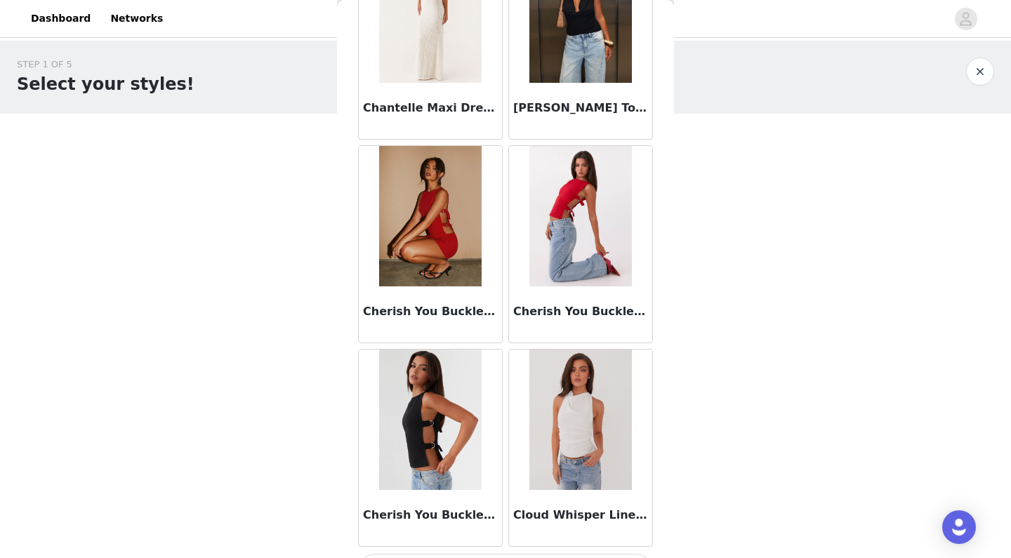
scroll to position [0, 0]
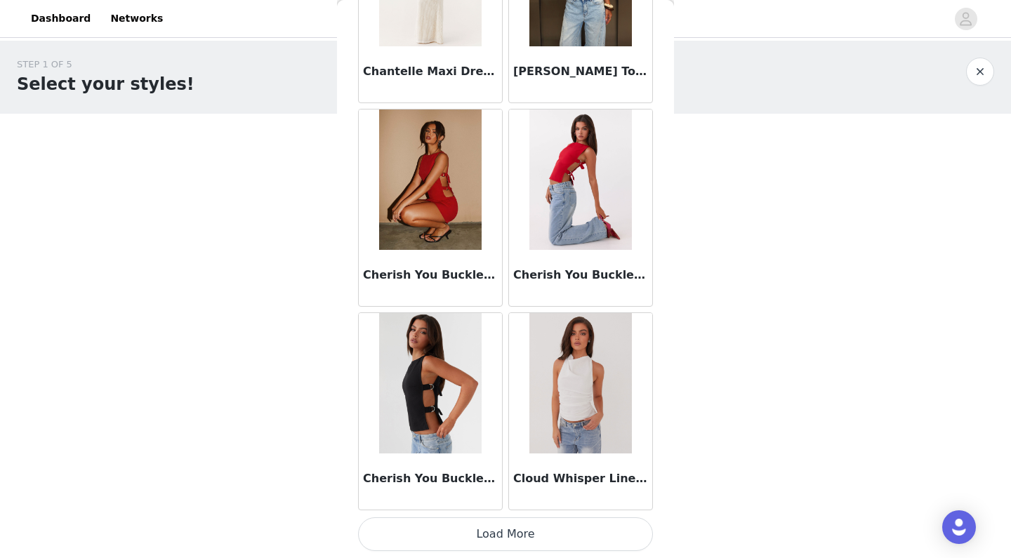
click at [510, 540] on button "Load More" at bounding box center [505, 534] width 295 height 34
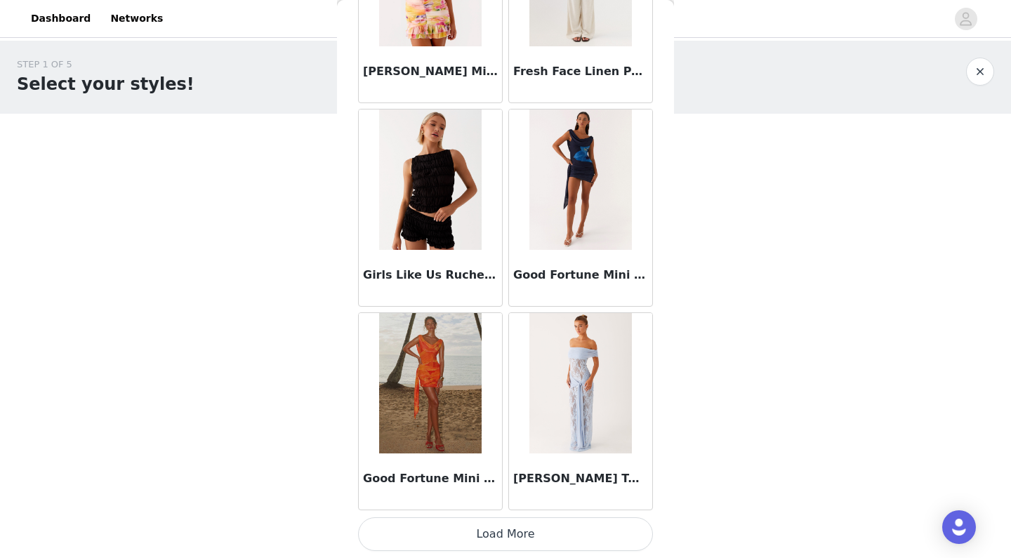
scroll to position [5662, 0]
click at [532, 529] on button "Load More" at bounding box center [505, 534] width 295 height 34
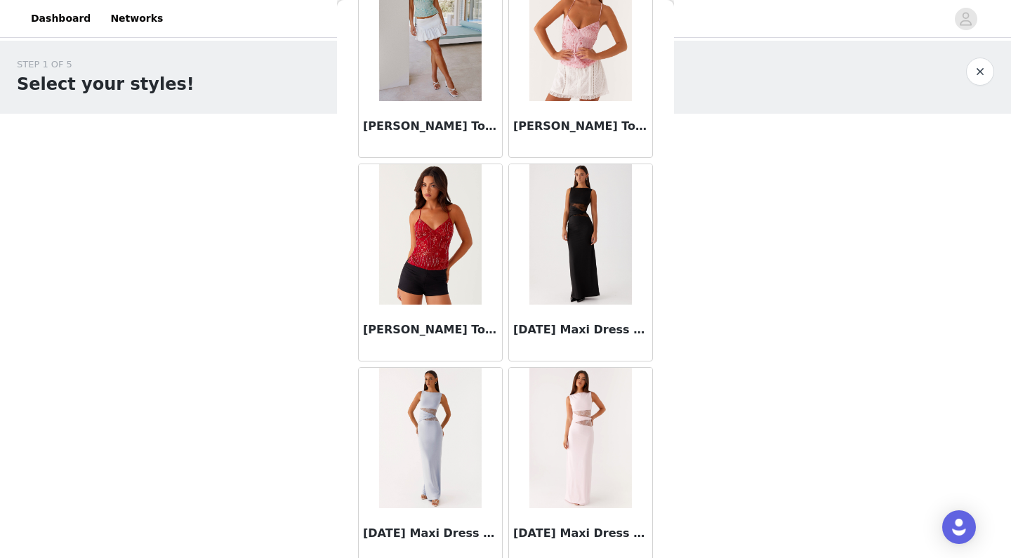
scroll to position [7582, 0]
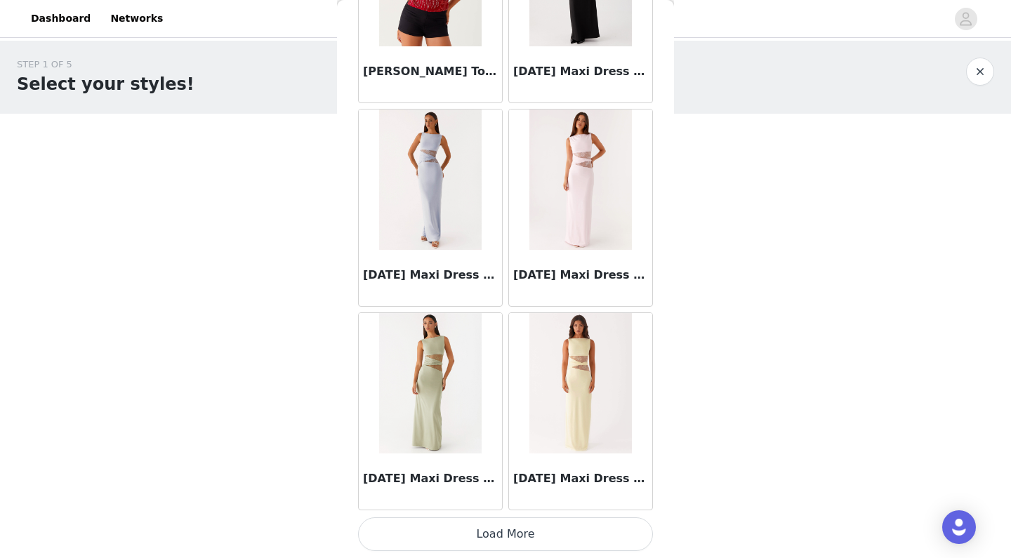
click at [546, 527] on button "Load More" at bounding box center [505, 534] width 295 height 34
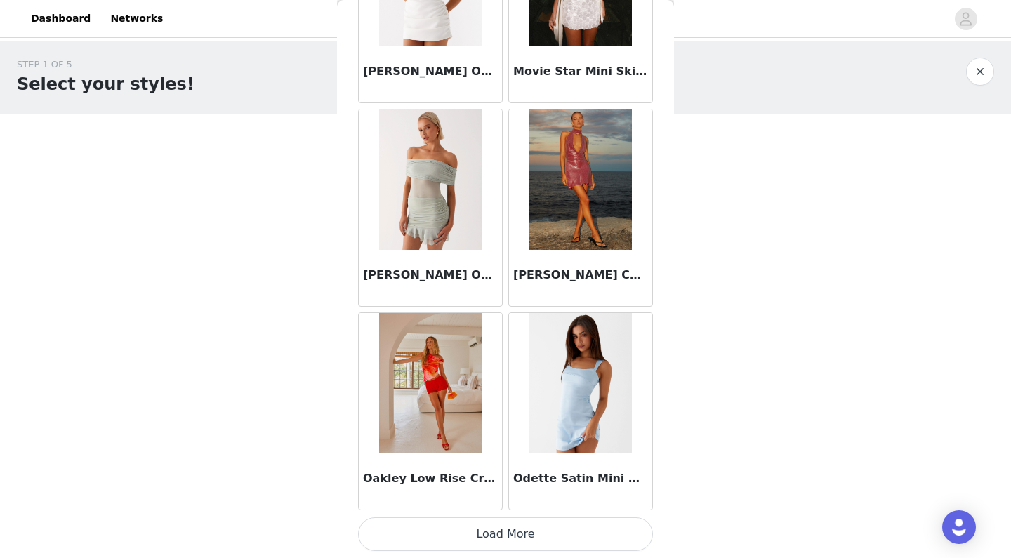
scroll to position [9733, 0]
click at [552, 531] on button "Load More" at bounding box center [505, 534] width 295 height 34
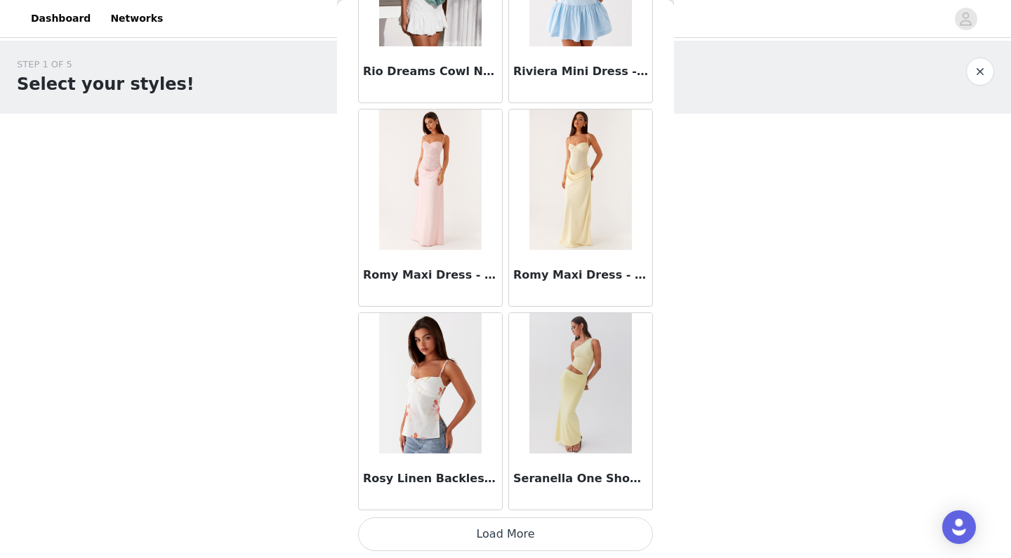
scroll to position [11769, 0]
click at [521, 534] on button "Load More" at bounding box center [505, 534] width 295 height 34
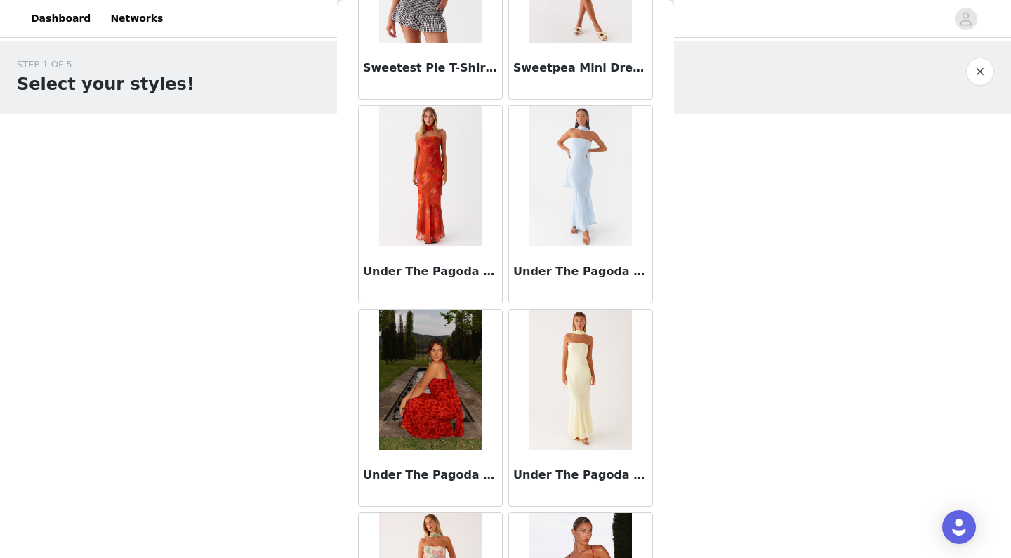
scroll to position [13001, 0]
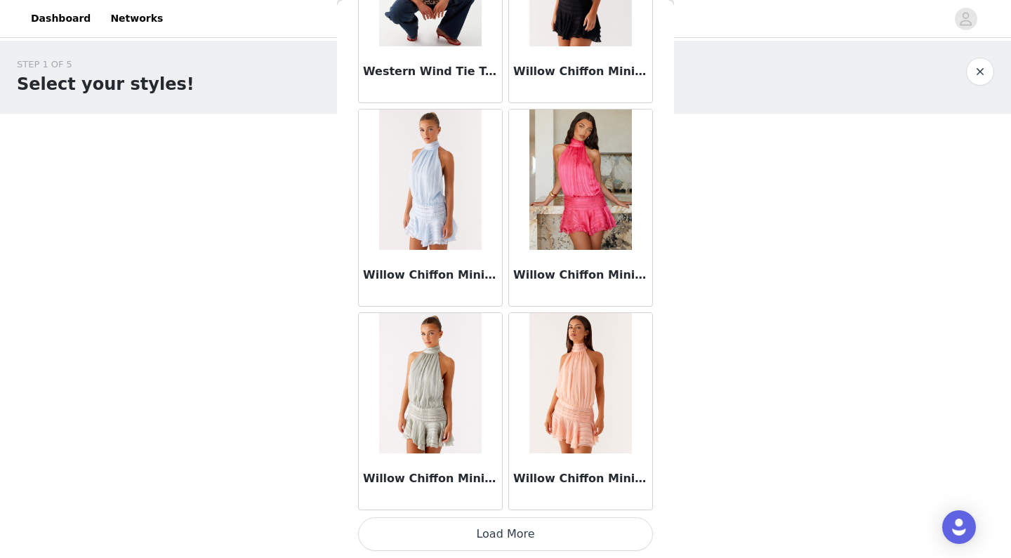
click at [545, 527] on button "Load More" at bounding box center [505, 534] width 295 height 34
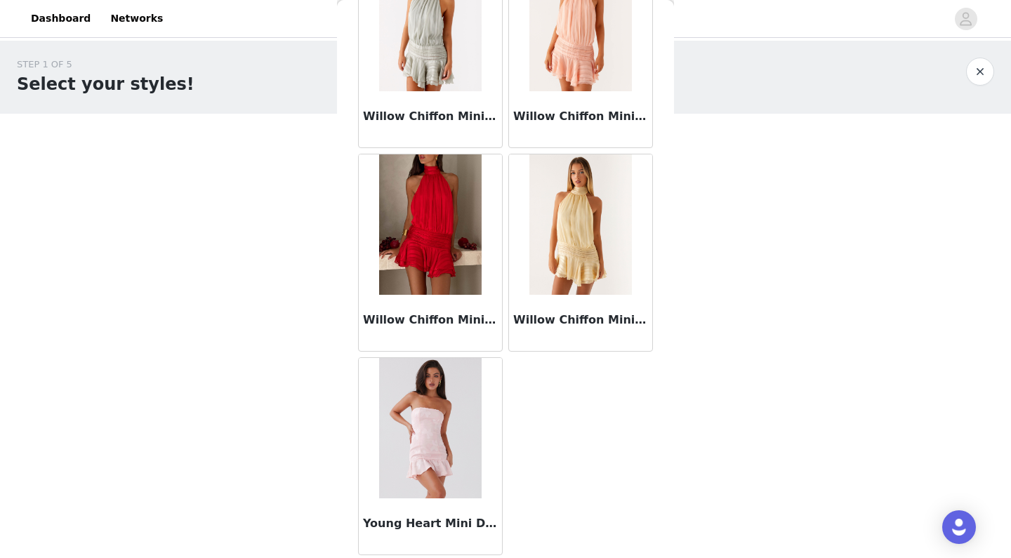
scroll to position [14167, 0]
